Goal: Information Seeking & Learning: Learn about a topic

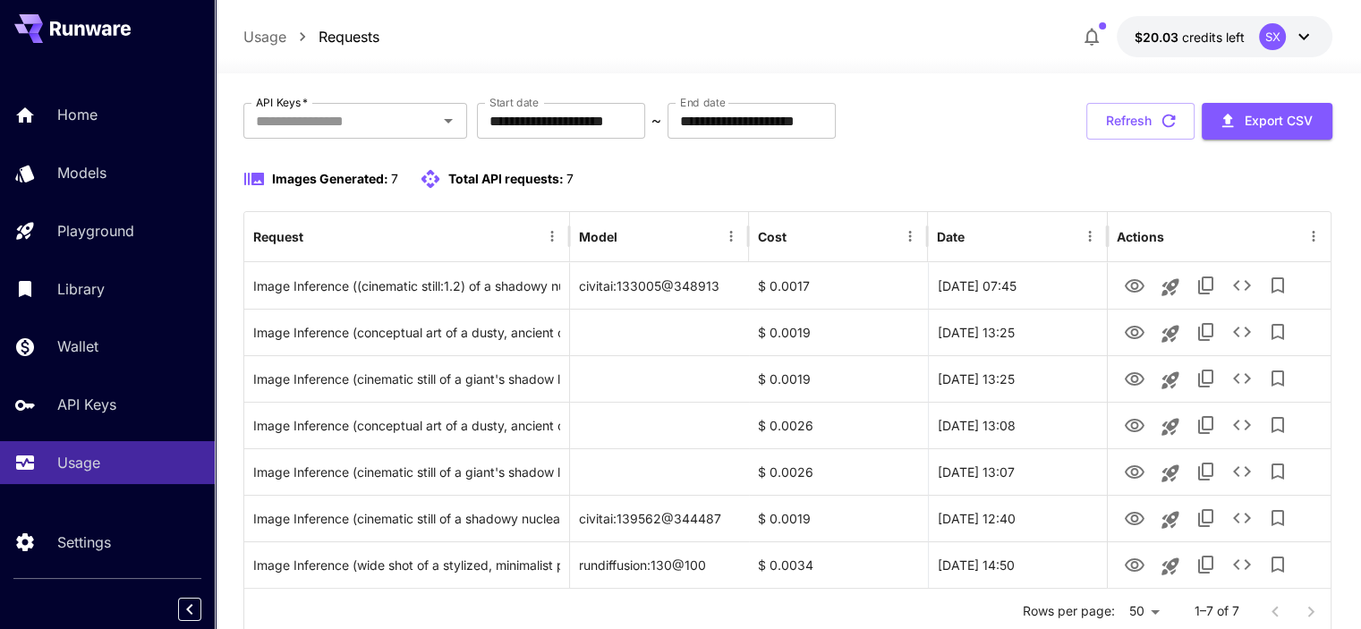
scroll to position [89, 0]
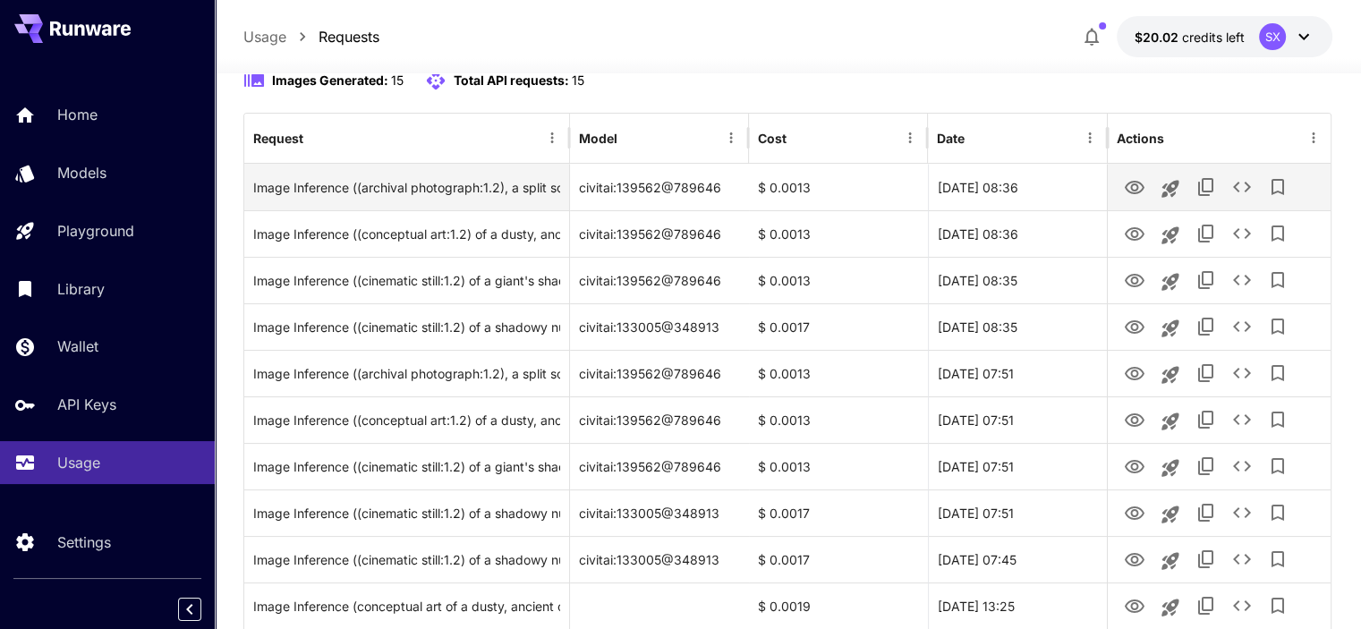
scroll to position [179, 0]
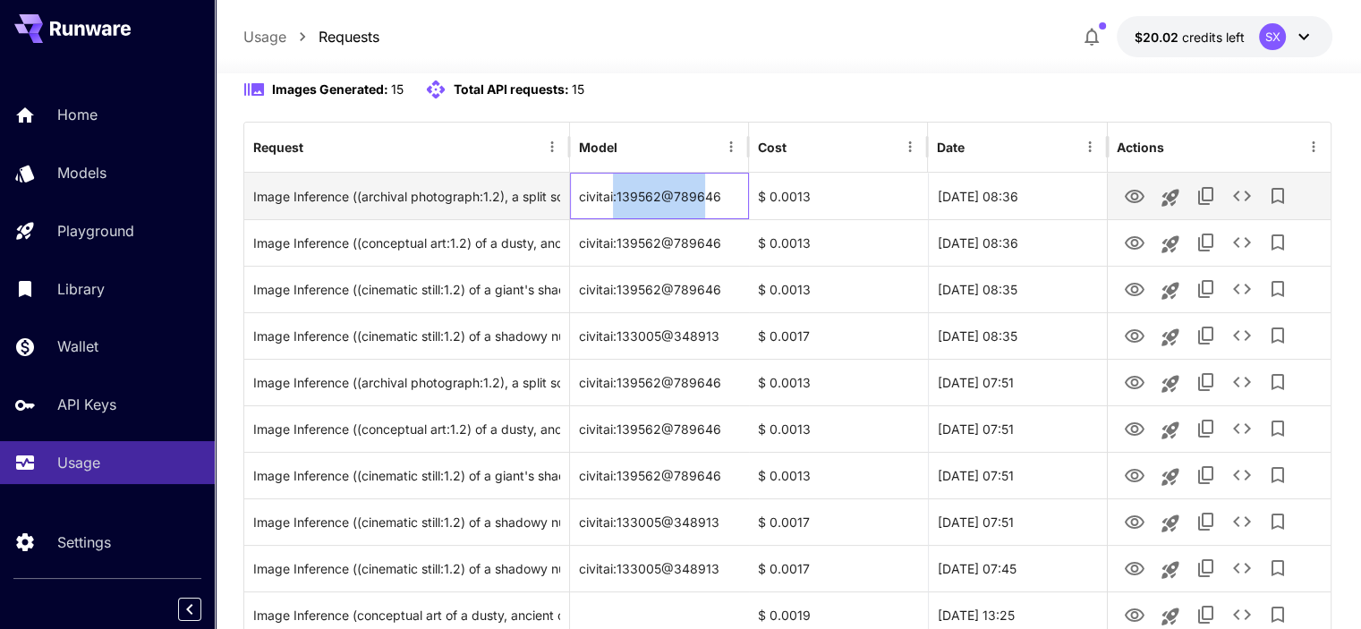
drag, startPoint x: 614, startPoint y: 195, endPoint x: 703, endPoint y: 196, distance: 89.5
click at [703, 196] on div "civitai:139562@789646" at bounding box center [659, 196] width 179 height 47
click at [712, 198] on div "civitai:139562@789646" at bounding box center [659, 196] width 179 height 47
drag, startPoint x: 732, startPoint y: 191, endPoint x: 572, endPoint y: 203, distance: 159.6
click at [572, 203] on div "civitai:139562@789646" at bounding box center [659, 196] width 179 height 47
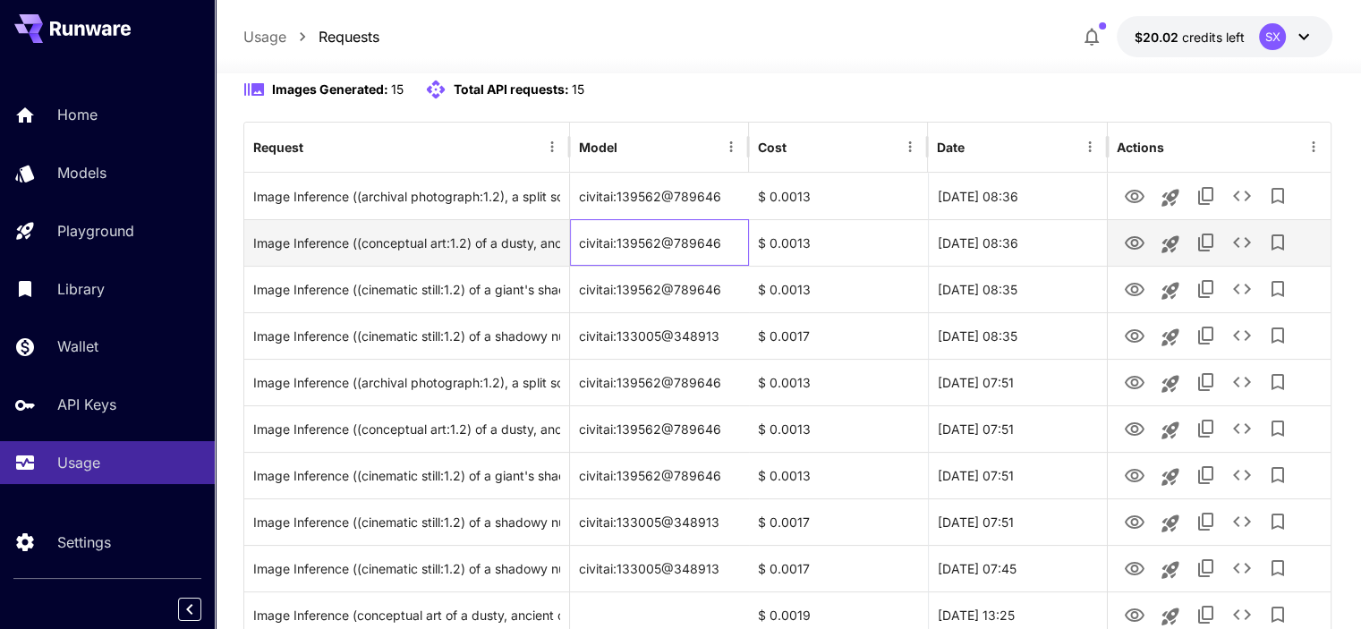
click at [701, 249] on div "civitai:139562@789646" at bounding box center [659, 242] width 179 height 47
drag, startPoint x: 726, startPoint y: 243, endPoint x: 571, endPoint y: 250, distance: 155.8
click at [571, 250] on div "civitai:139562@789646" at bounding box center [659, 242] width 179 height 47
click at [707, 246] on div "civitai:139562@789646" at bounding box center [659, 242] width 179 height 47
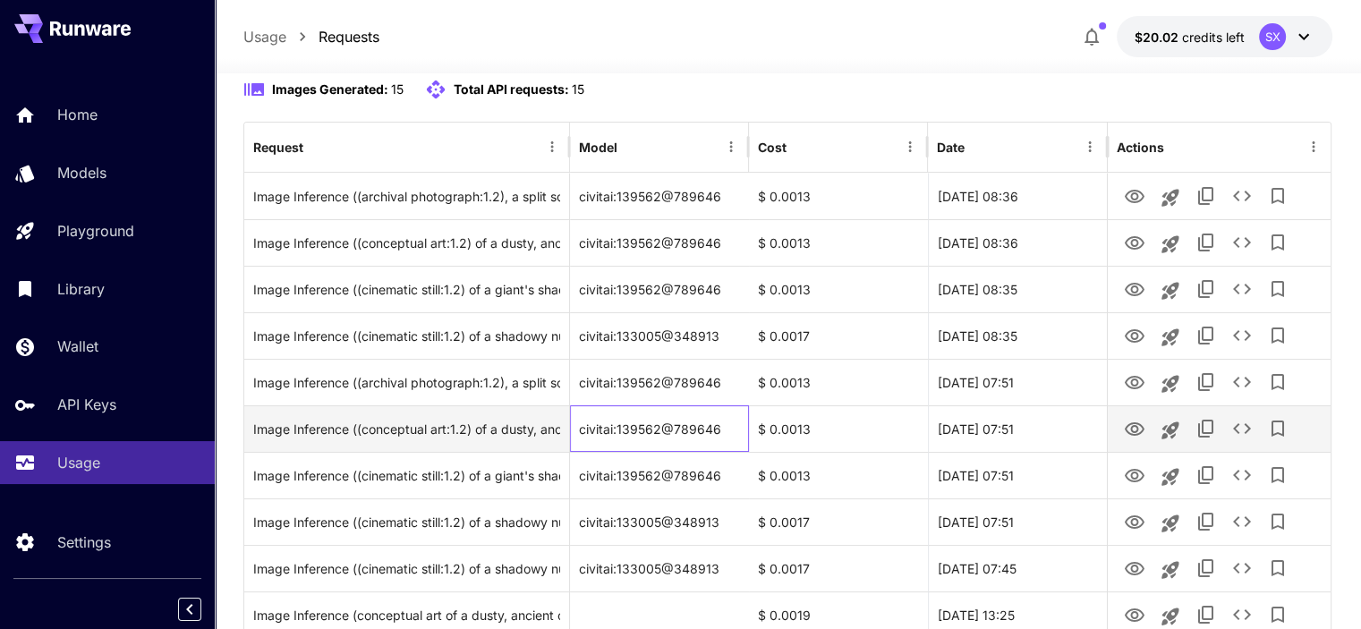
click at [669, 428] on div "civitai:139562@789646" at bounding box center [659, 428] width 179 height 47
drag, startPoint x: 631, startPoint y: 426, endPoint x: 617, endPoint y: 428, distance: 13.5
click at [566, 428] on div "Image Inference ((conceptual art:1.2) of a dusty, ancient clock, its hands froz…" at bounding box center [787, 428] width 1086 height 47
click at [662, 428] on div "civitai:139562@789646" at bounding box center [659, 428] width 179 height 47
click at [729, 436] on div "civitai:139562@789646" at bounding box center [659, 428] width 179 height 47
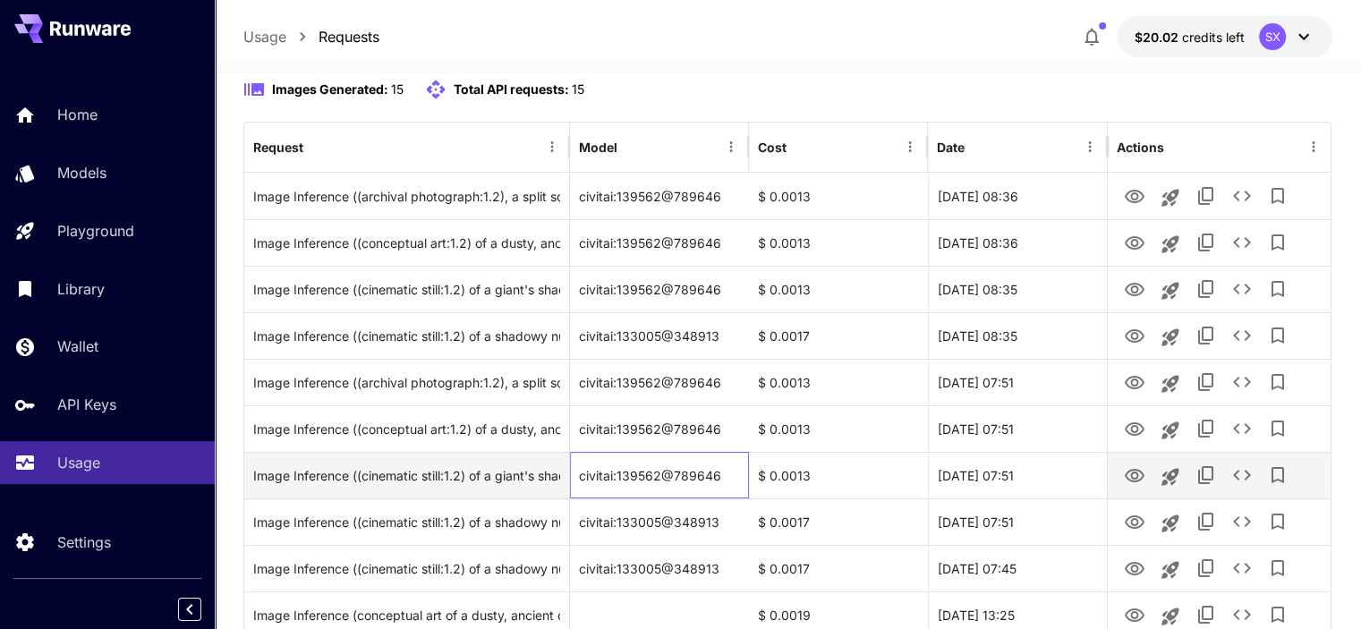
click at [712, 479] on div "civitai:139562@789646" at bounding box center [659, 475] width 179 height 47
drag, startPoint x: 670, startPoint y: 471, endPoint x: 574, endPoint y: 472, distance: 95.7
click at [574, 472] on div "civitai:139562@789646" at bounding box center [659, 475] width 179 height 47
click at [681, 475] on div "civitai:139562@789646" at bounding box center [659, 475] width 179 height 47
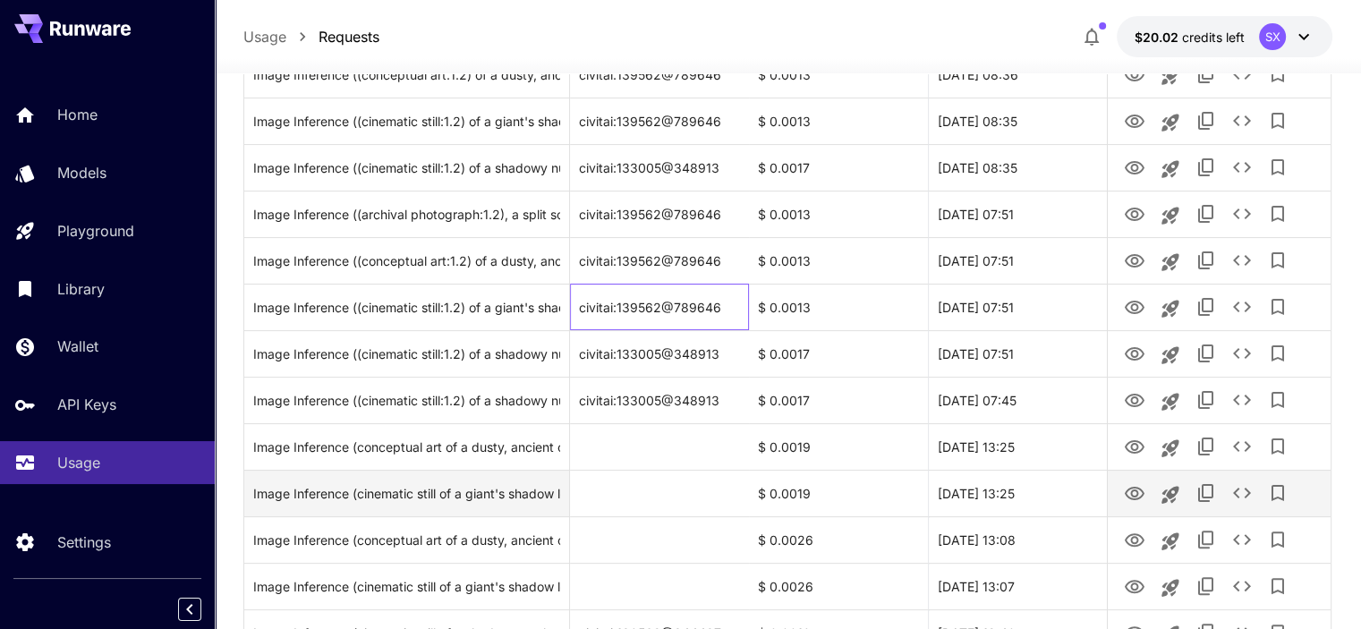
scroll to position [358, 0]
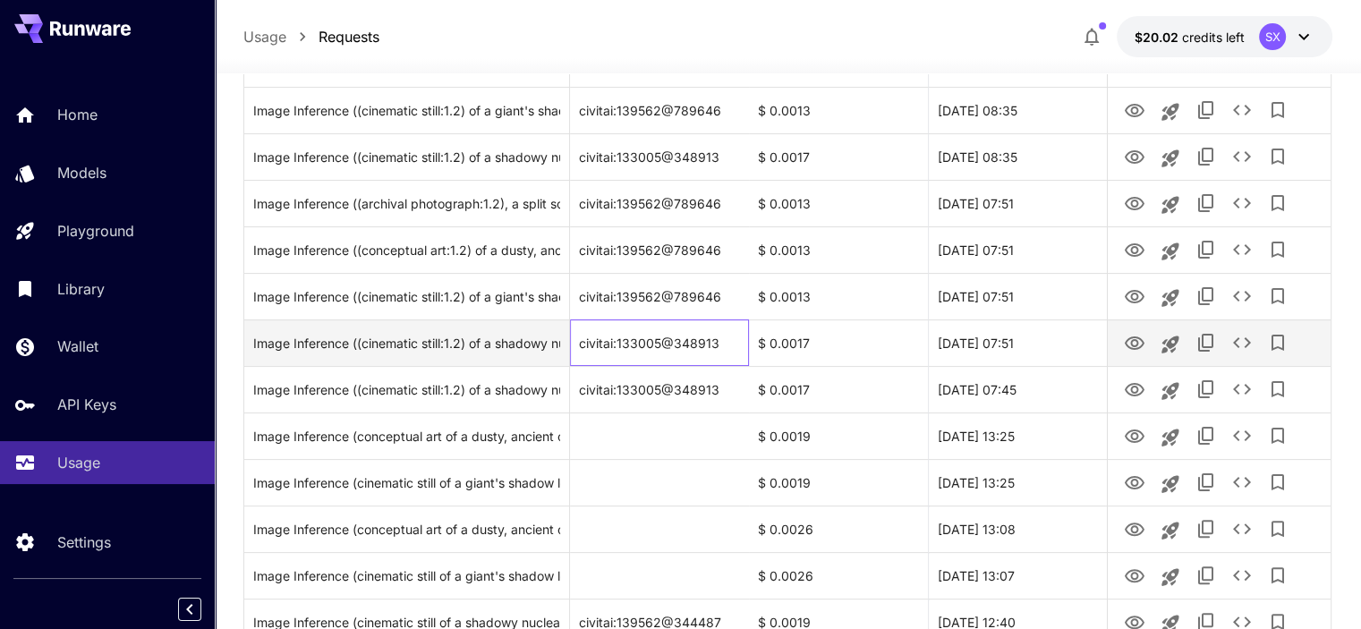
click at [673, 348] on div "civitai:133005@348913" at bounding box center [659, 342] width 179 height 47
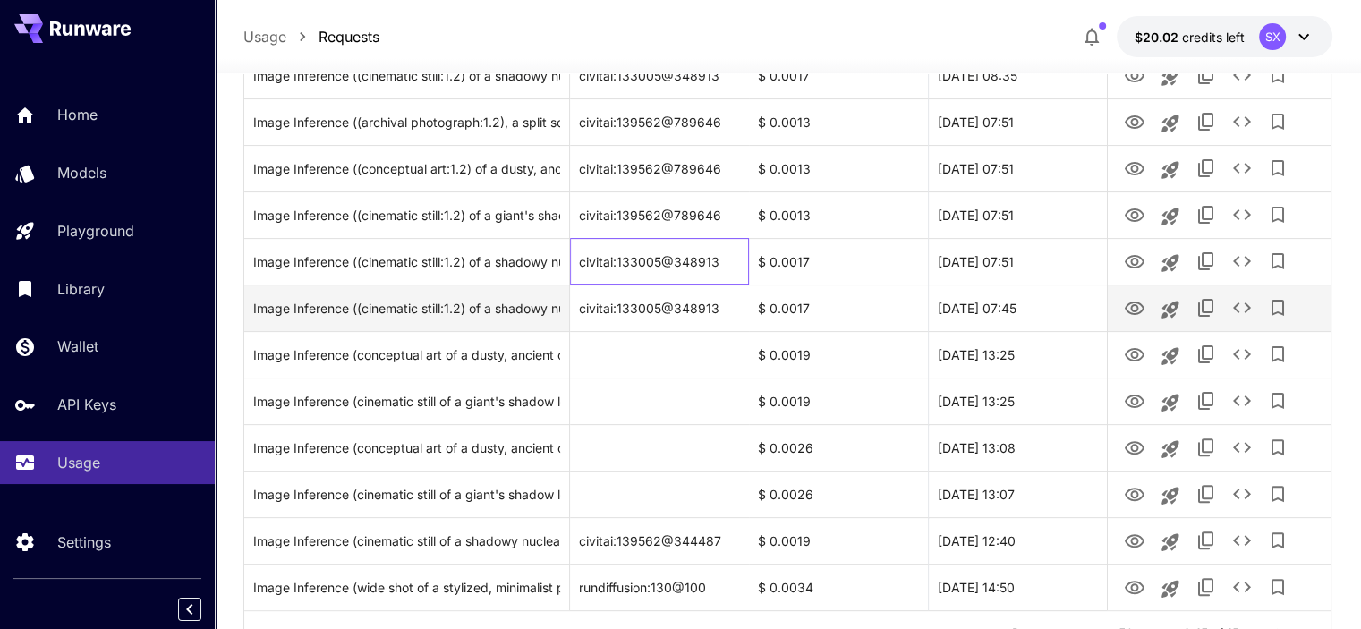
scroll to position [447, 0]
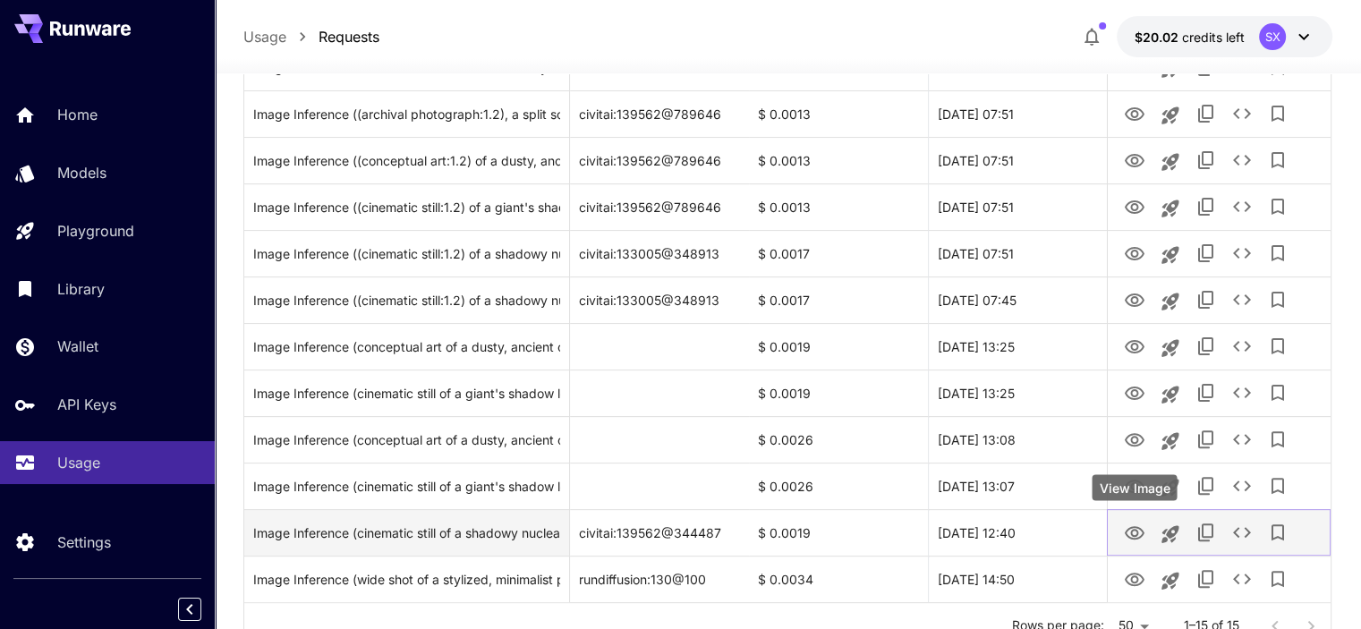
click at [1140, 536] on icon "View Image" at bounding box center [1134, 532] width 20 height 13
drag, startPoint x: 621, startPoint y: 530, endPoint x: 676, endPoint y: 532, distance: 55.5
click at [676, 532] on div "civitai:139562@344487" at bounding box center [659, 532] width 179 height 47
click at [663, 533] on div "civitai:139562@344487" at bounding box center [659, 532] width 179 height 47
drag, startPoint x: 673, startPoint y: 533, endPoint x: 738, endPoint y: 535, distance: 65.3
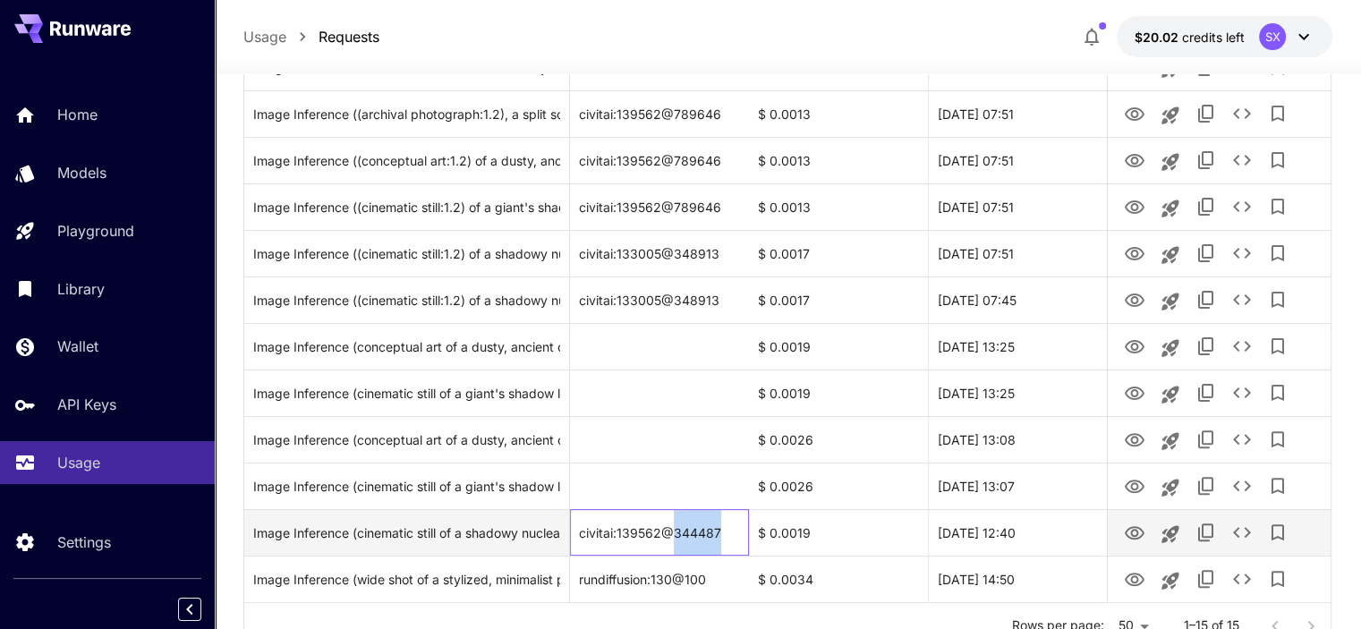
click at [738, 535] on div "civitai:139562@344487" at bounding box center [659, 532] width 179 height 47
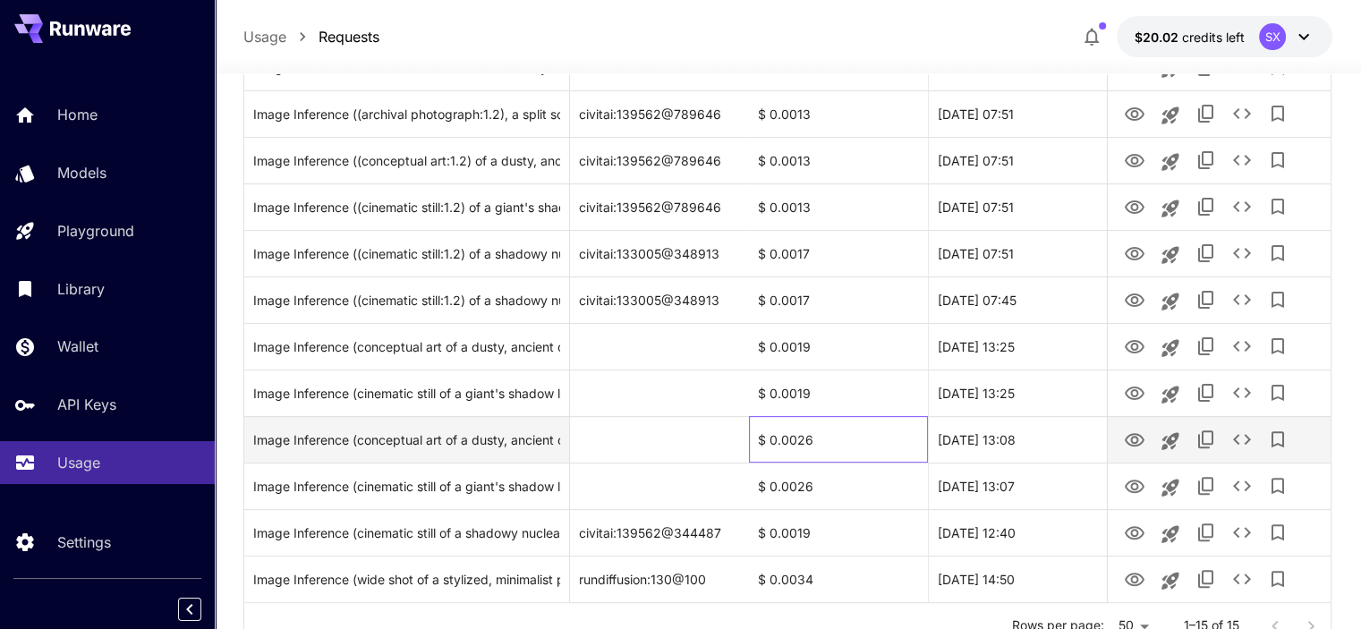
click at [799, 439] on div "$ 0.0026" at bounding box center [838, 439] width 179 height 47
click at [1139, 447] on icon "View Image" at bounding box center [1134, 439] width 21 height 21
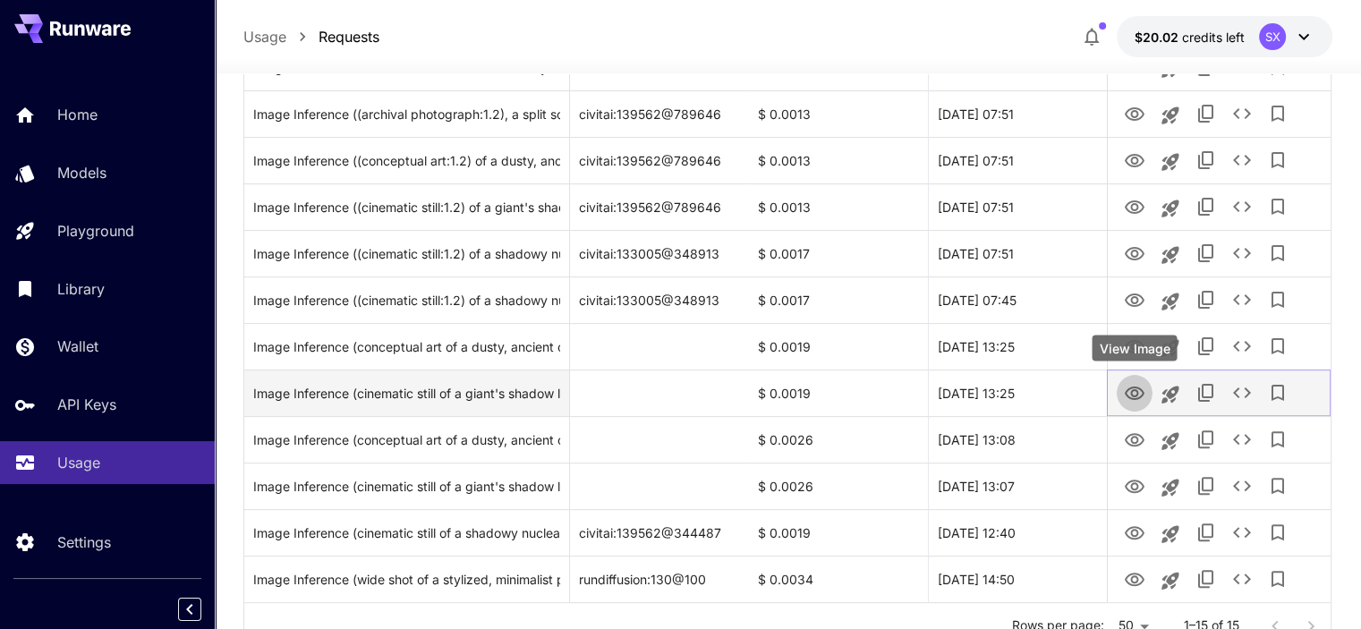
click at [1145, 389] on button "View Image" at bounding box center [1134, 392] width 36 height 37
click at [1143, 387] on icon "View Image" at bounding box center [1134, 393] width 21 height 21
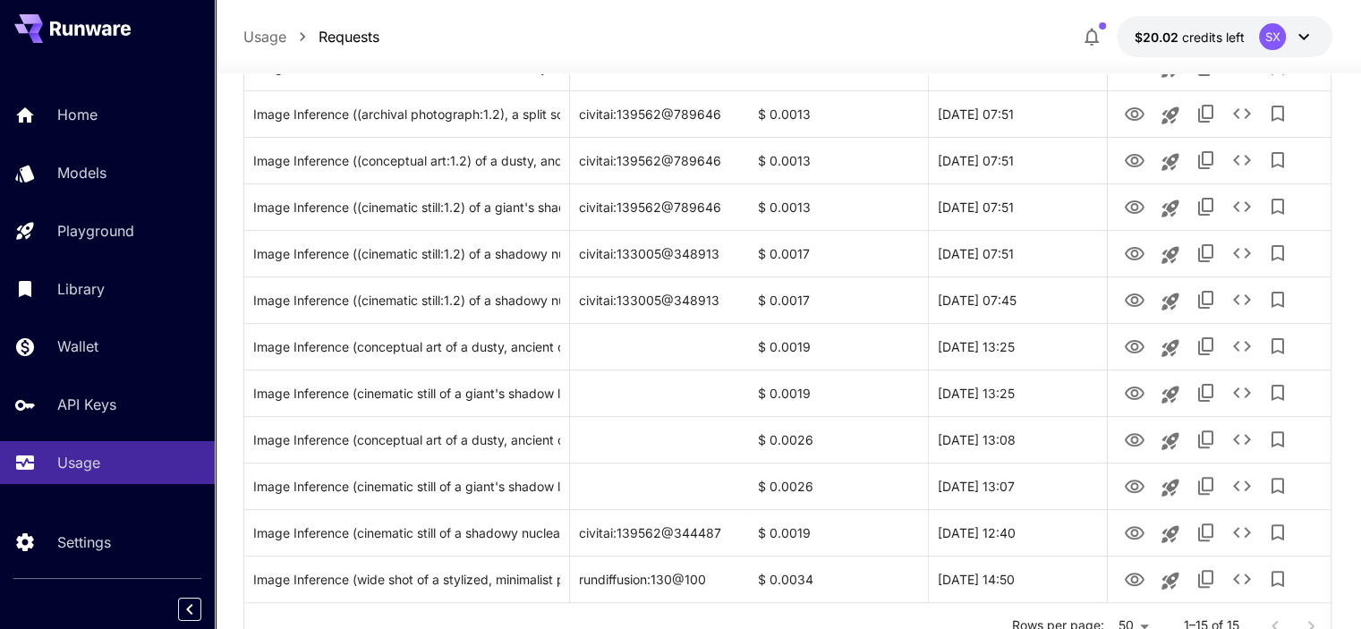
click at [1356, 377] on section "**********" at bounding box center [788, 165] width 1146 height 1078
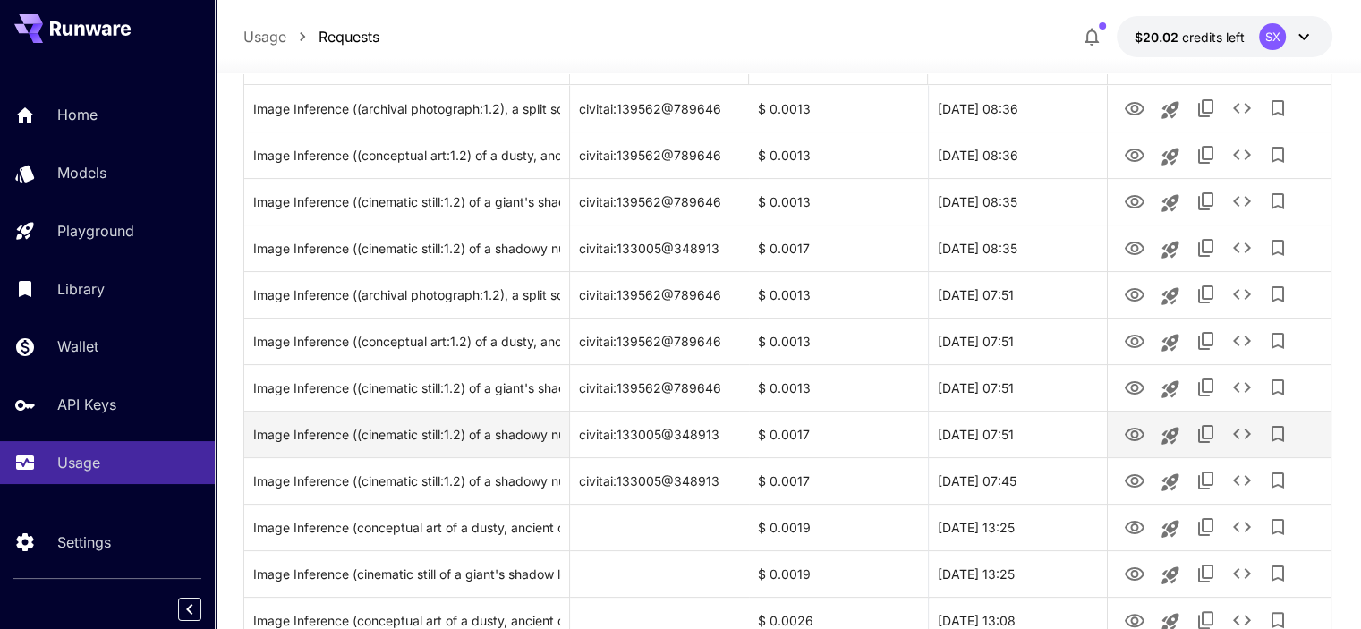
scroll to position [268, 0]
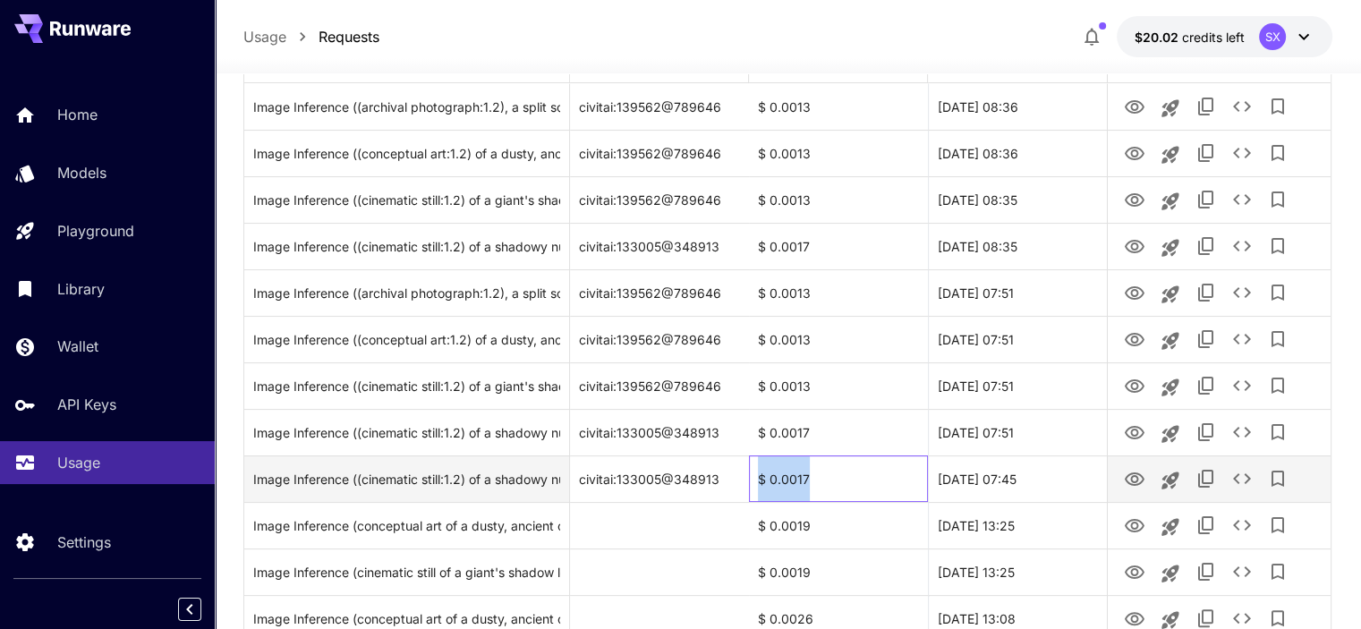
drag, startPoint x: 836, startPoint y: 473, endPoint x: 761, endPoint y: 468, distance: 75.3
click at [761, 468] on div "$ 0.0017" at bounding box center [838, 478] width 179 height 47
click at [842, 471] on div "$ 0.0017" at bounding box center [838, 478] width 179 height 47
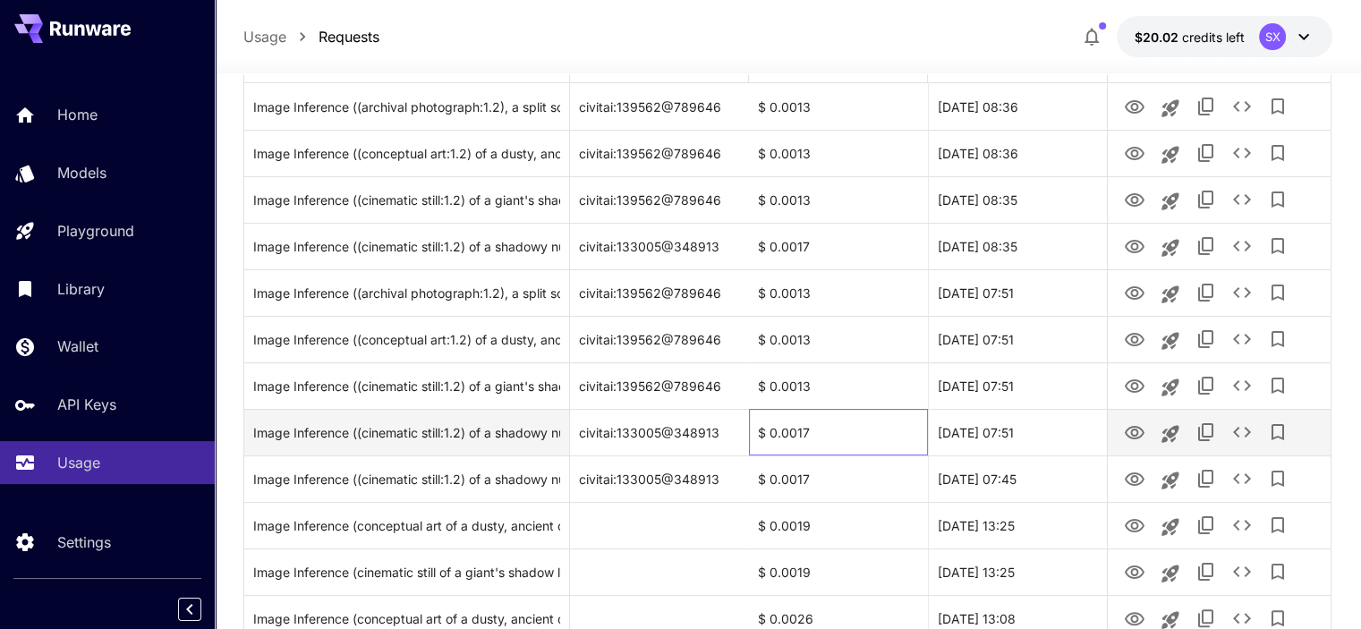
click at [858, 430] on div "$ 0.0017" at bounding box center [838, 432] width 179 height 47
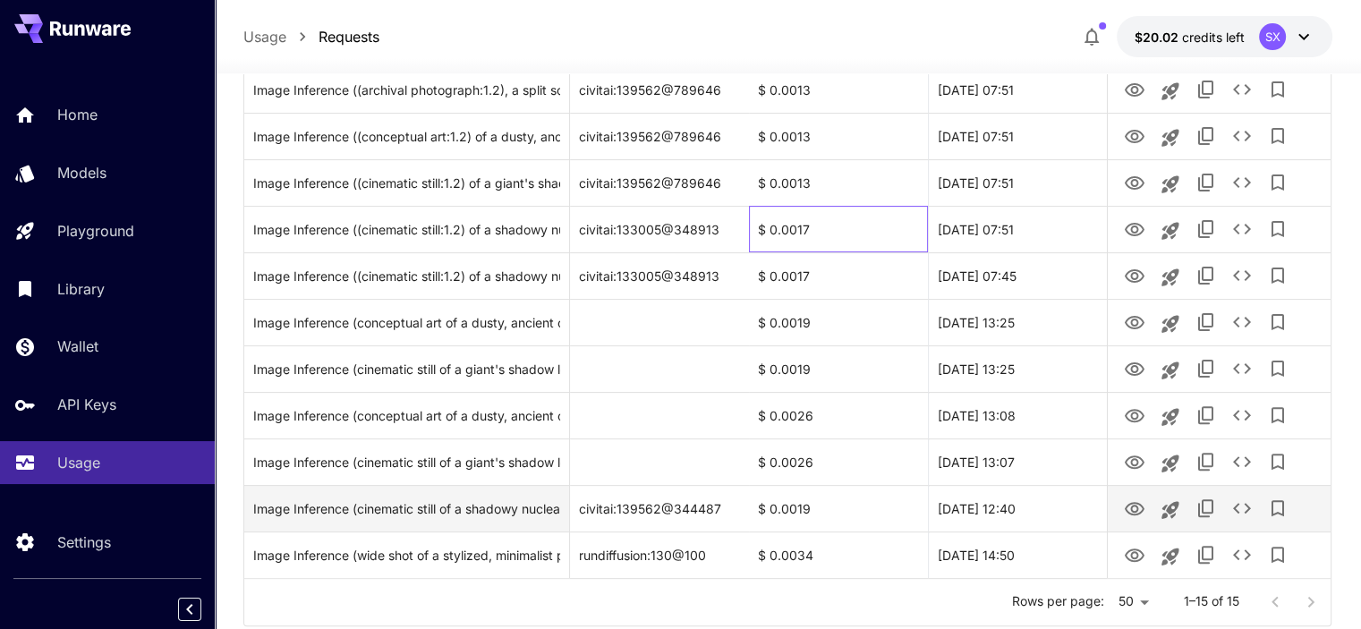
scroll to position [521, 0]
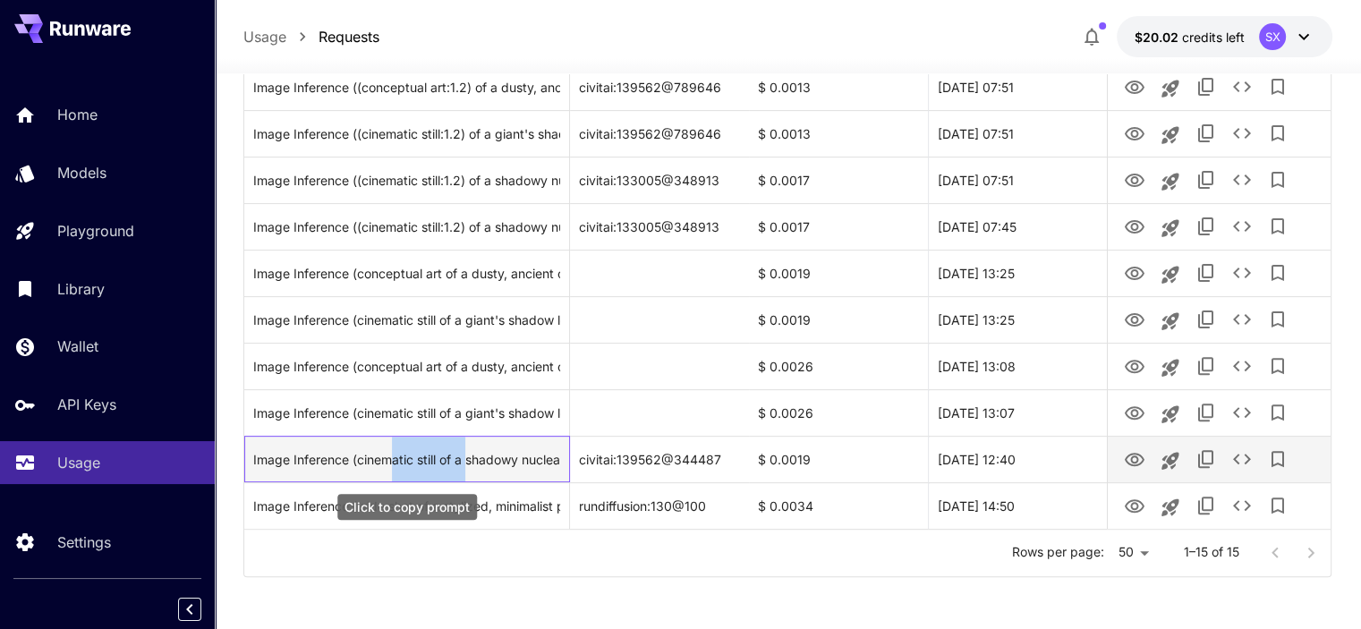
drag, startPoint x: 393, startPoint y: 457, endPoint x: 472, endPoint y: 464, distance: 79.9
click at [471, 464] on div "Image Inference (cinematic still of a shadowy nuclear missile in its immense un…" at bounding box center [406, 460] width 307 height 46
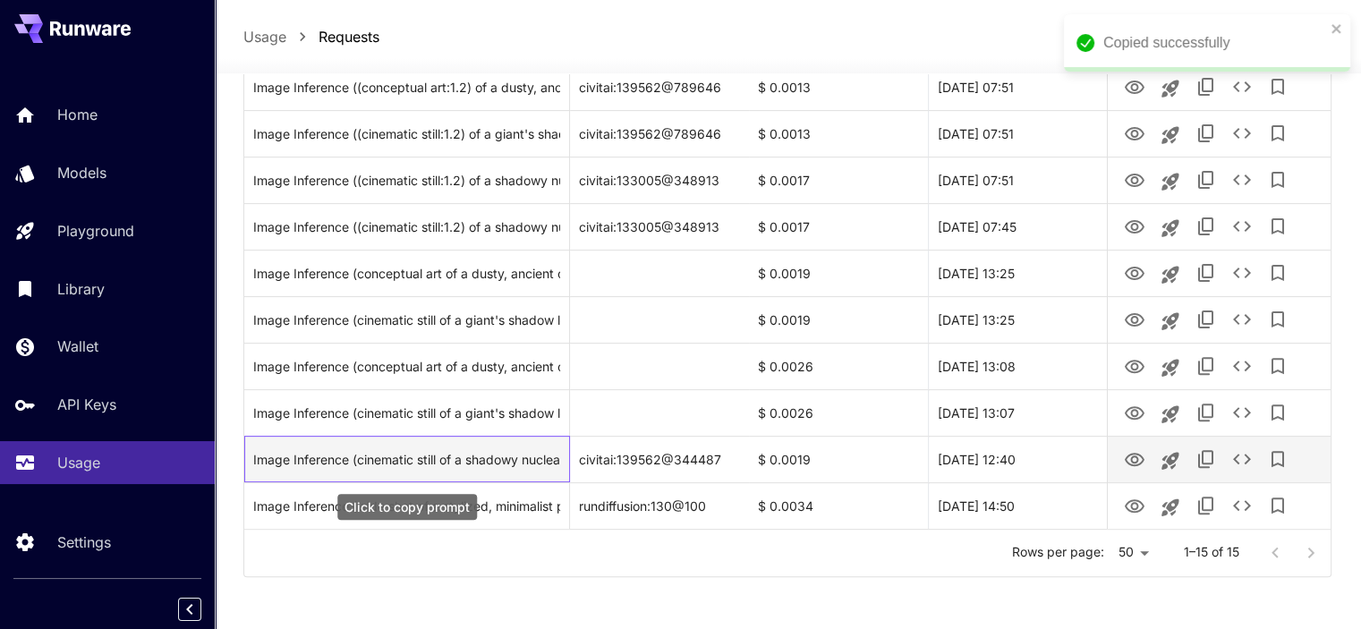
click at [544, 464] on div "Image Inference (cinematic still of a shadowy nuclear missile in its immense un…" at bounding box center [406, 460] width 307 height 46
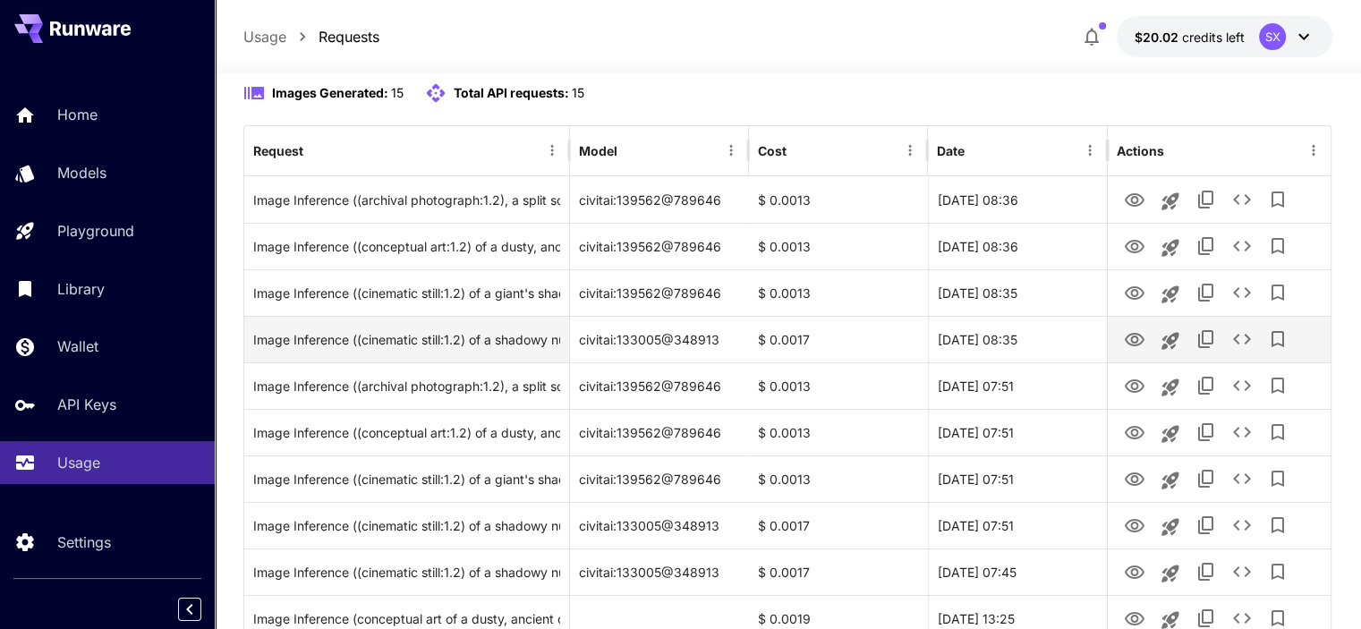
scroll to position [163, 0]
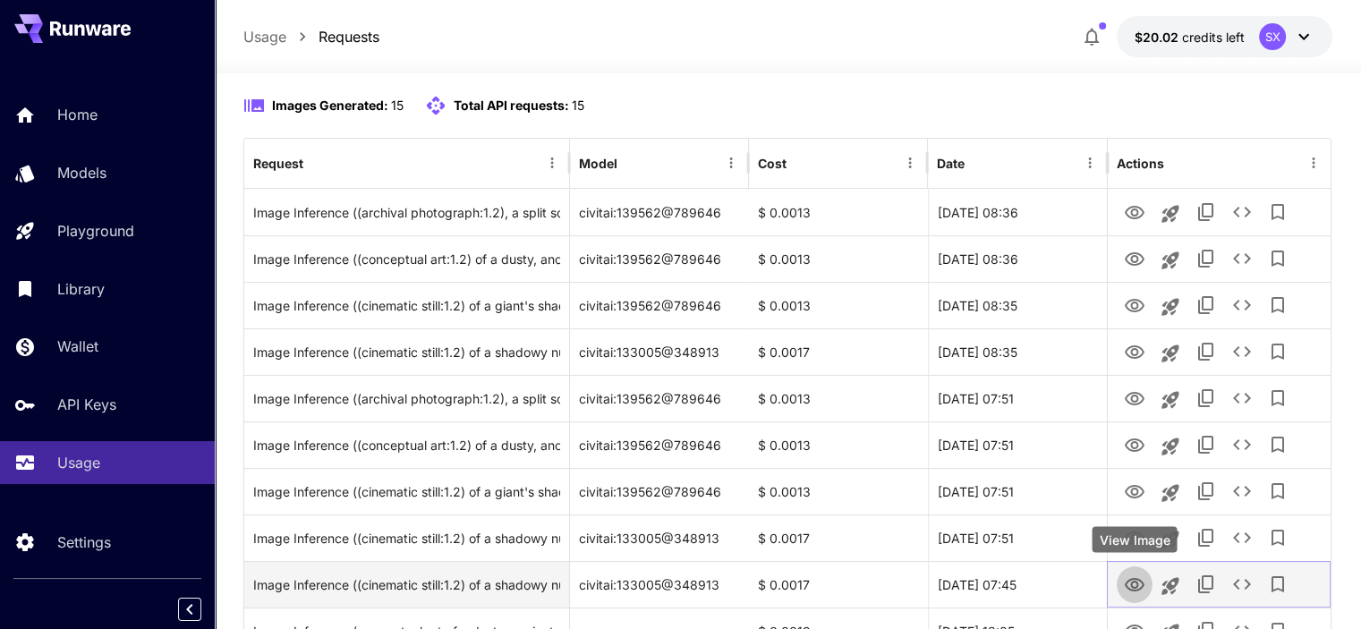
click at [1132, 582] on icon "View Image" at bounding box center [1134, 584] width 21 height 21
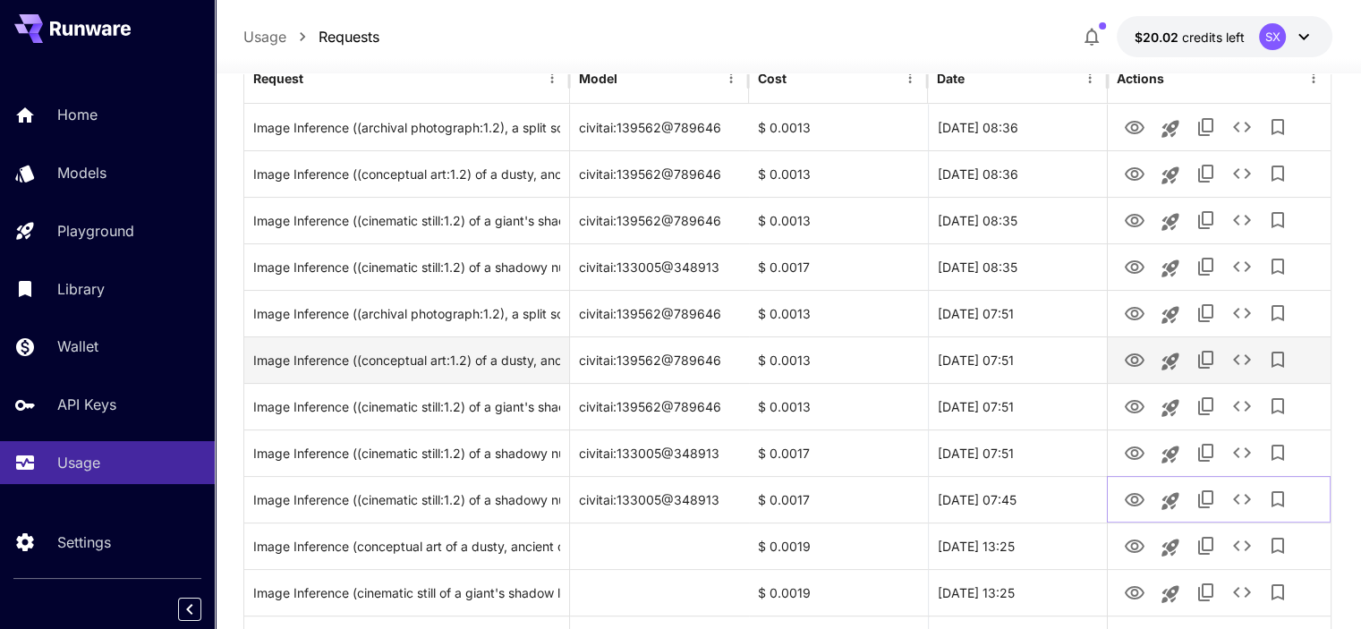
scroll to position [342, 0]
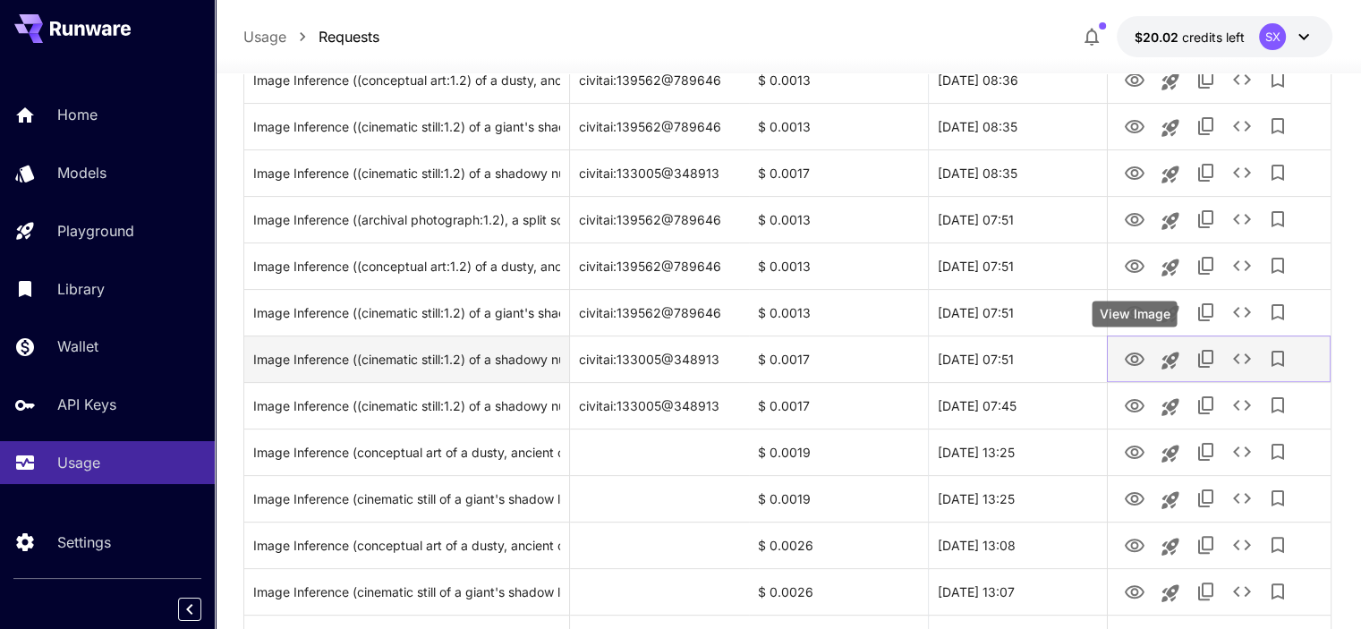
click at [1132, 358] on icon "View Image" at bounding box center [1134, 359] width 21 height 21
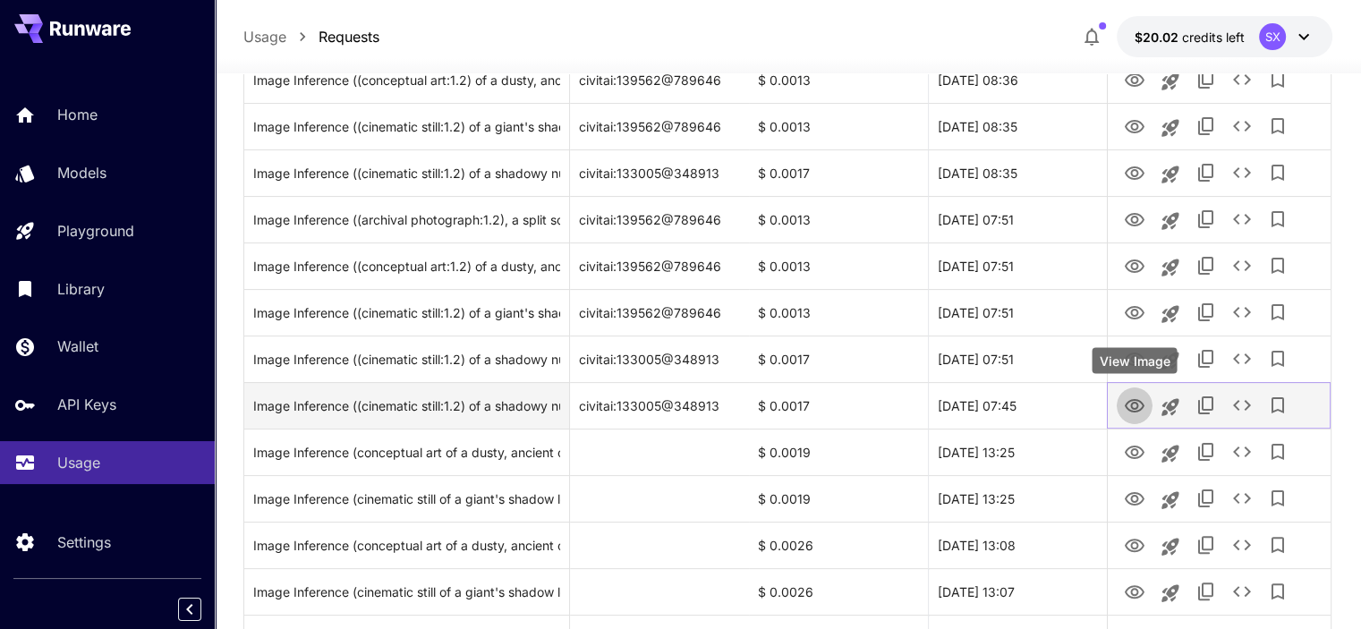
click at [1143, 405] on icon "View Image" at bounding box center [1134, 405] width 21 height 21
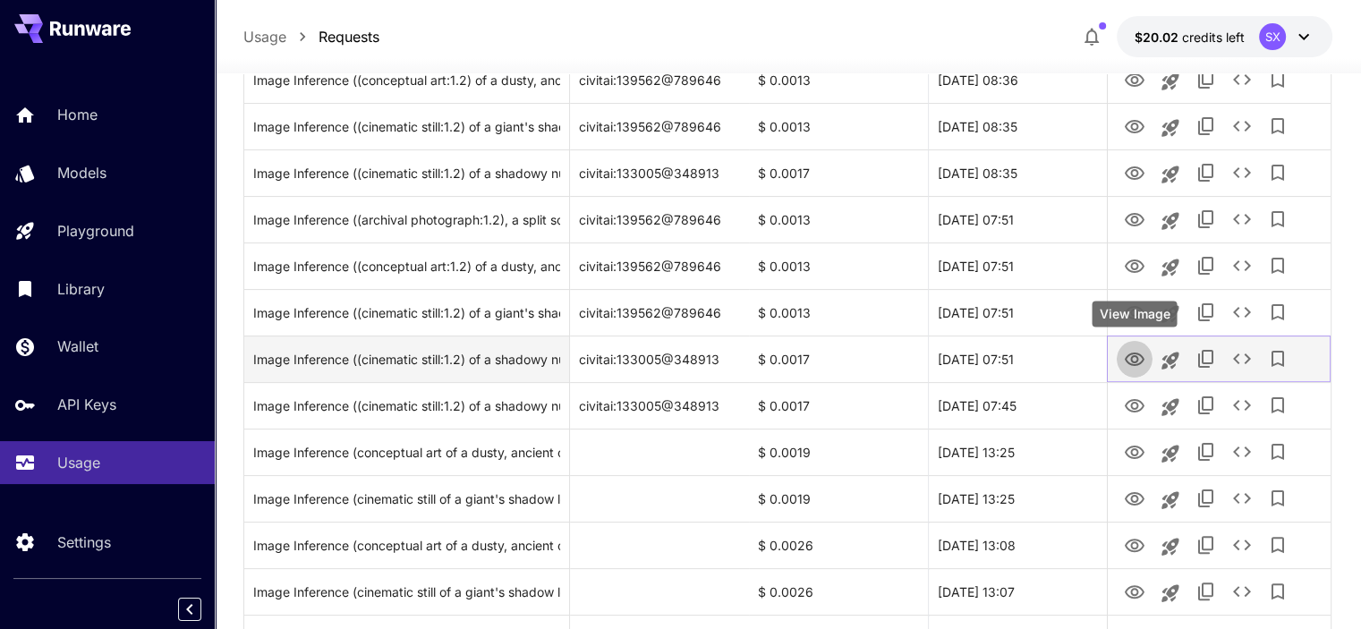
click at [1141, 355] on icon "View Image" at bounding box center [1134, 358] width 20 height 13
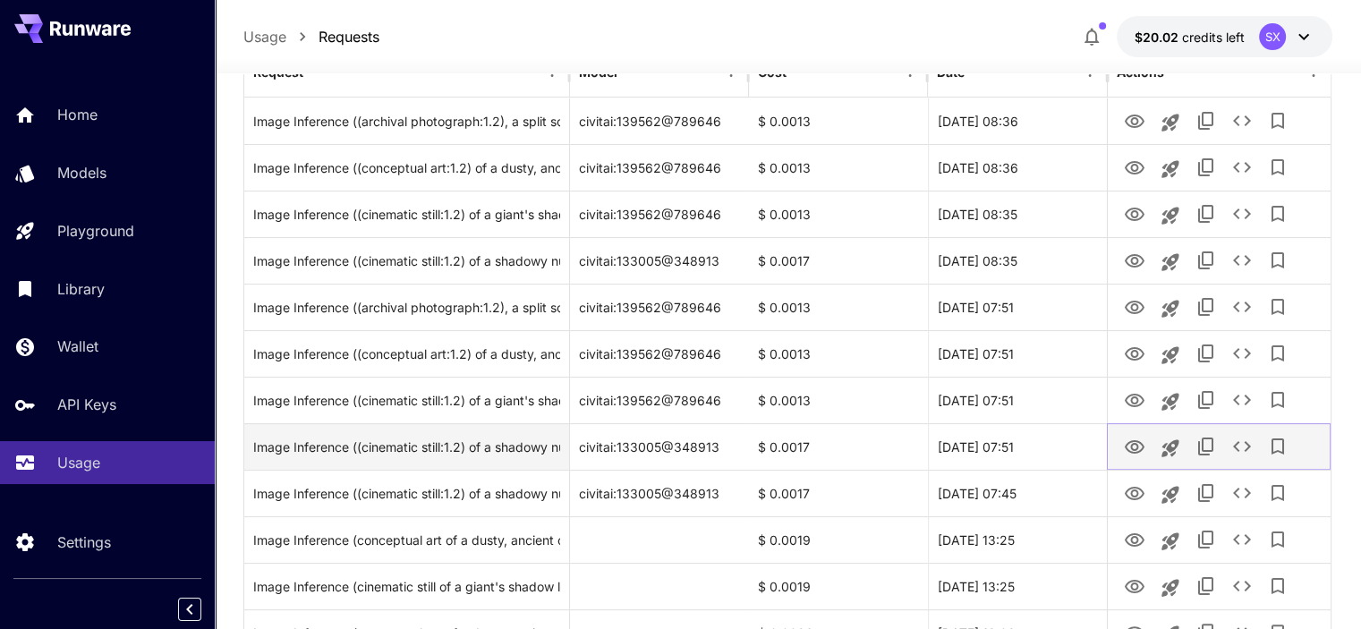
scroll to position [252, 0]
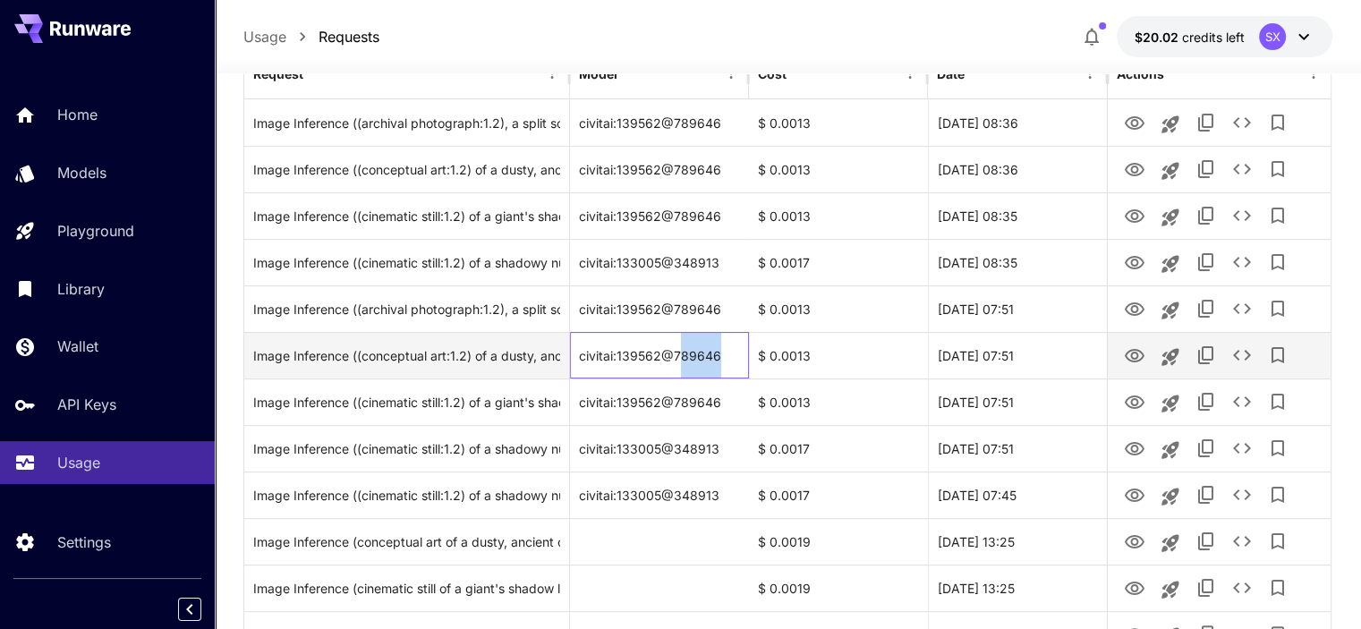
drag, startPoint x: 683, startPoint y: 356, endPoint x: 732, endPoint y: 348, distance: 49.9
click at [732, 348] on div "civitai:139562@789646" at bounding box center [659, 355] width 179 height 47
click at [744, 348] on div "civitai:139562@789646" at bounding box center [659, 355] width 179 height 47
drag, startPoint x: 660, startPoint y: 360, endPoint x: 694, endPoint y: 352, distance: 35.1
click at [694, 352] on div "civitai:139562@789646" at bounding box center [659, 355] width 179 height 47
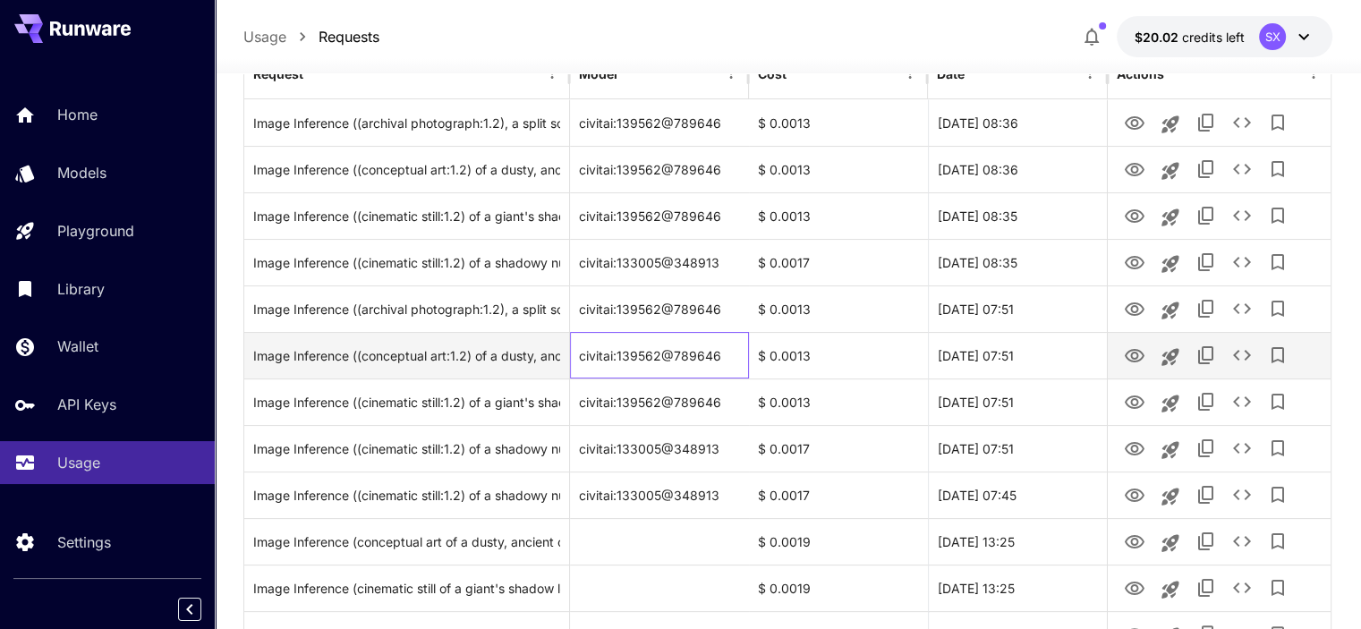
click at [735, 349] on div "civitai:139562@789646" at bounding box center [659, 355] width 179 height 47
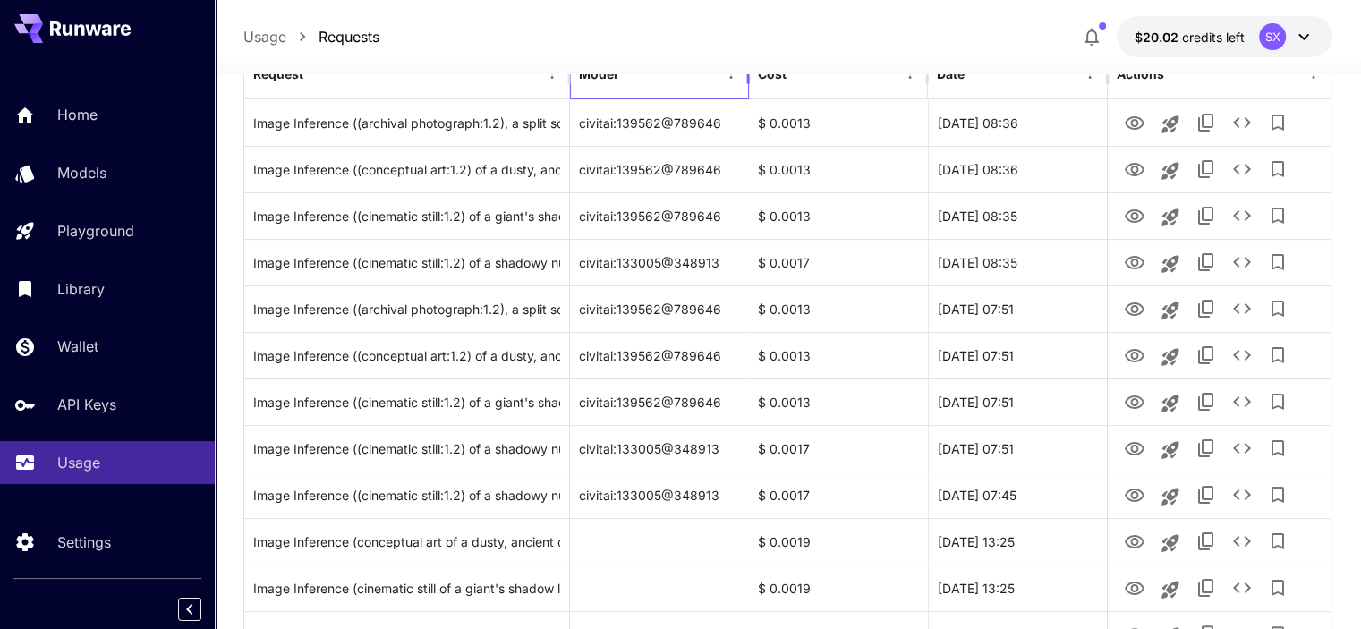
click at [718, 91] on div at bounding box center [730, 73] width 25 height 49
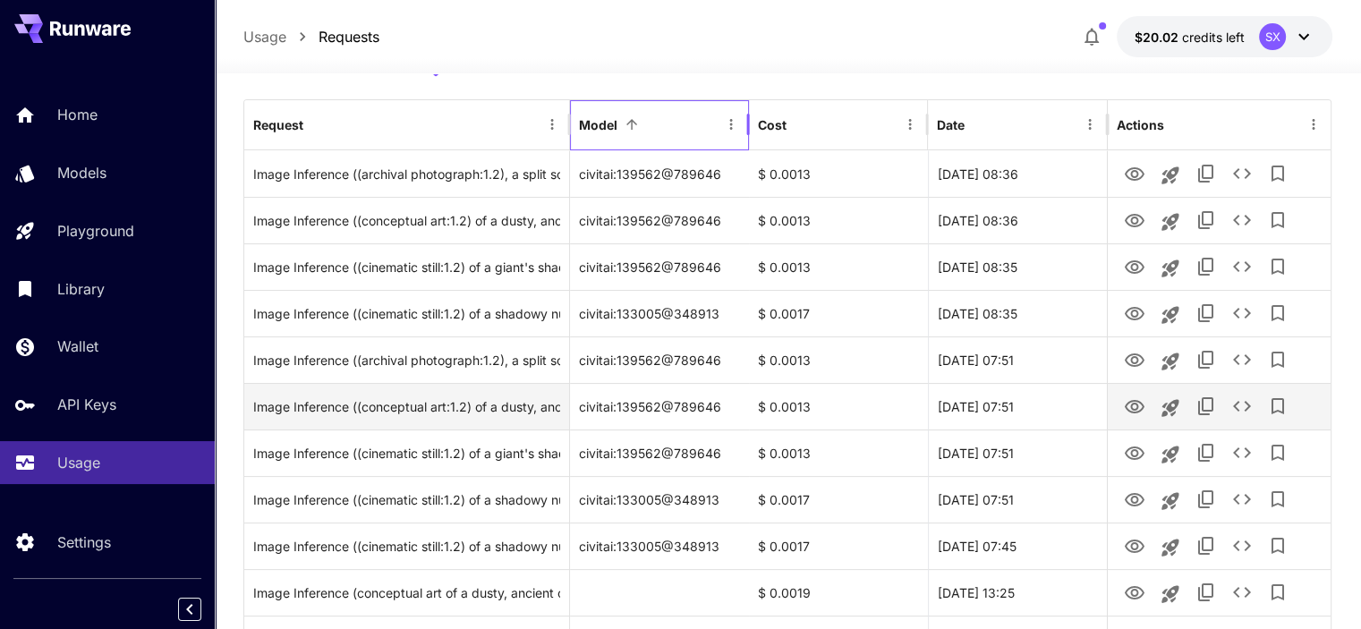
scroll to position [73, 0]
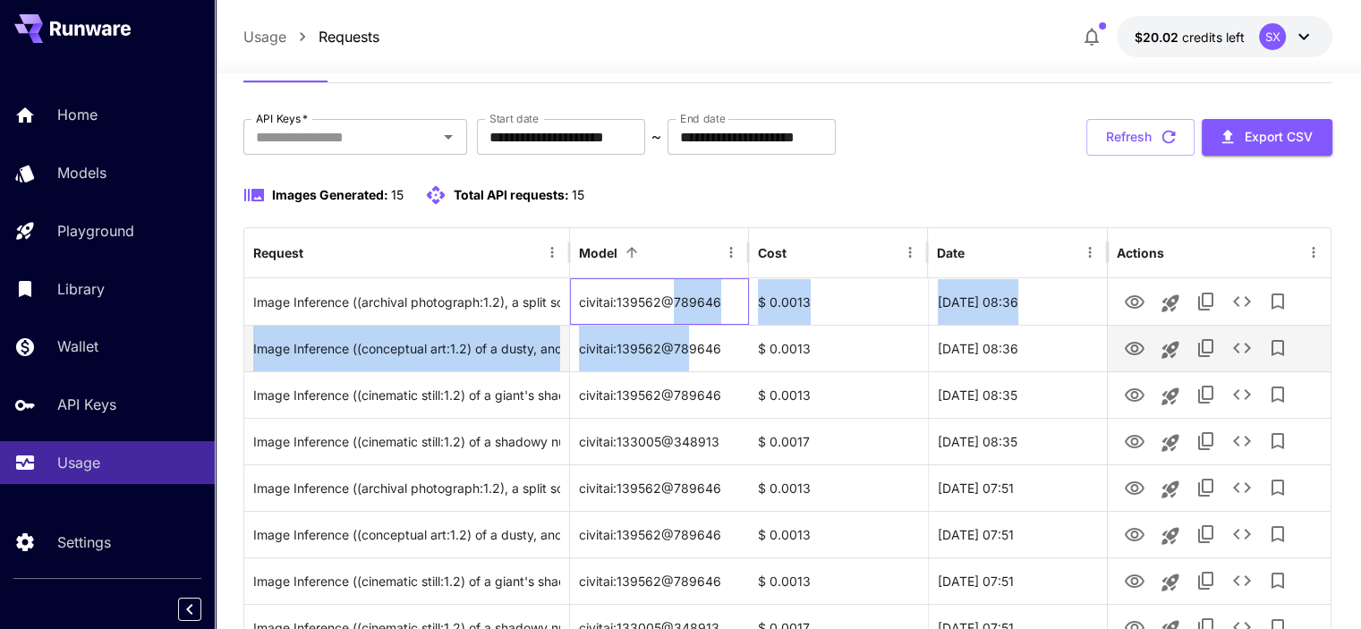
click at [683, 345] on div "Image Inference ((archival photograph:1.2), a split screen showing a grainy 195…" at bounding box center [787, 627] width 1086 height 698
click at [690, 342] on div "civitai:139562@789646" at bounding box center [659, 348] width 179 height 47
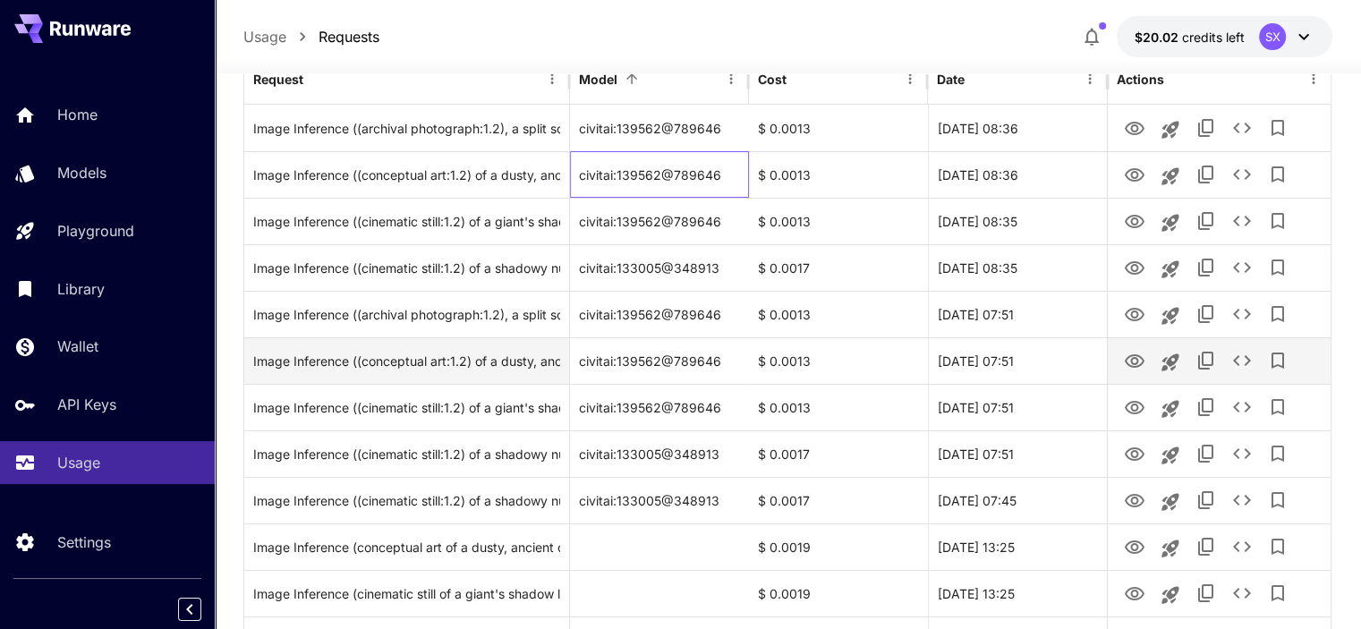
scroll to position [252, 0]
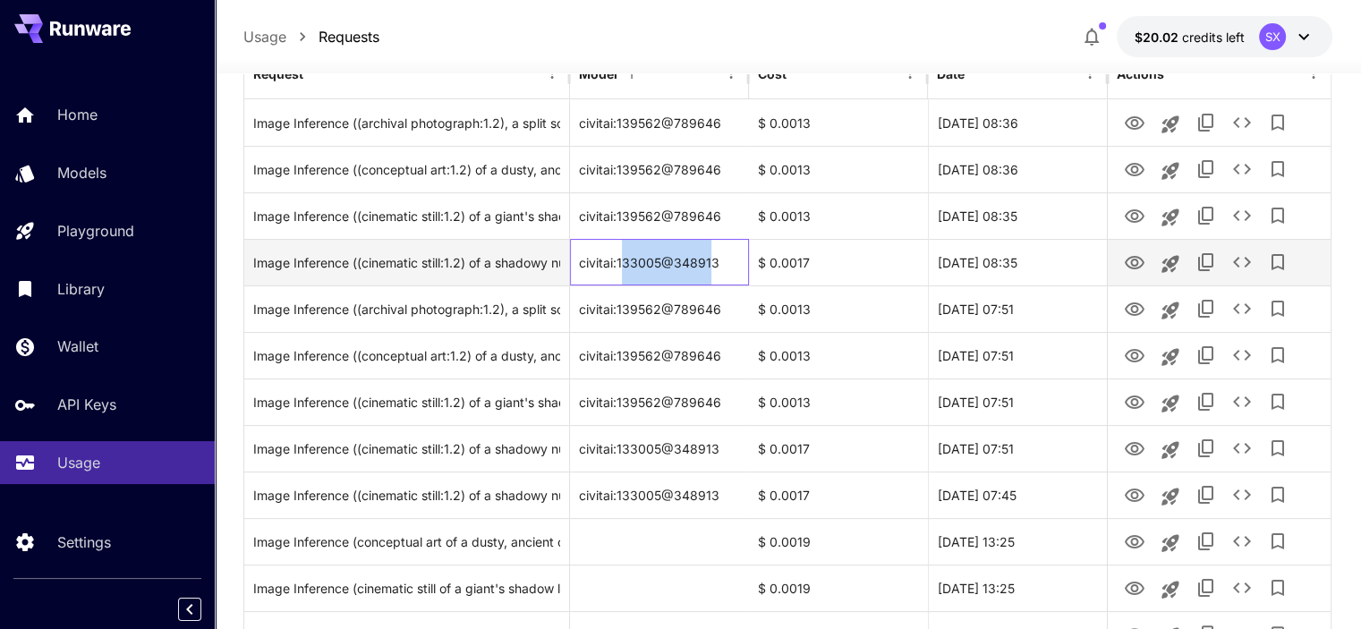
drag, startPoint x: 620, startPoint y: 258, endPoint x: 712, endPoint y: 259, distance: 92.1
click at [712, 259] on div "civitai:133005@348913" at bounding box center [659, 262] width 179 height 47
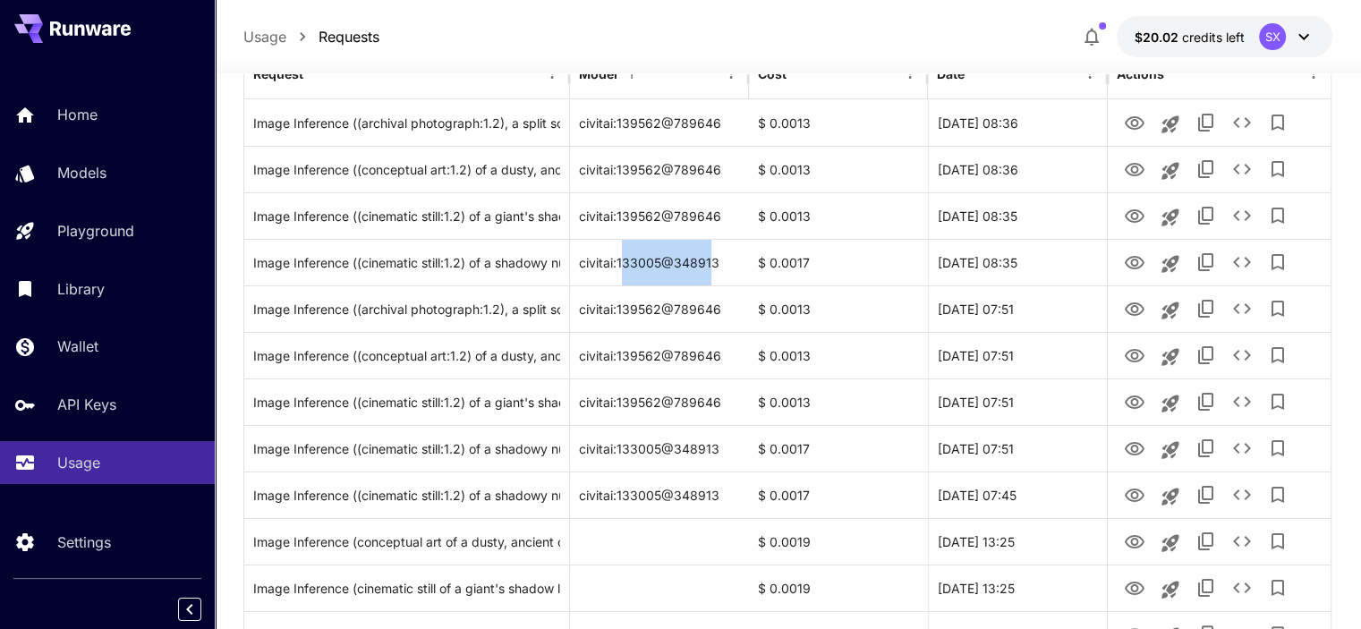
click at [1095, 36] on icon "button" at bounding box center [1091, 36] width 21 height 21
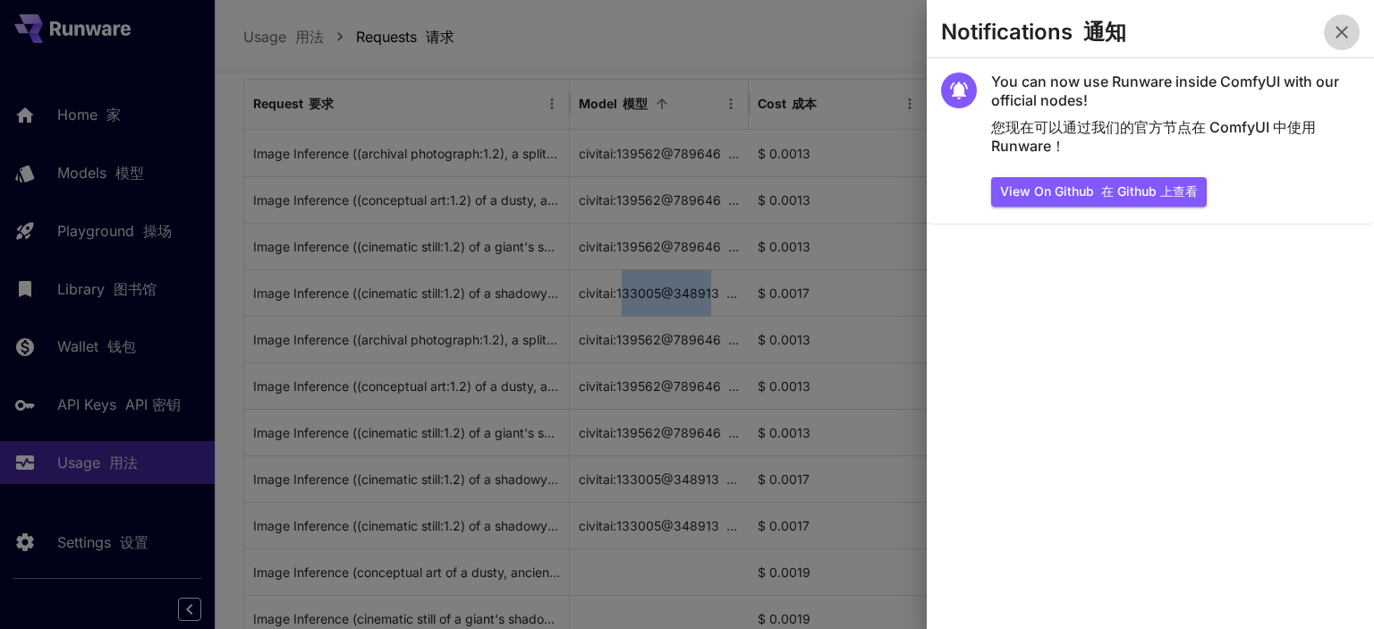
click at [1338, 31] on icon "button" at bounding box center [1341, 31] width 21 height 21
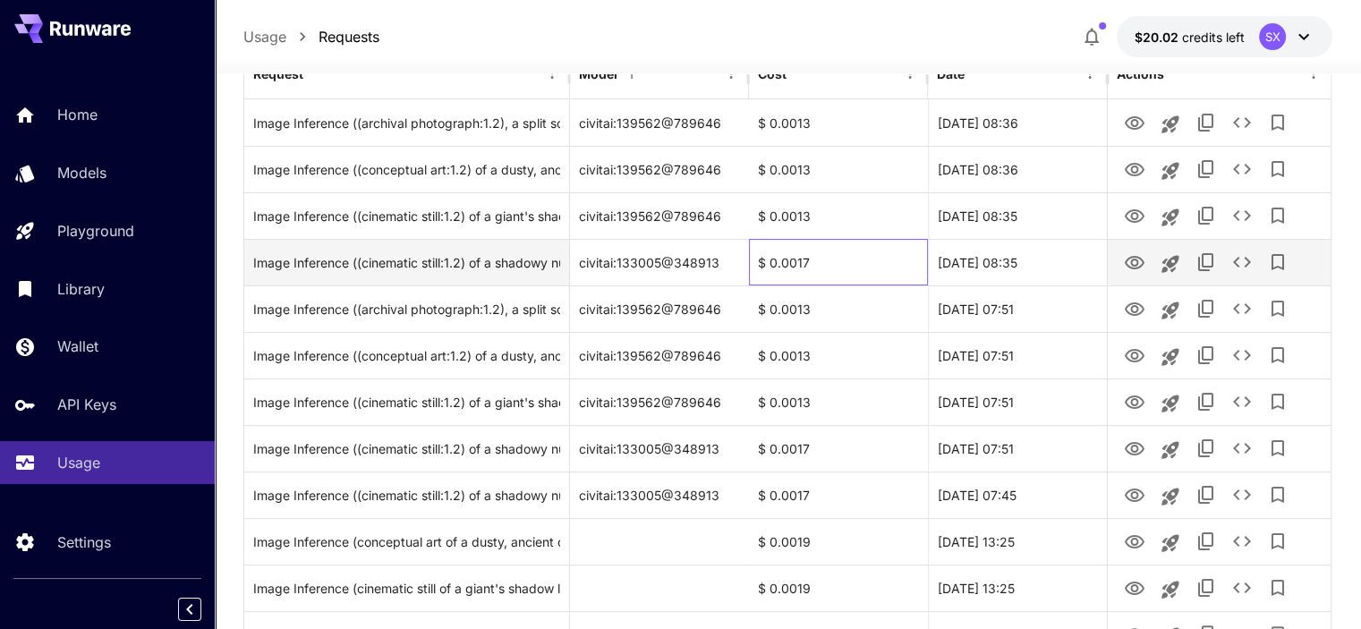
click at [826, 264] on div "$ 0.0017" at bounding box center [838, 262] width 179 height 47
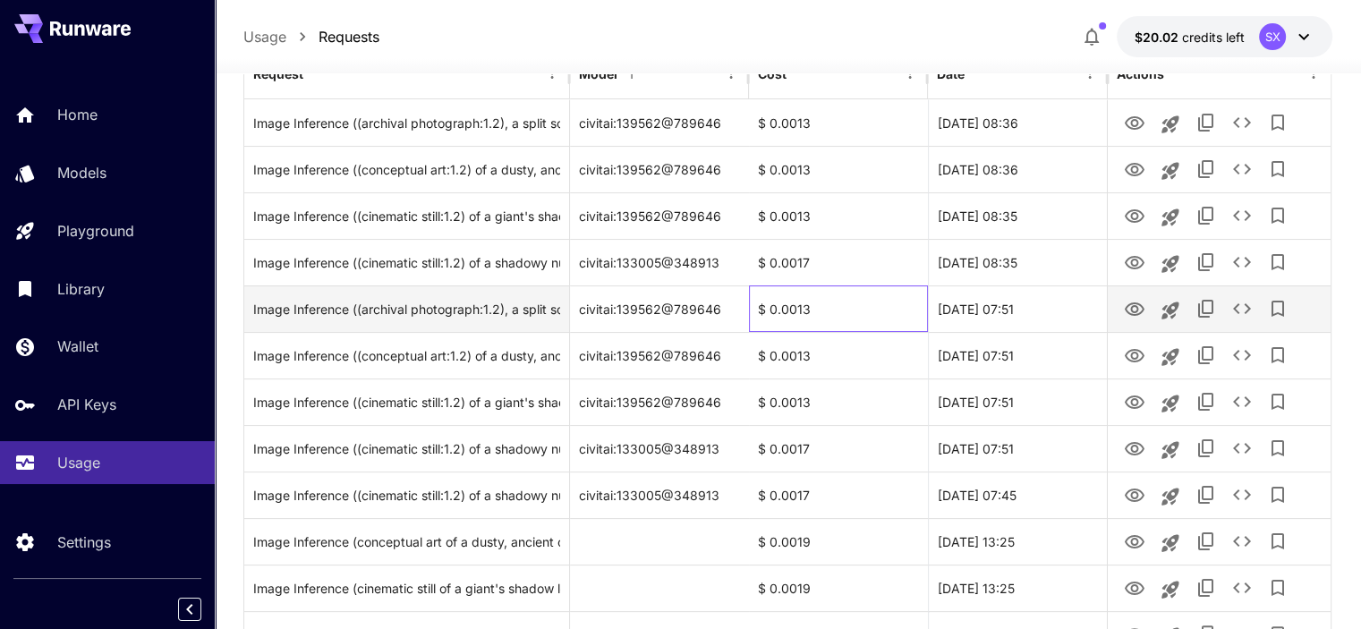
click at [869, 311] on div "$ 0.0013" at bounding box center [838, 308] width 179 height 47
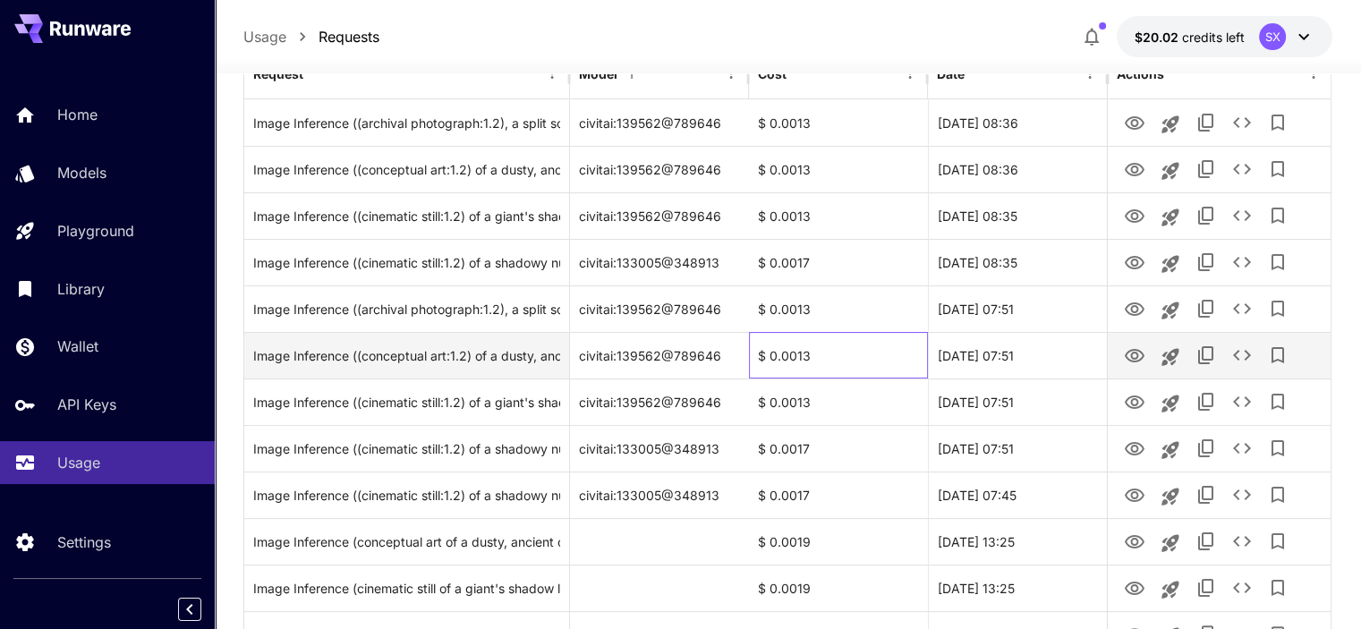
click at [832, 362] on div "$ 0.0013" at bounding box center [838, 355] width 179 height 47
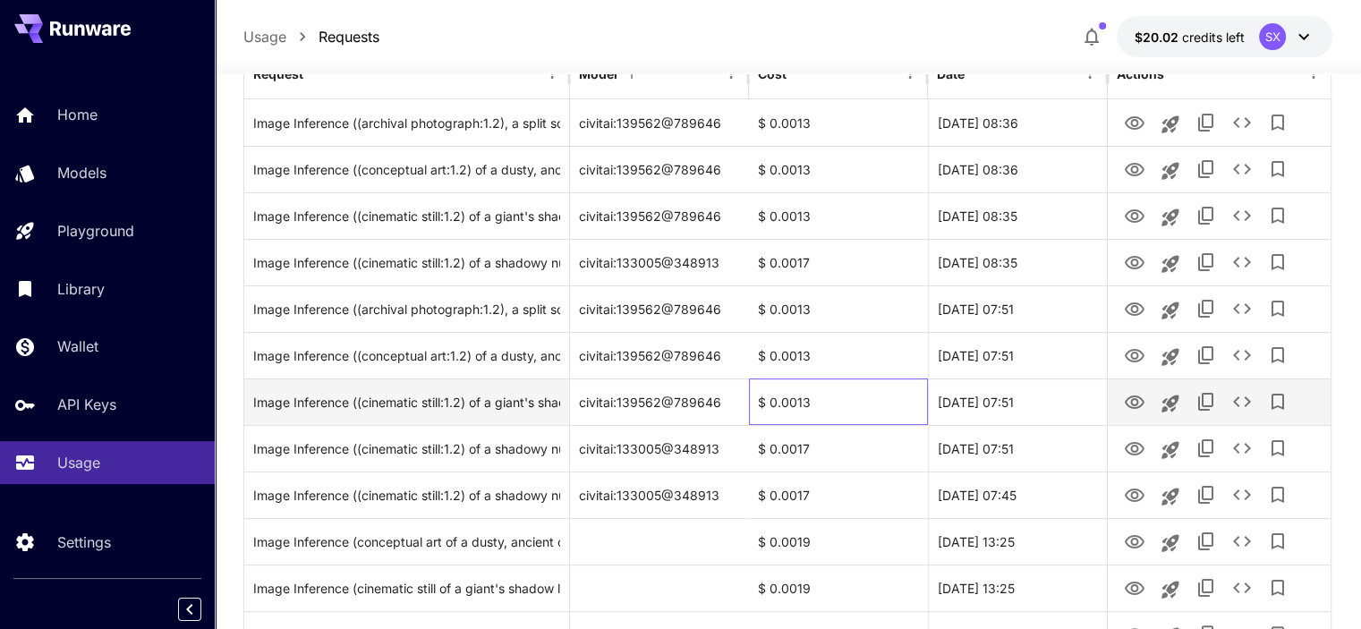
click at [847, 414] on div "$ 0.0013" at bounding box center [838, 401] width 179 height 47
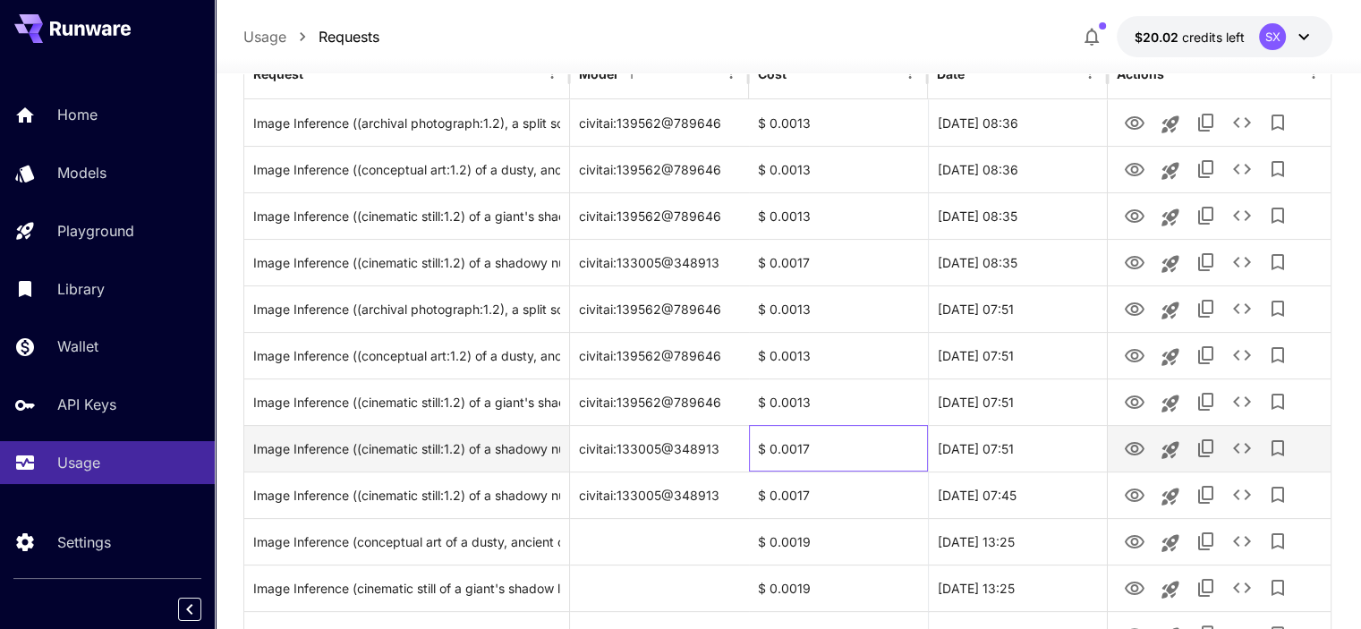
click at [852, 451] on div "$ 0.0017" at bounding box center [838, 448] width 179 height 47
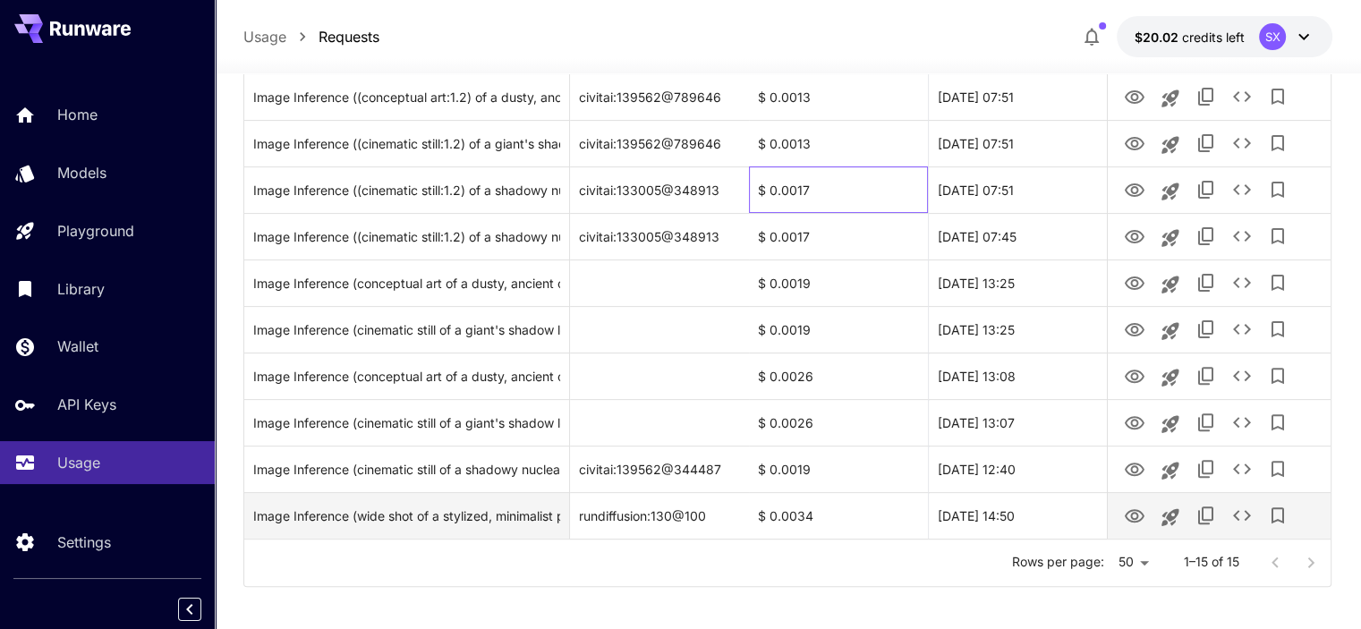
scroll to position [521, 0]
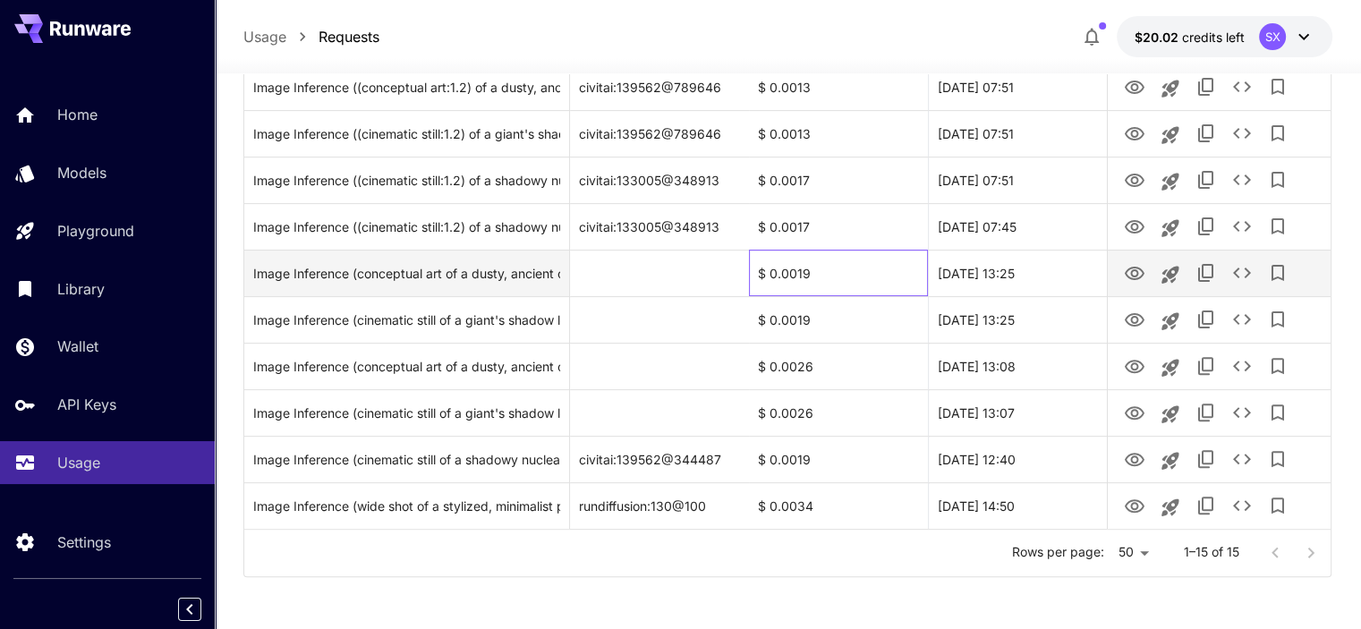
click at [780, 267] on div "$ 0.0019" at bounding box center [838, 273] width 179 height 47
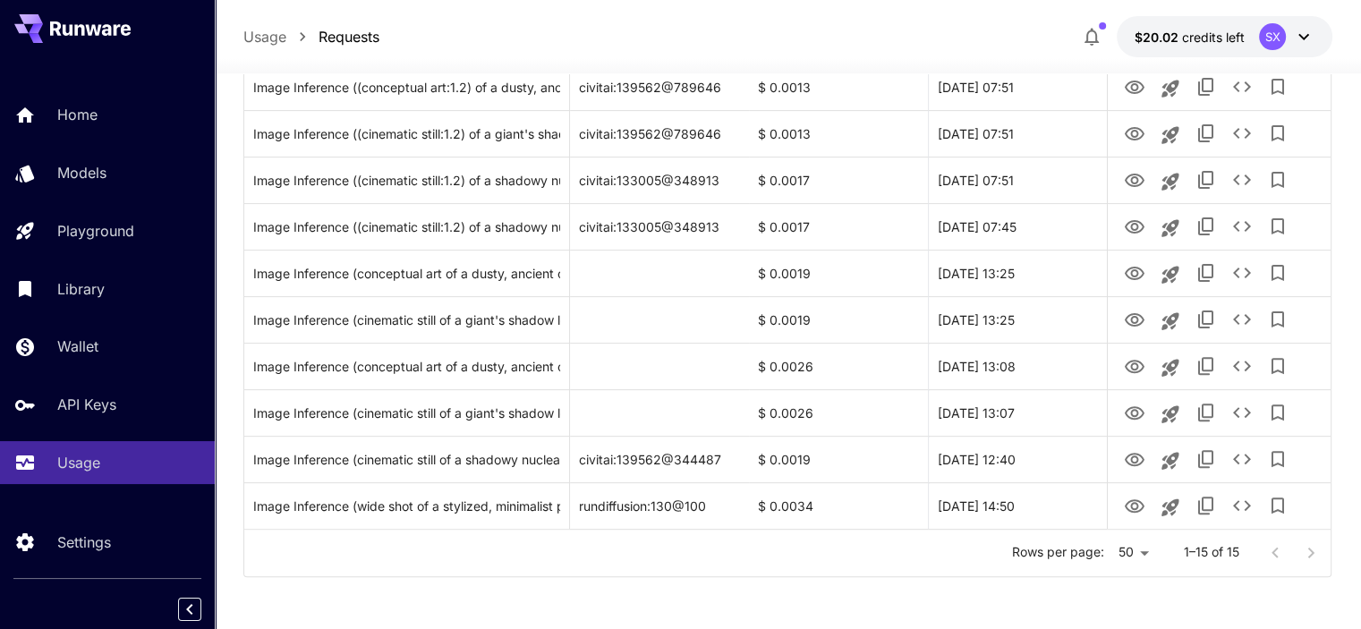
click at [796, 538] on div "Rows per page: 50 ** 1–15 of 15" at bounding box center [787, 553] width 1086 height 47
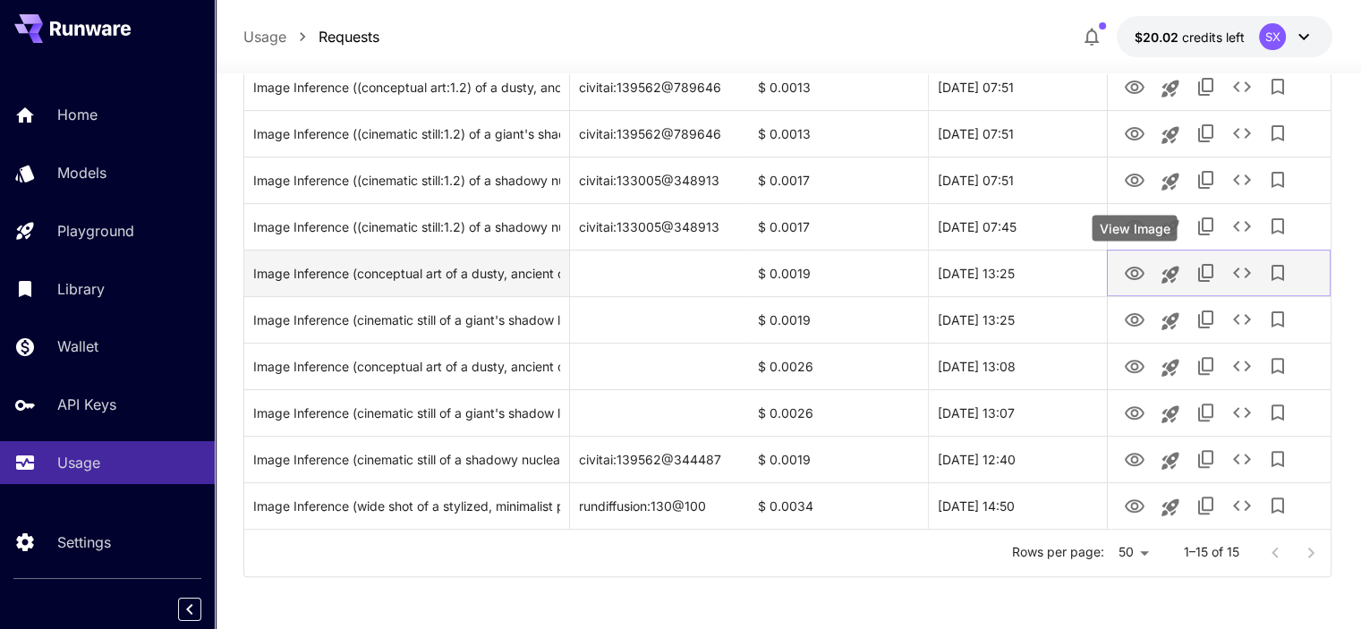
click at [1141, 273] on icon "View Image" at bounding box center [1134, 273] width 20 height 13
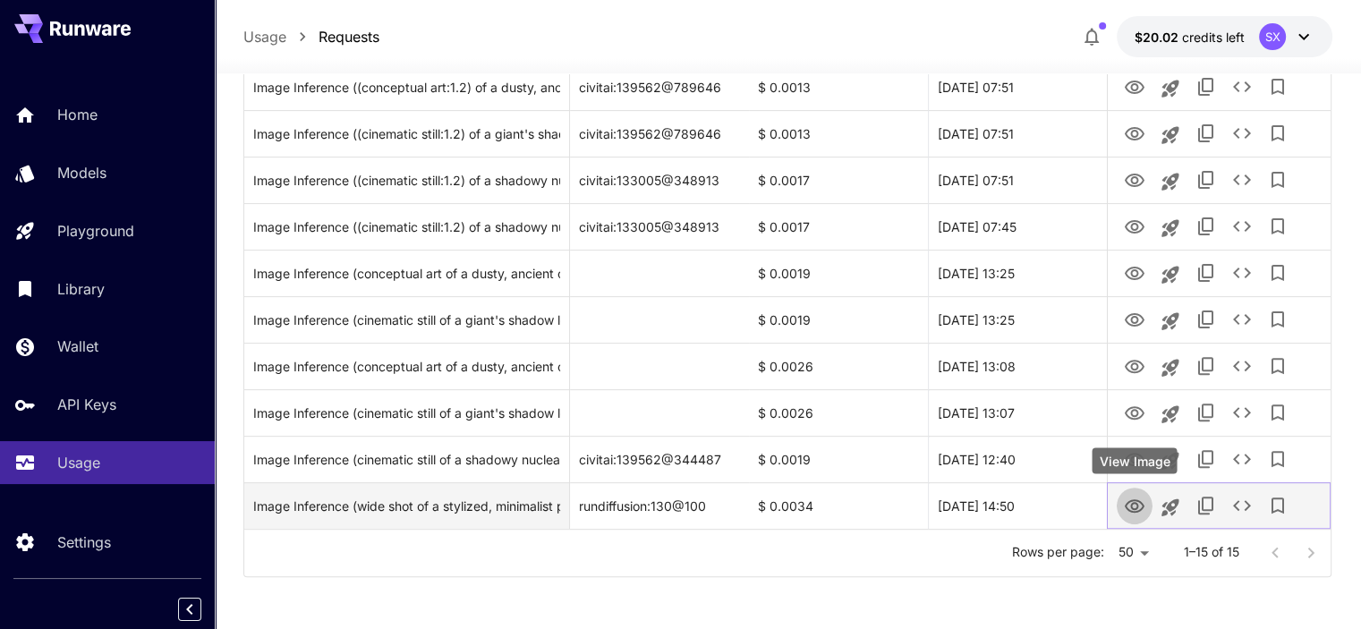
click at [1145, 511] on button "View Image" at bounding box center [1134, 505] width 36 height 37
click at [1129, 500] on icon "View Image" at bounding box center [1134, 505] width 20 height 13
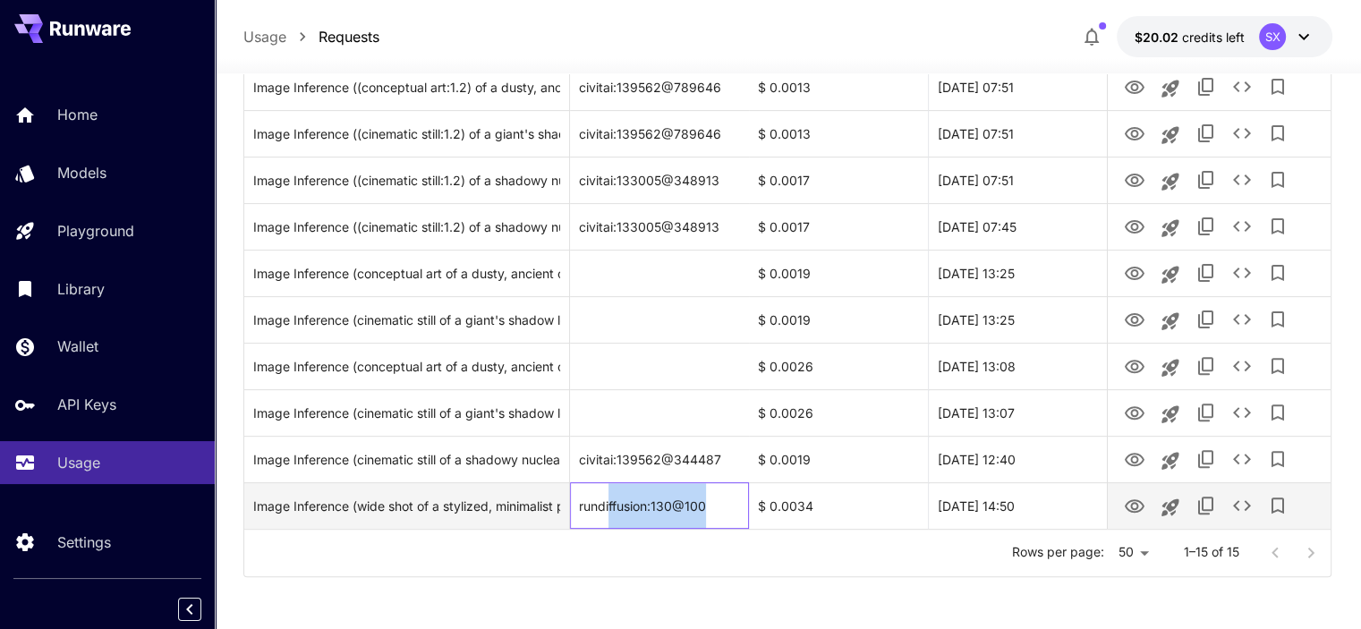
drag, startPoint x: 712, startPoint y: 500, endPoint x: 607, endPoint y: 501, distance: 104.7
click at [607, 501] on div "rundiffusion:130@100" at bounding box center [659, 505] width 179 height 47
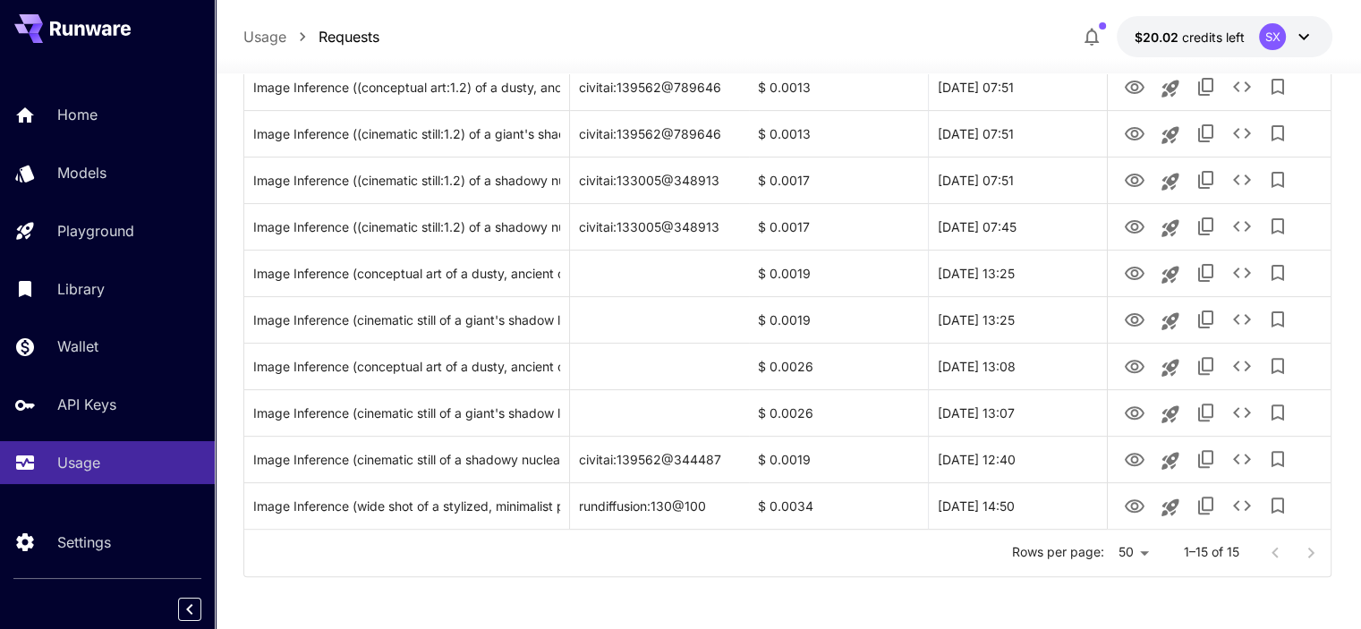
click at [725, 550] on div "Rows per page: 50 ** 1–15 of 15" at bounding box center [787, 553] width 1086 height 47
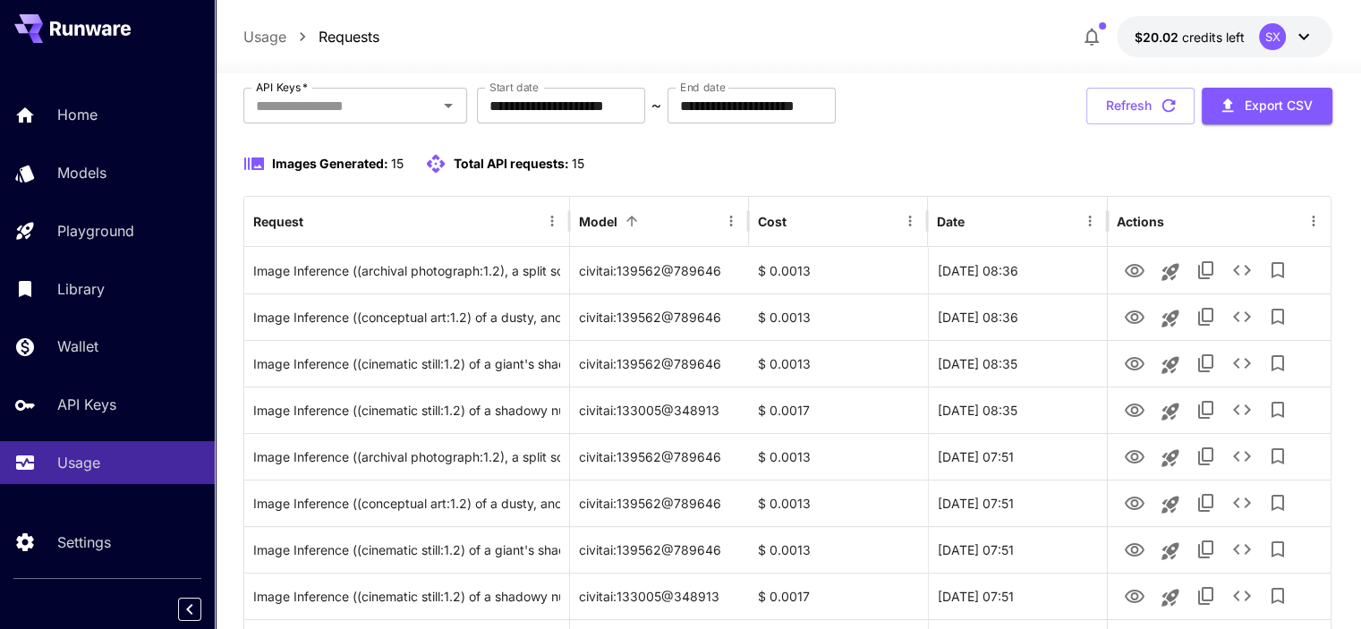
scroll to position [0, 0]
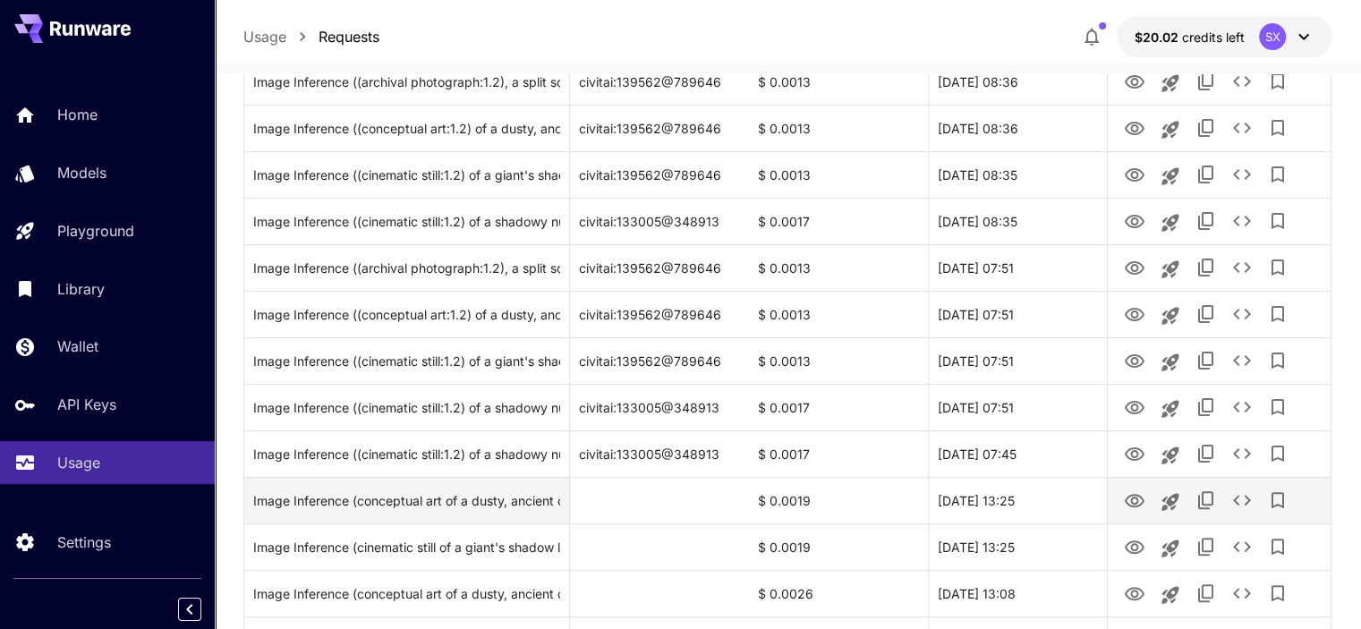
scroll to position [447, 0]
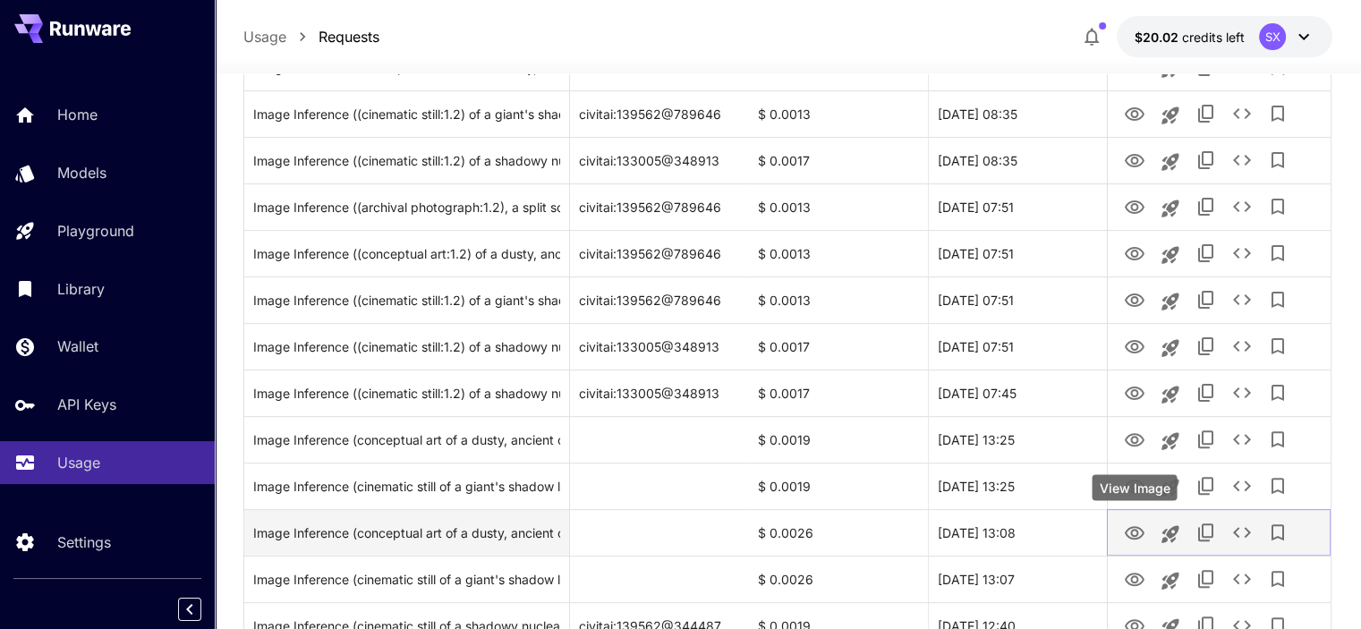
click at [1142, 530] on icon "View Image" at bounding box center [1134, 532] width 21 height 21
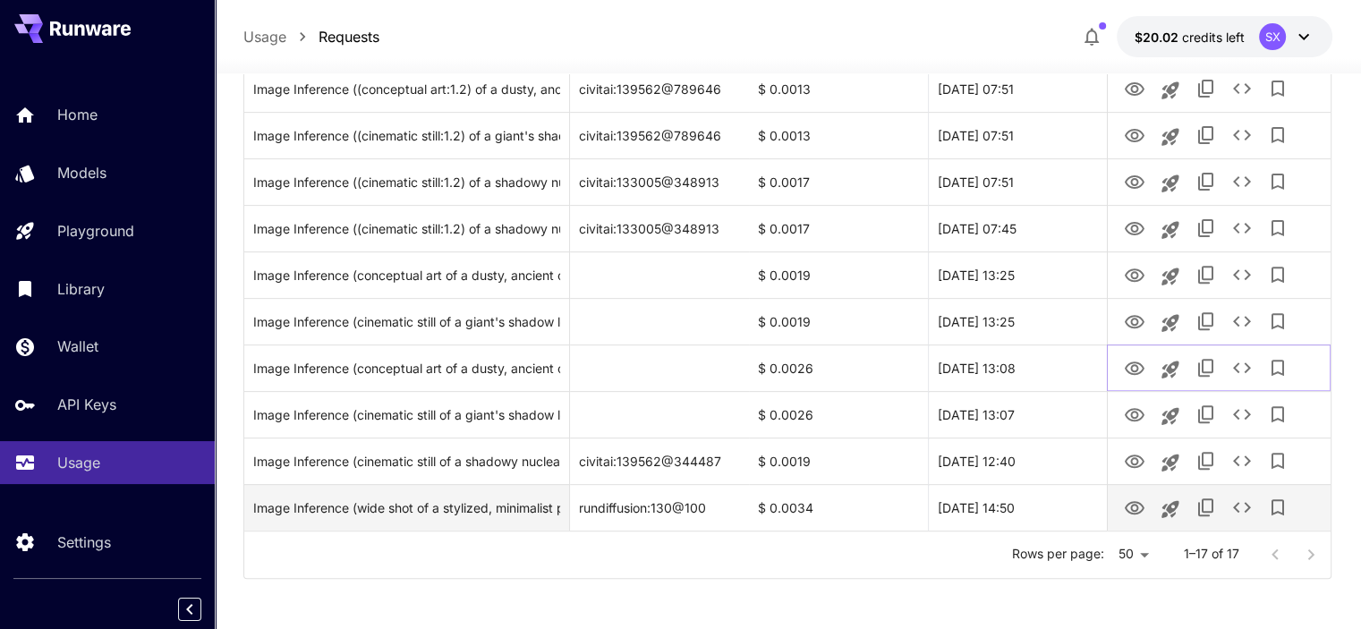
scroll to position [614, 0]
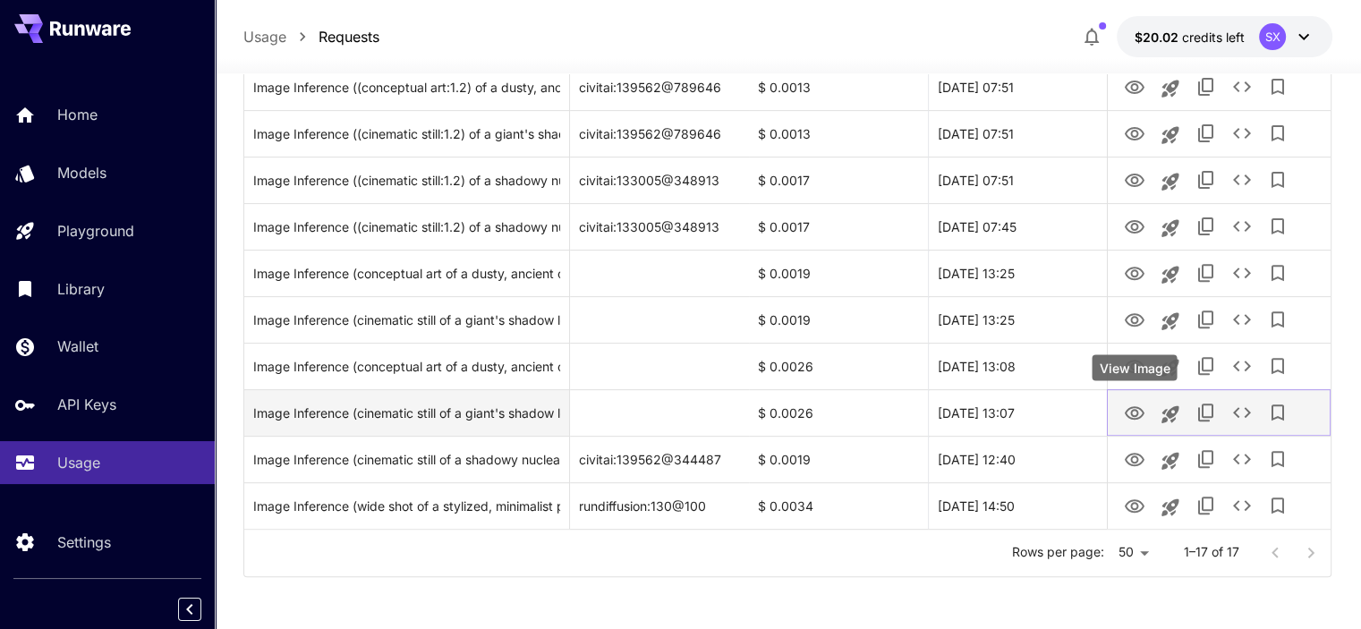
click at [1141, 410] on icon "View Image" at bounding box center [1134, 412] width 20 height 13
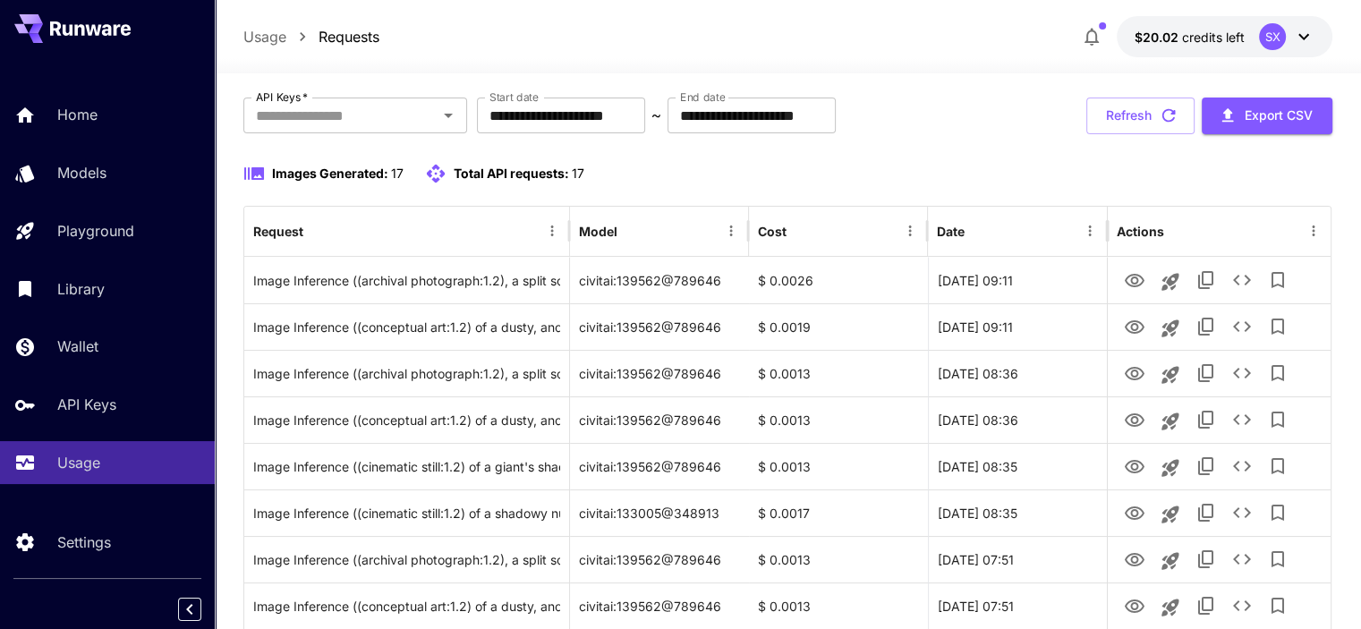
scroll to position [0, 0]
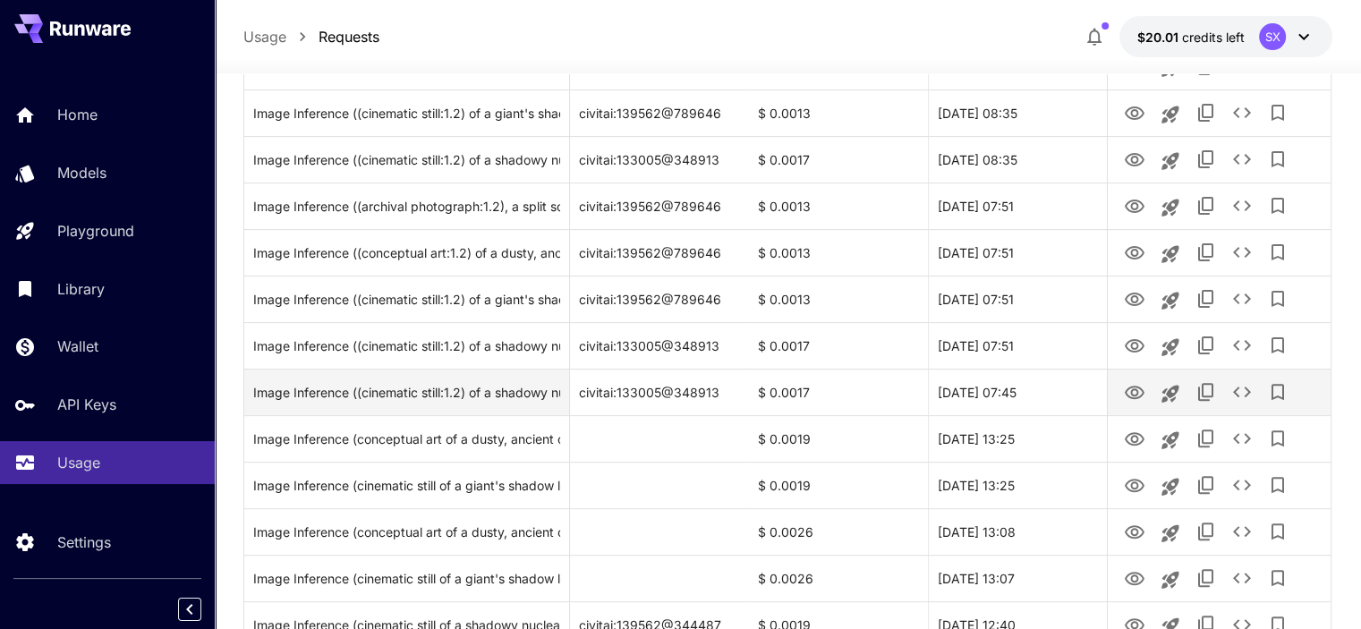
scroll to position [660, 0]
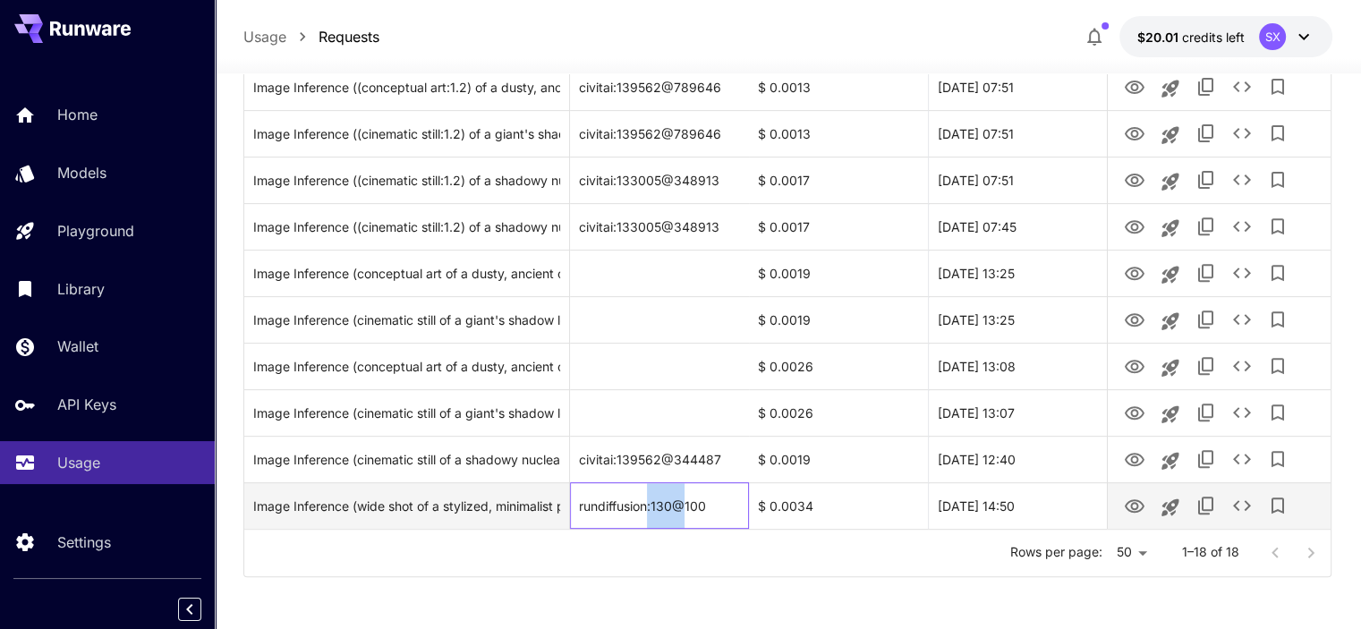
drag, startPoint x: 649, startPoint y: 501, endPoint x: 686, endPoint y: 501, distance: 36.7
click at [686, 501] on div "rundiffusion:130@100" at bounding box center [659, 505] width 179 height 47
click at [704, 503] on div "rundiffusion:130@100" at bounding box center [659, 505] width 179 height 47
drag, startPoint x: 708, startPoint y: 502, endPoint x: 622, endPoint y: 506, distance: 86.9
click at [622, 506] on div "rundiffusion:130@100" at bounding box center [659, 505] width 179 height 47
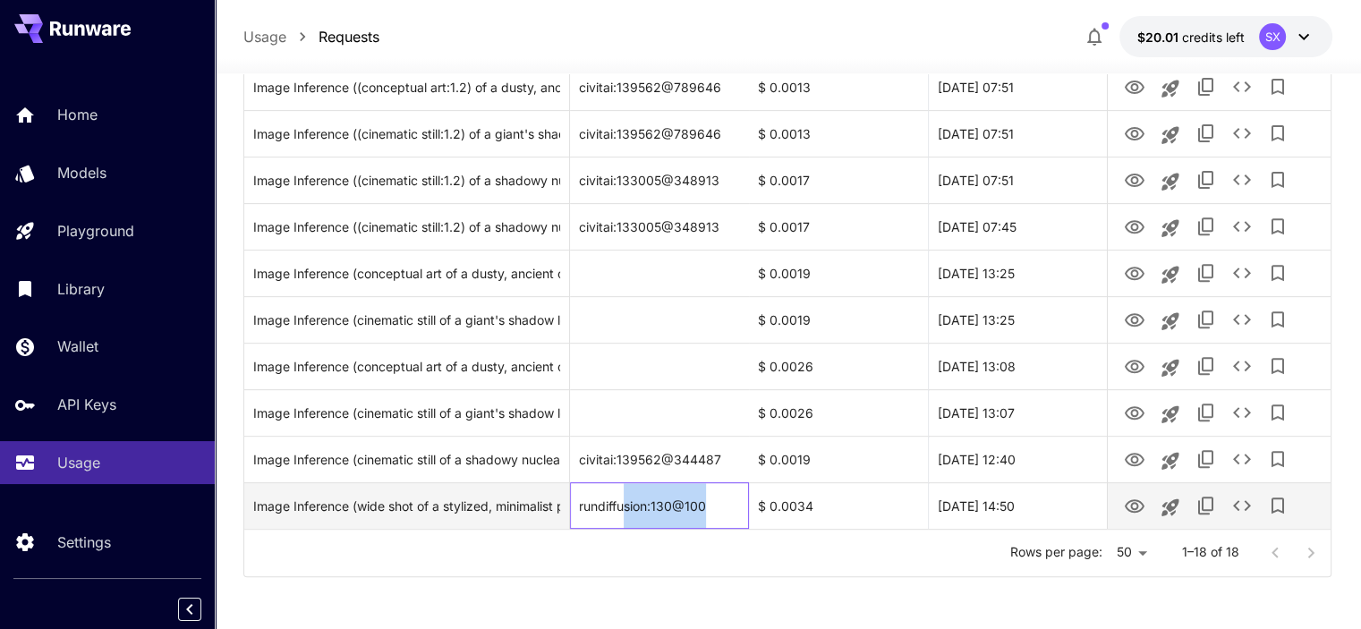
click at [700, 526] on div "rundiffusion:130@100" at bounding box center [659, 505] width 179 height 47
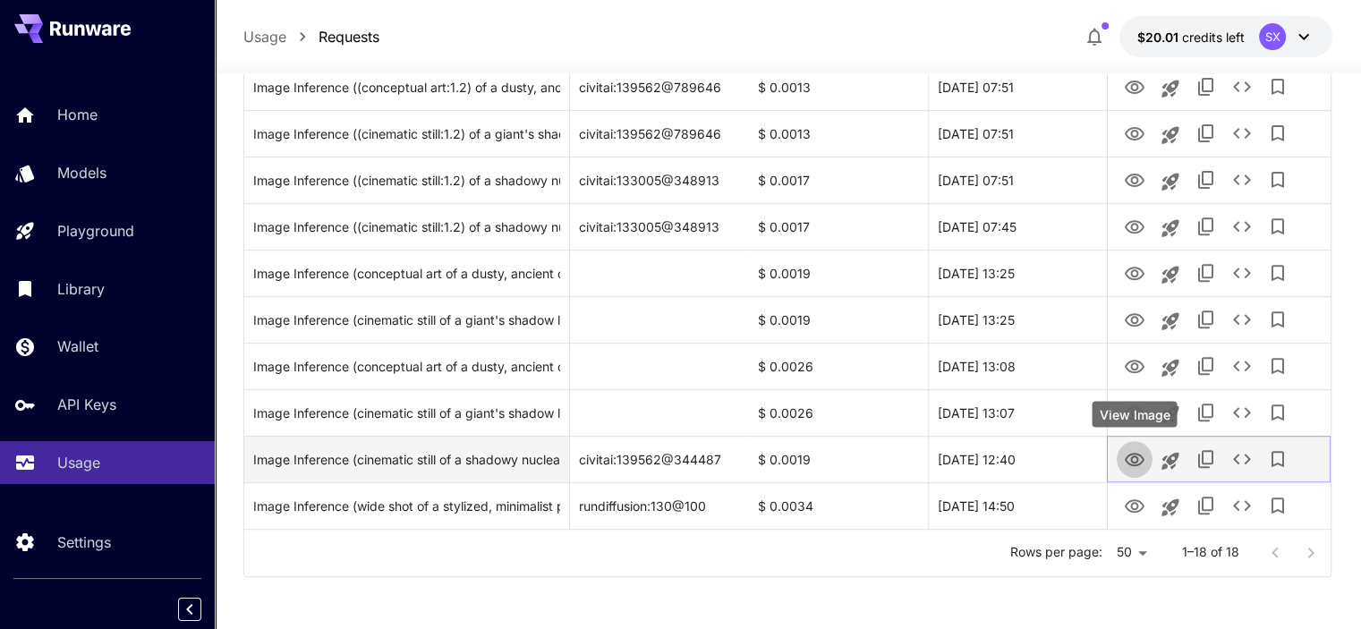
click at [1141, 457] on icon "View Image" at bounding box center [1134, 459] width 21 height 21
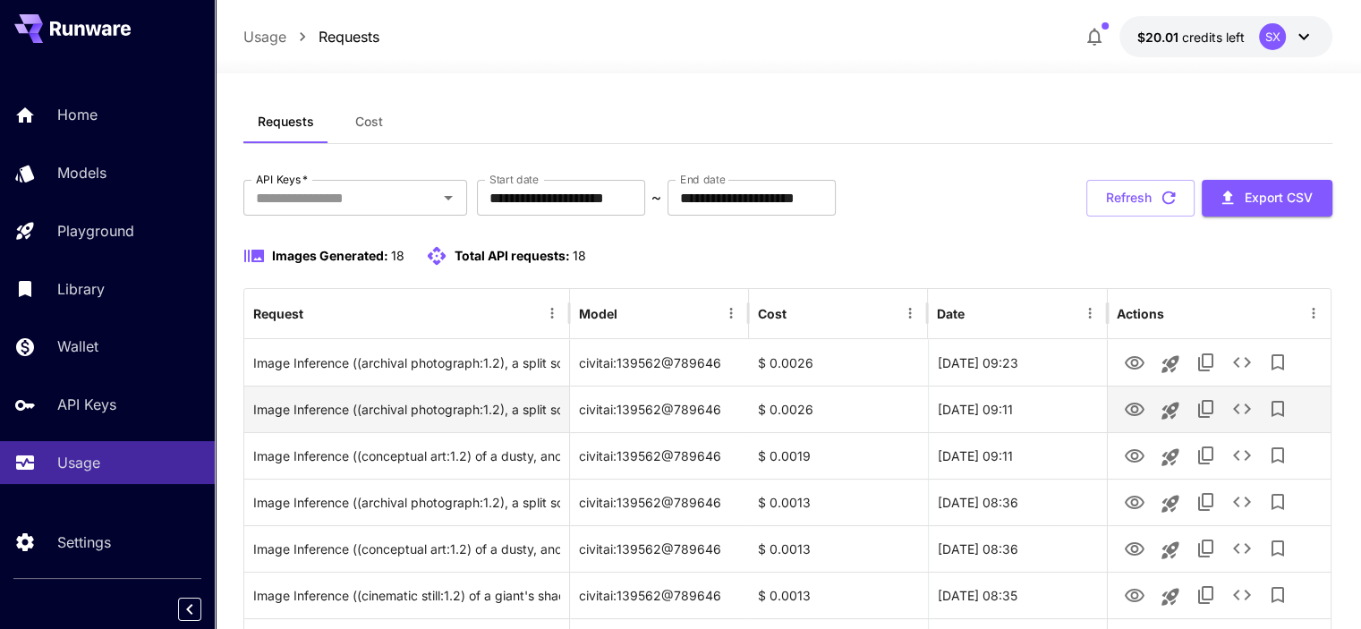
scroll to position [0, 0]
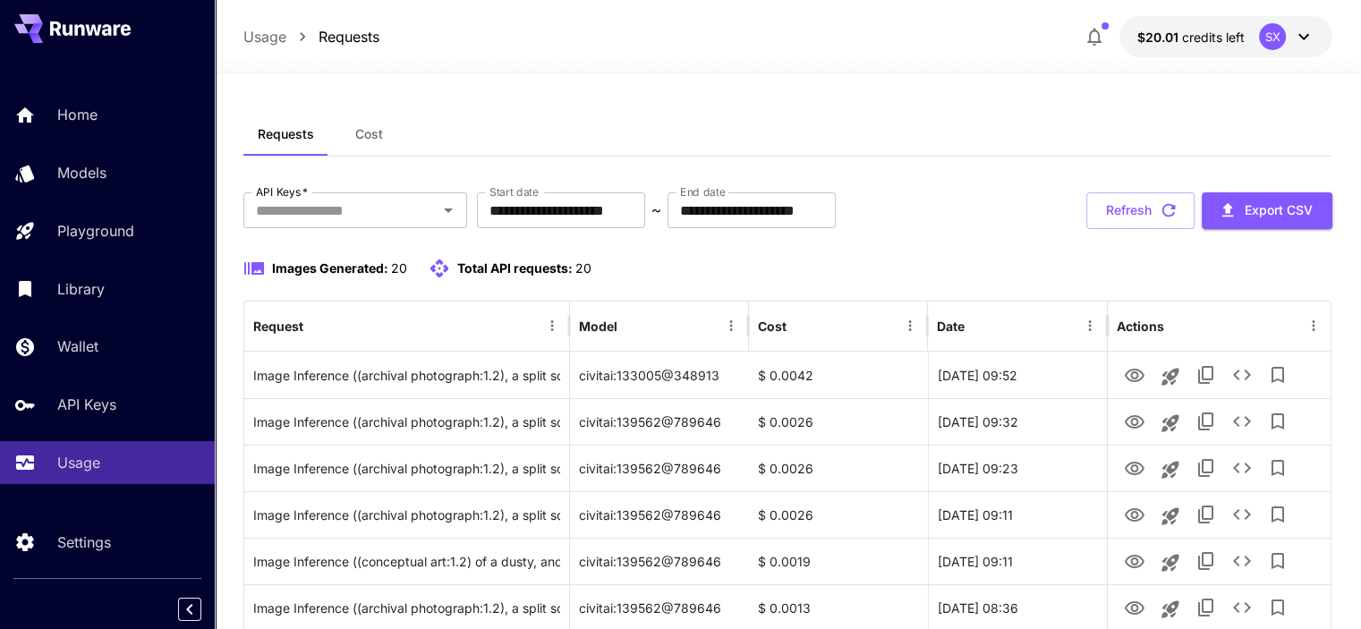
click at [1020, 126] on div "Requests Cost" at bounding box center [787, 135] width 1089 height 44
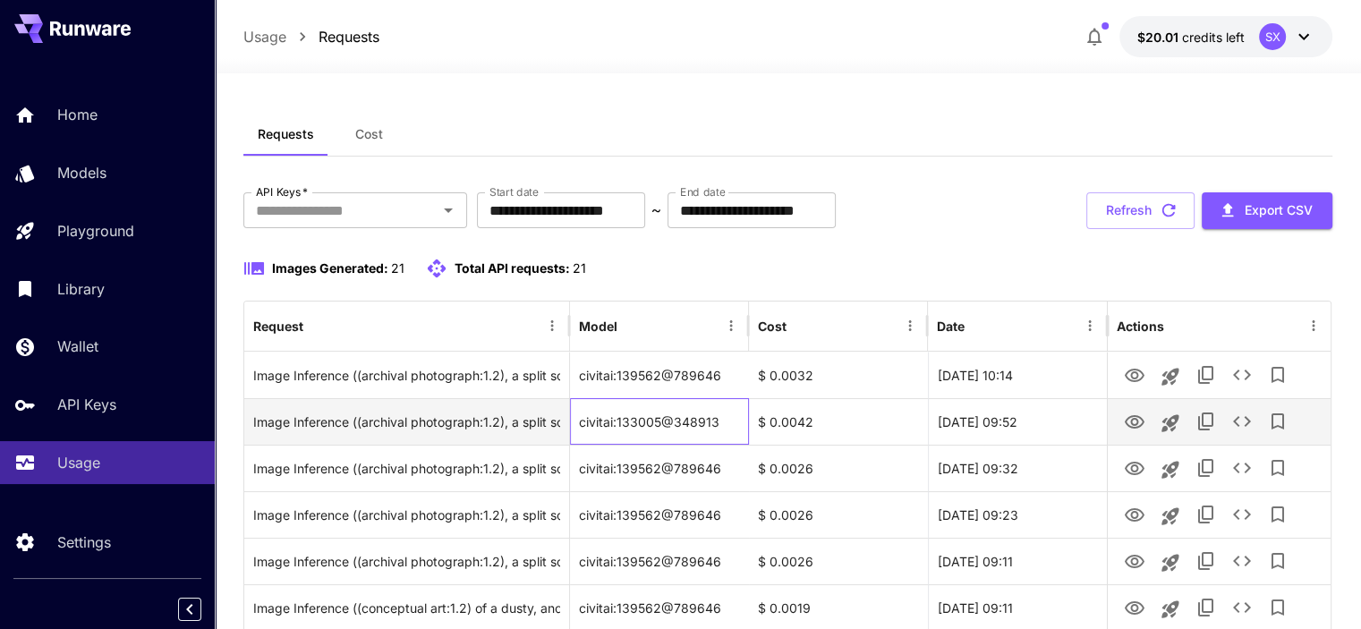
click at [723, 420] on div "civitai:133005@348913" at bounding box center [659, 421] width 179 height 47
drag, startPoint x: 712, startPoint y: 416, endPoint x: 578, endPoint y: 428, distance: 134.8
click at [578, 428] on div "civitai:133005@348913" at bounding box center [659, 421] width 179 height 47
click at [1128, 414] on icon "View Image" at bounding box center [1134, 421] width 21 height 21
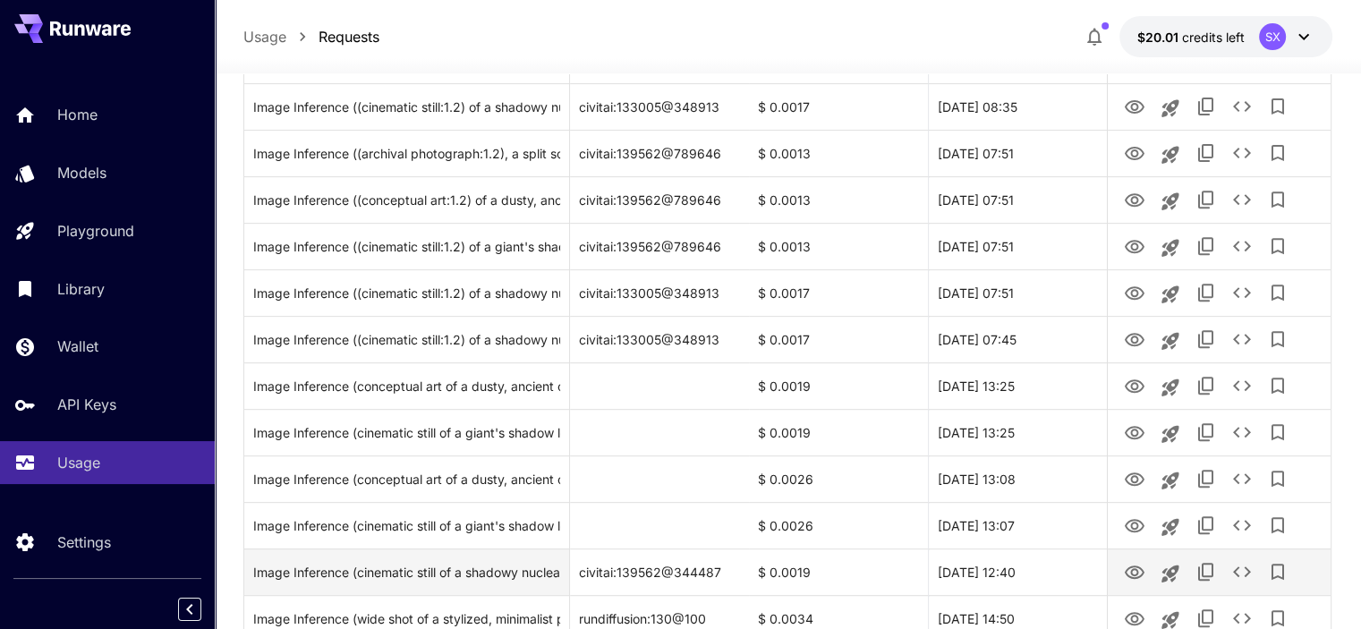
scroll to position [800, 0]
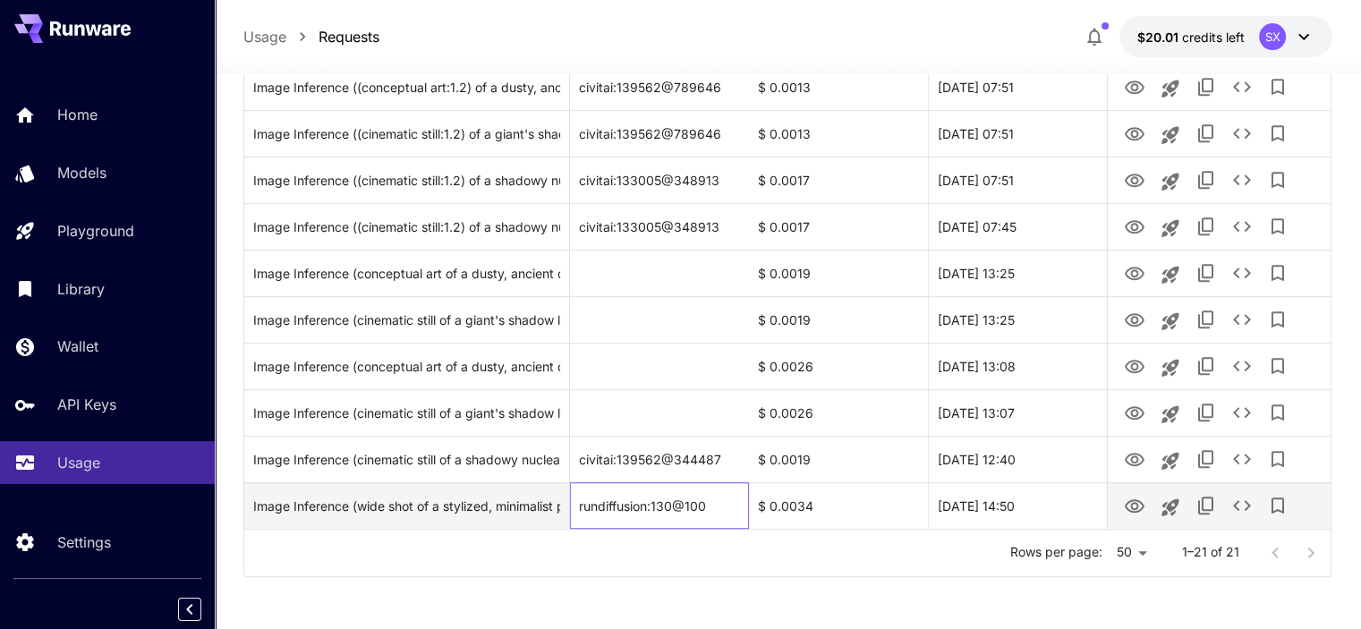
click at [623, 506] on div "rundiffusion:130@100" at bounding box center [659, 505] width 179 height 47
drag, startPoint x: 711, startPoint y: 499, endPoint x: 581, endPoint y: 507, distance: 130.0
click at [581, 507] on div "rundiffusion:130@100" at bounding box center [659, 505] width 179 height 47
click at [703, 508] on div "rundiffusion:130@100" at bounding box center [659, 505] width 179 height 47
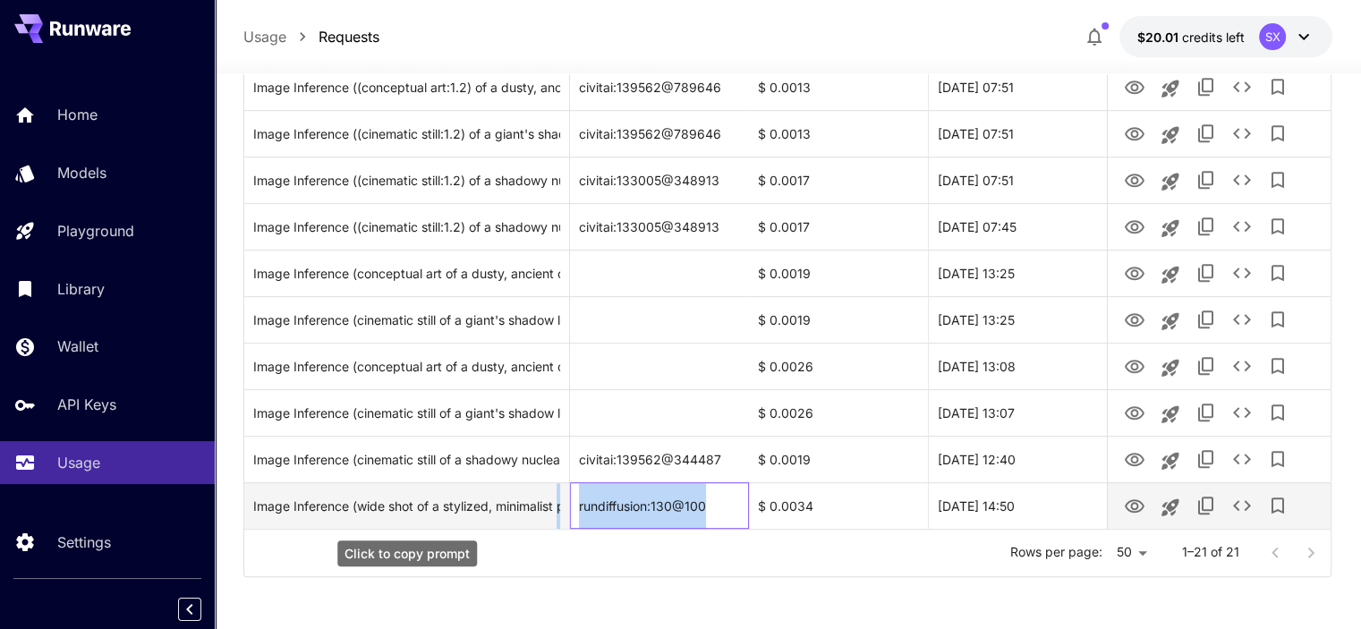
drag, startPoint x: 712, startPoint y: 498, endPoint x: 613, endPoint y: 508, distance: 99.8
click at [559, 500] on div "Image Inference (wide shot of a stylized, minimalist poster with a silhouette o…" at bounding box center [787, 505] width 1086 height 47
copy div "poster with a silhouette of a dragon sitting patiently beside a small island. T…"
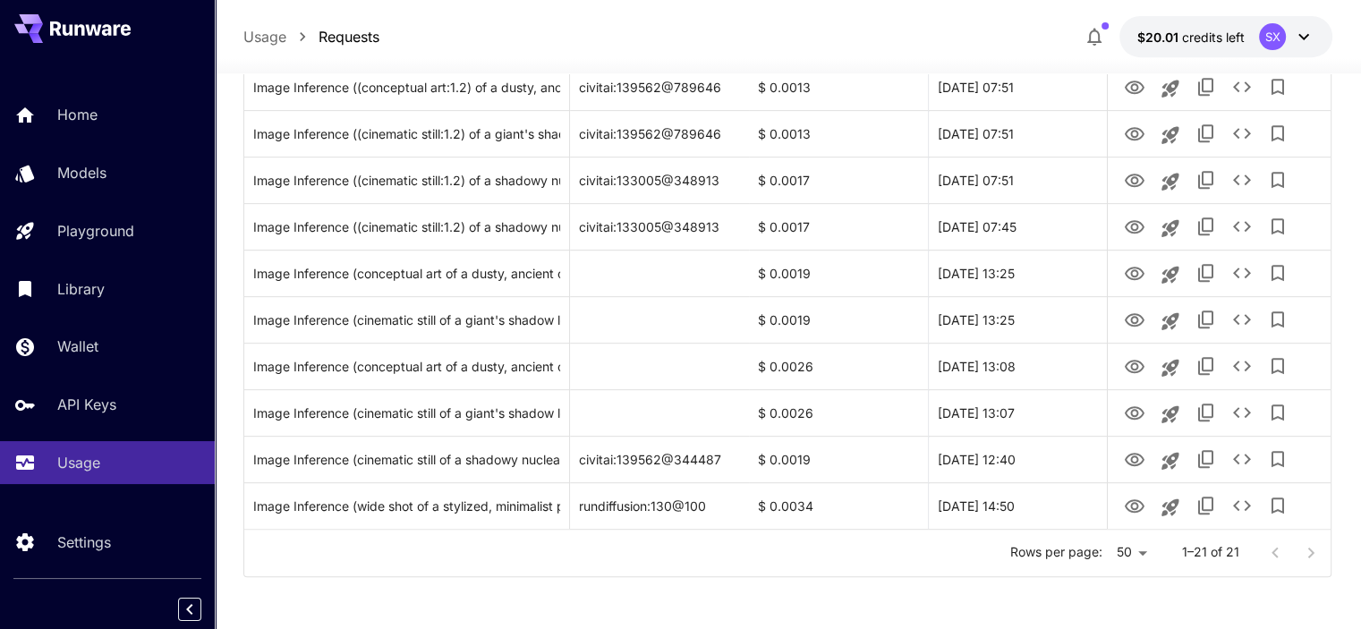
click at [683, 555] on div "Rows per page: 50 ** 1–21 of 21" at bounding box center [787, 553] width 1086 height 47
click at [599, 33] on div "Usage Requests $20.01 credits left SX" at bounding box center [787, 36] width 1089 height 41
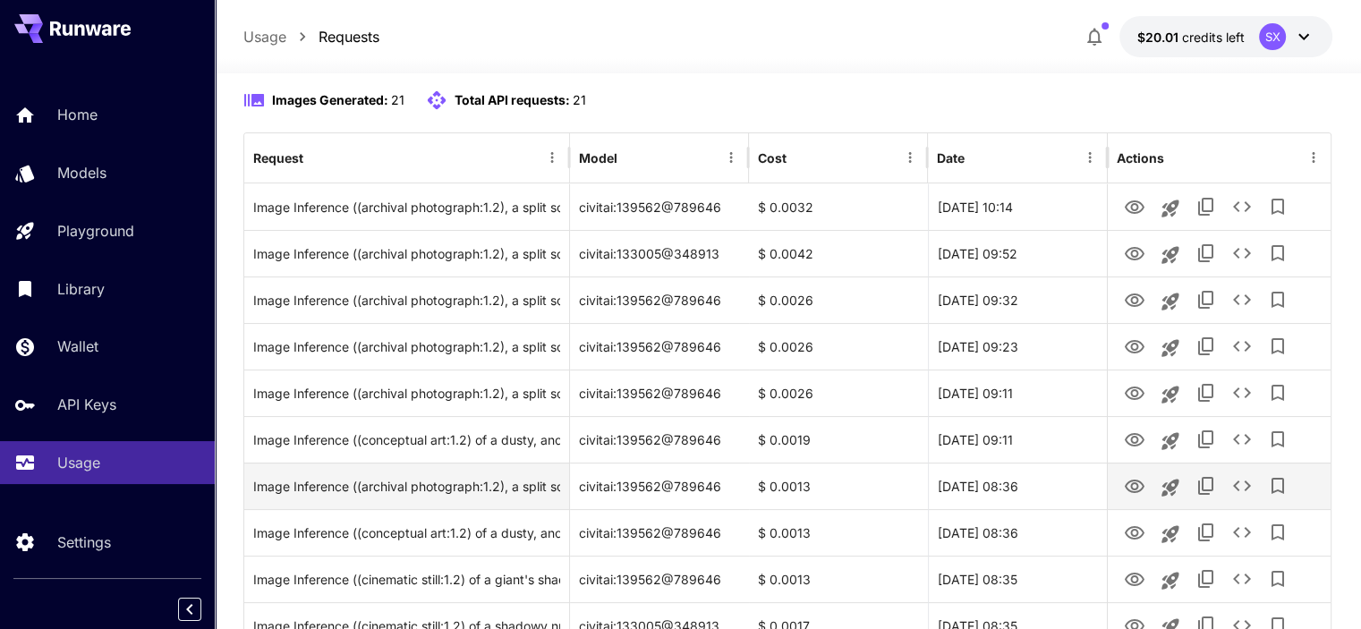
scroll to position [179, 0]
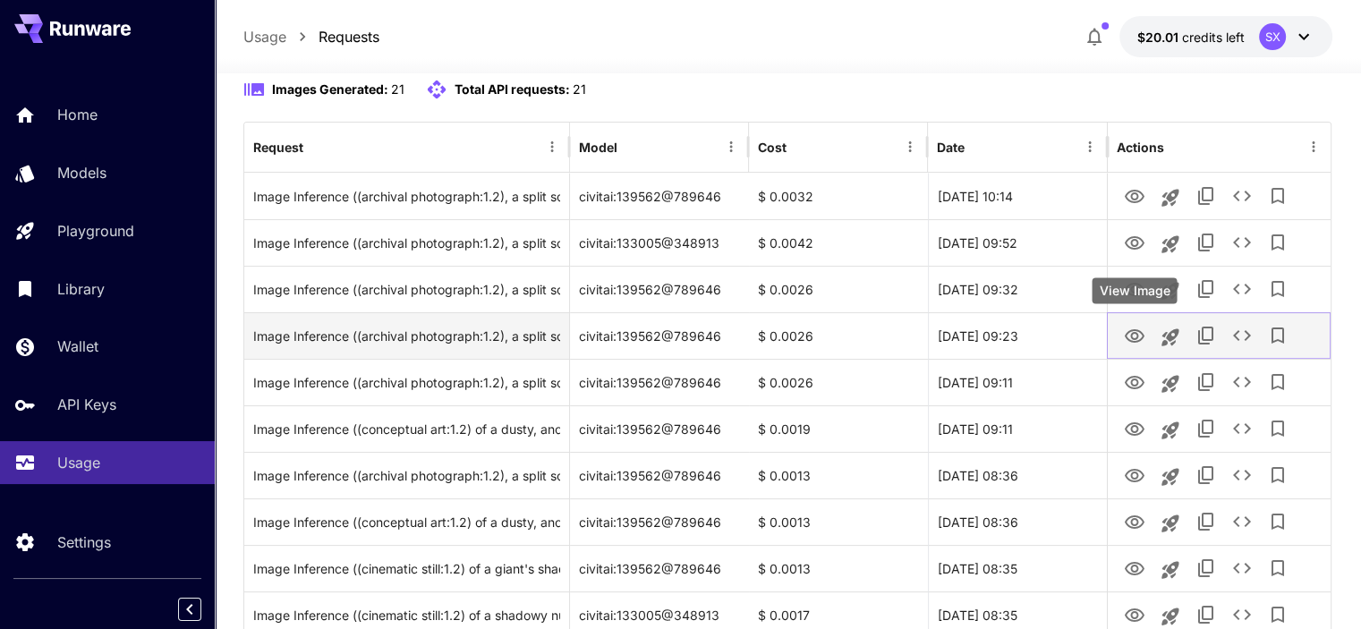
click at [1141, 329] on icon "View Image" at bounding box center [1134, 336] width 21 height 21
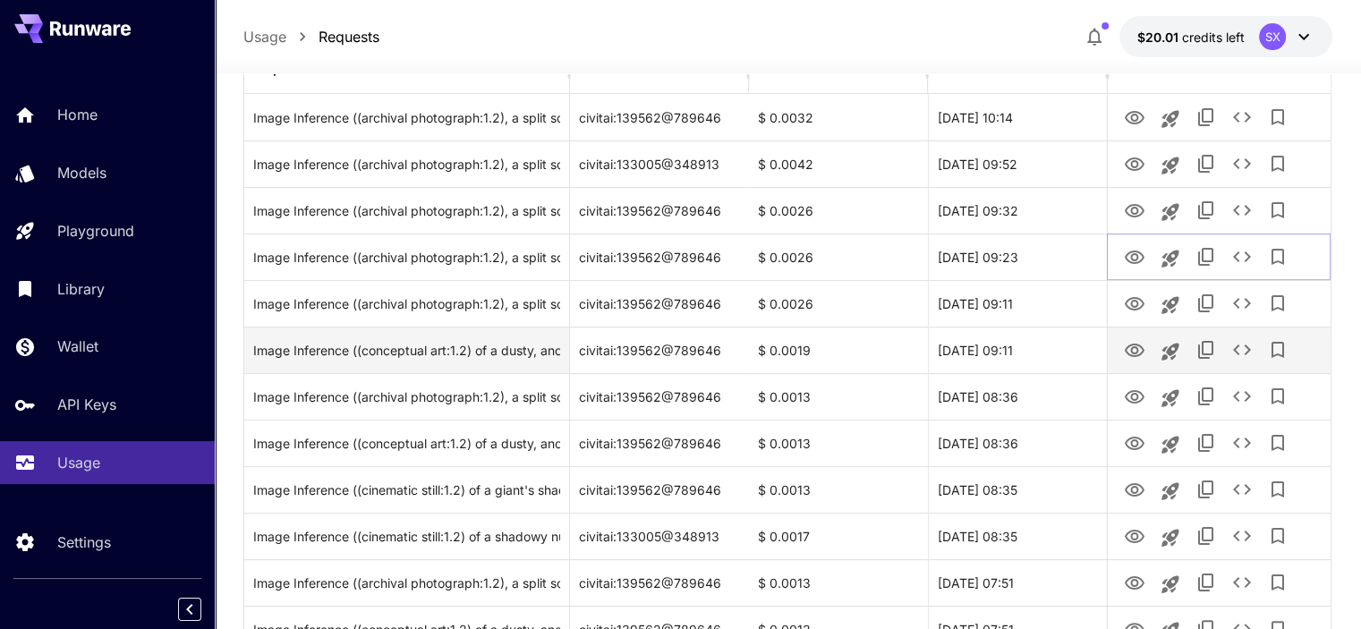
scroll to position [268, 0]
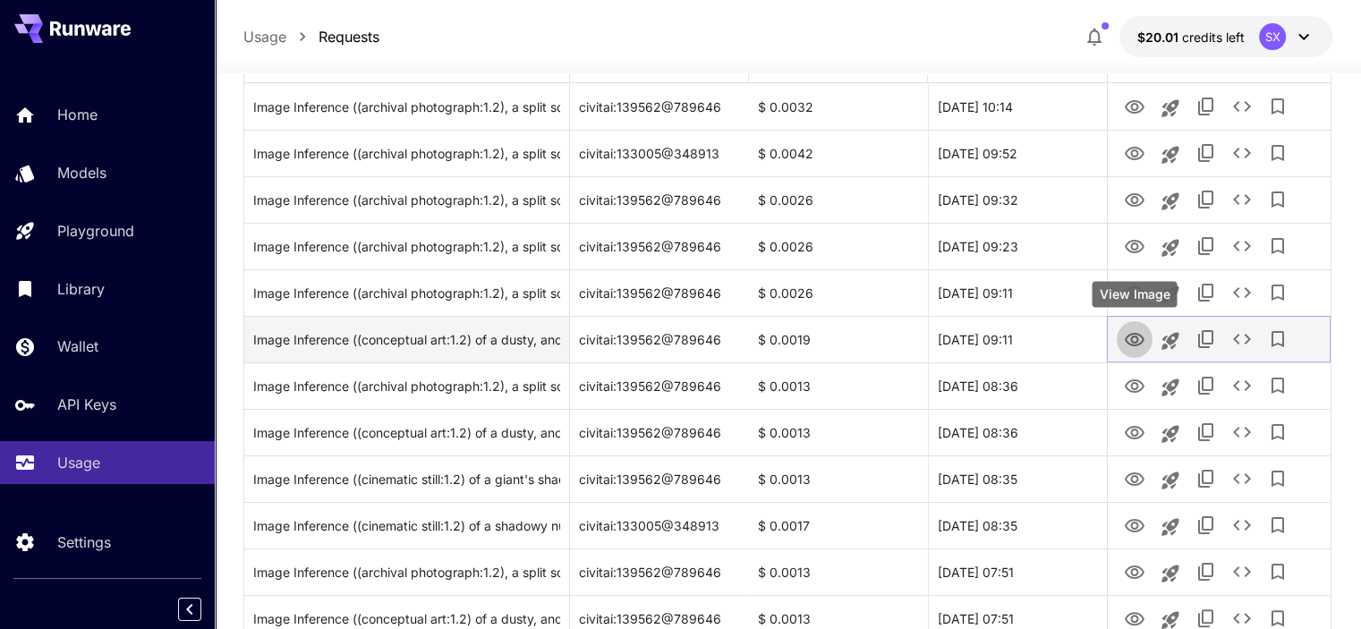
click at [1128, 335] on icon "View Image" at bounding box center [1134, 339] width 20 height 13
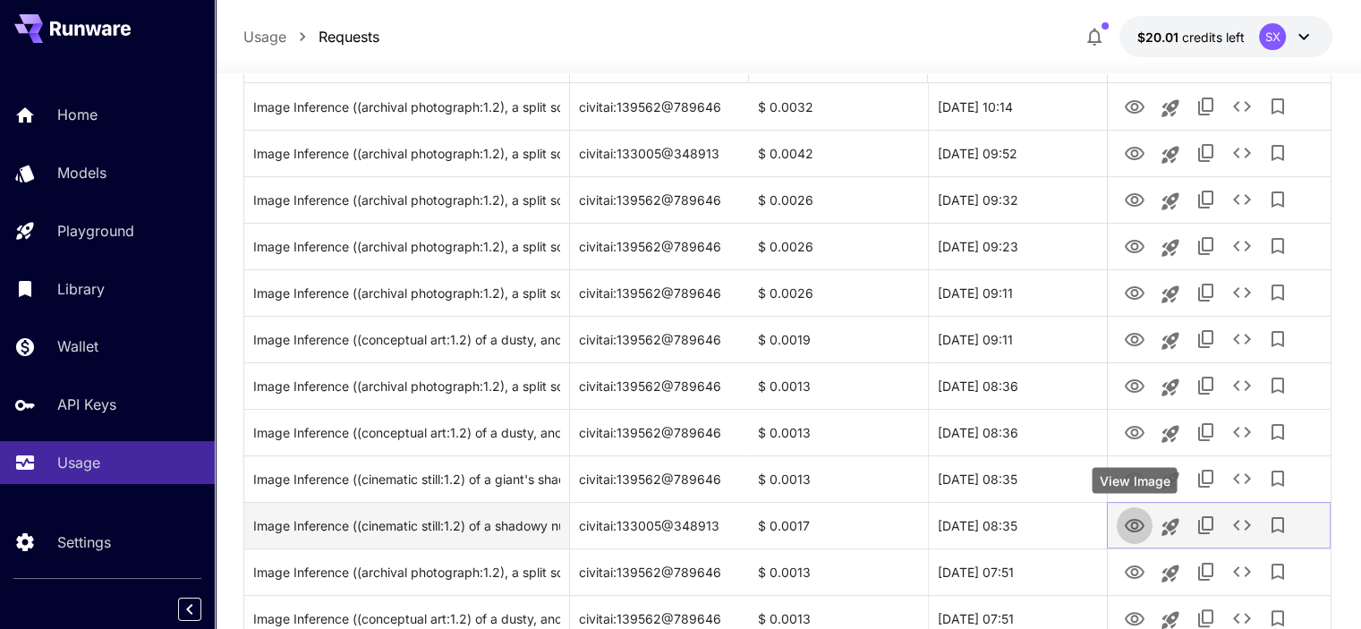
click at [1134, 525] on icon "View Image" at bounding box center [1134, 525] width 21 height 21
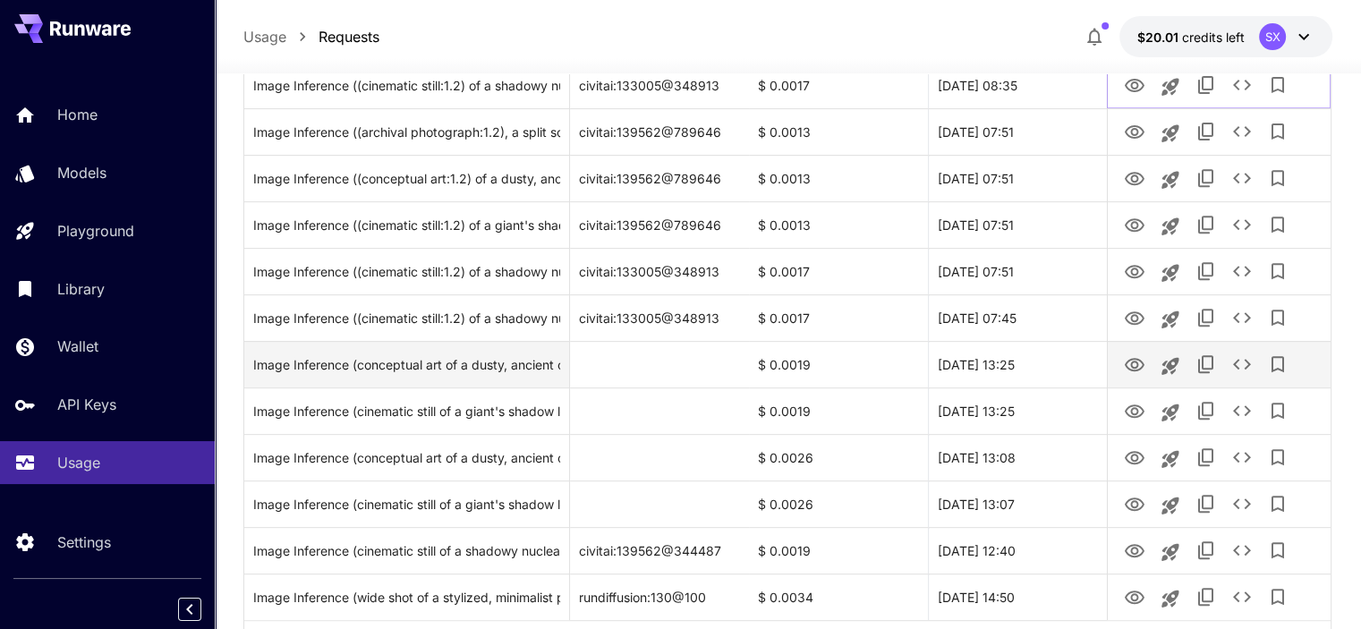
scroll to position [716, 0]
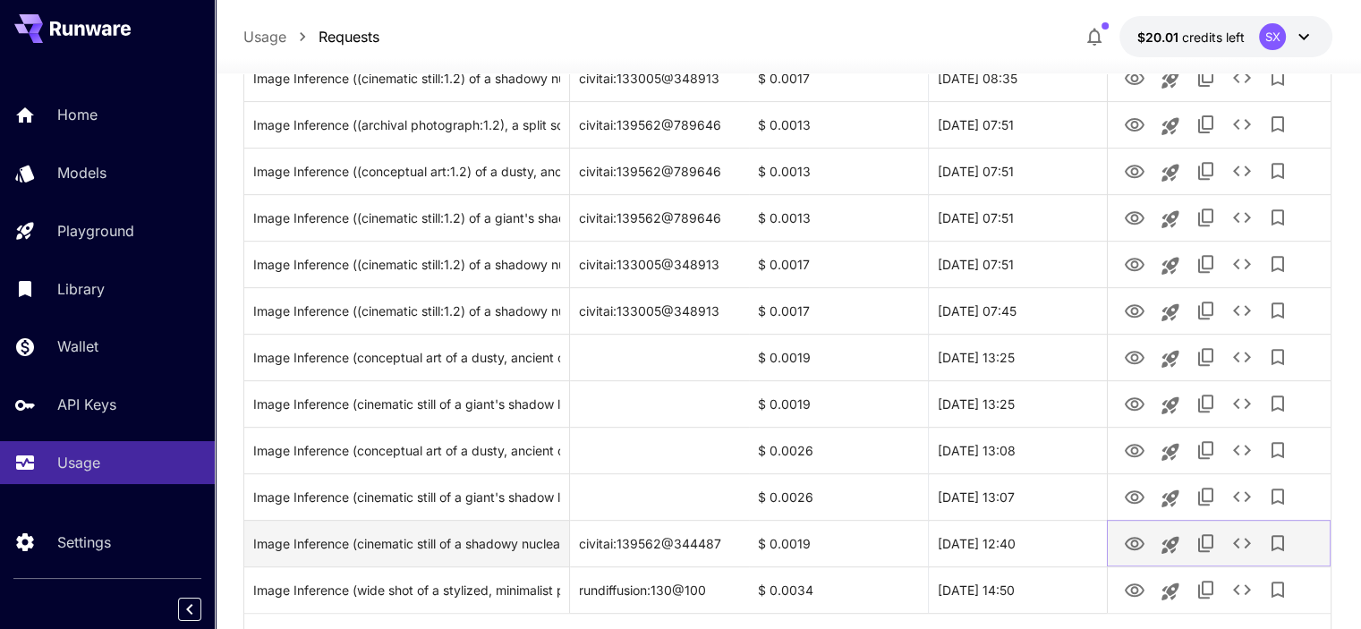
click at [1134, 540] on icon "View Image" at bounding box center [1134, 543] width 20 height 13
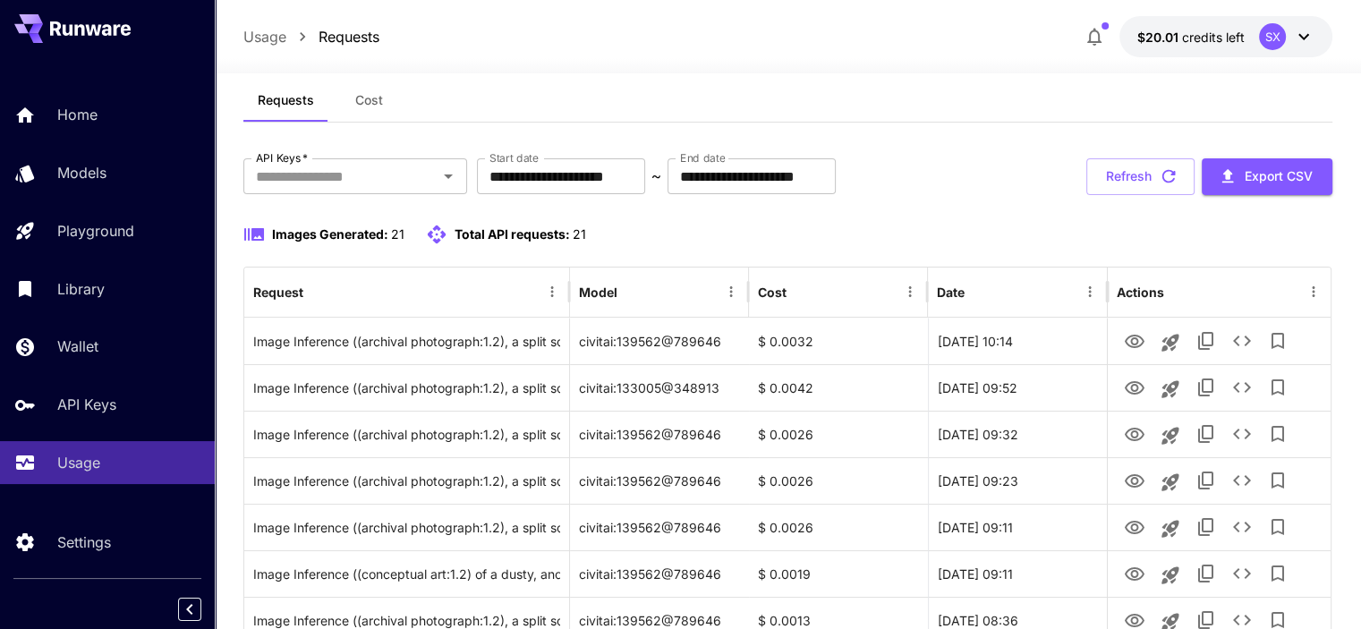
scroll to position [0, 0]
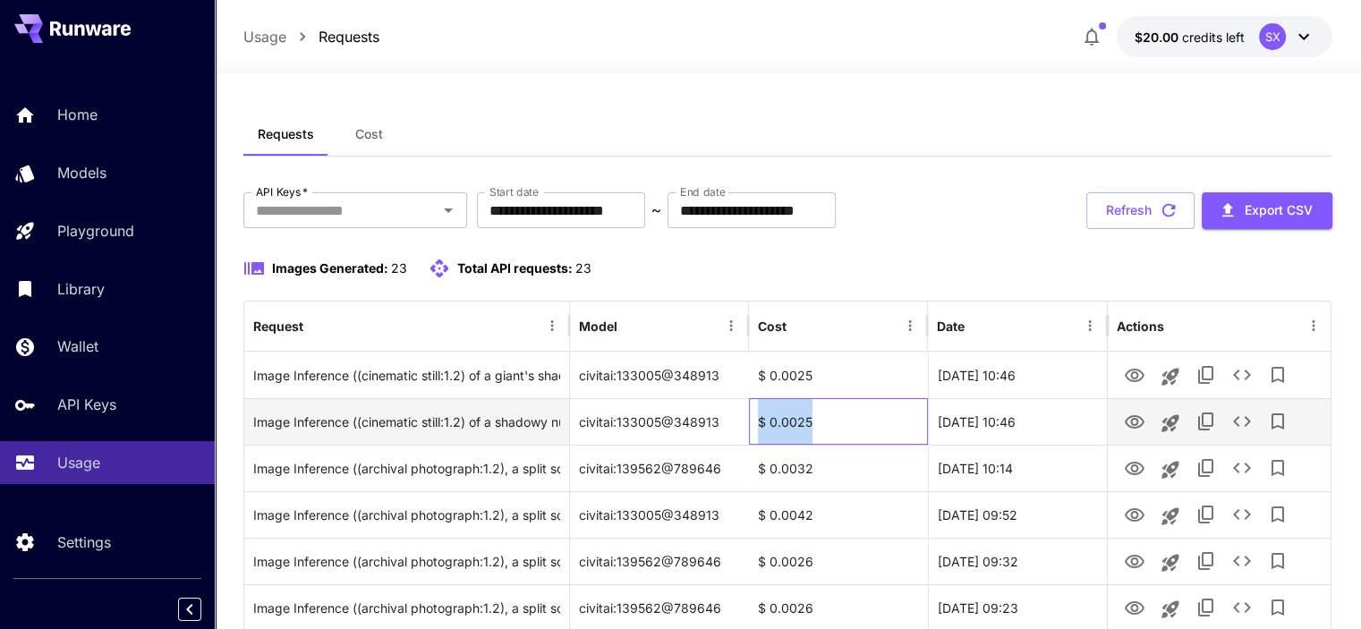
drag, startPoint x: 814, startPoint y: 414, endPoint x: 755, endPoint y: 416, distance: 59.1
click at [755, 417] on div "$ 0.0025" at bounding box center [838, 421] width 179 height 47
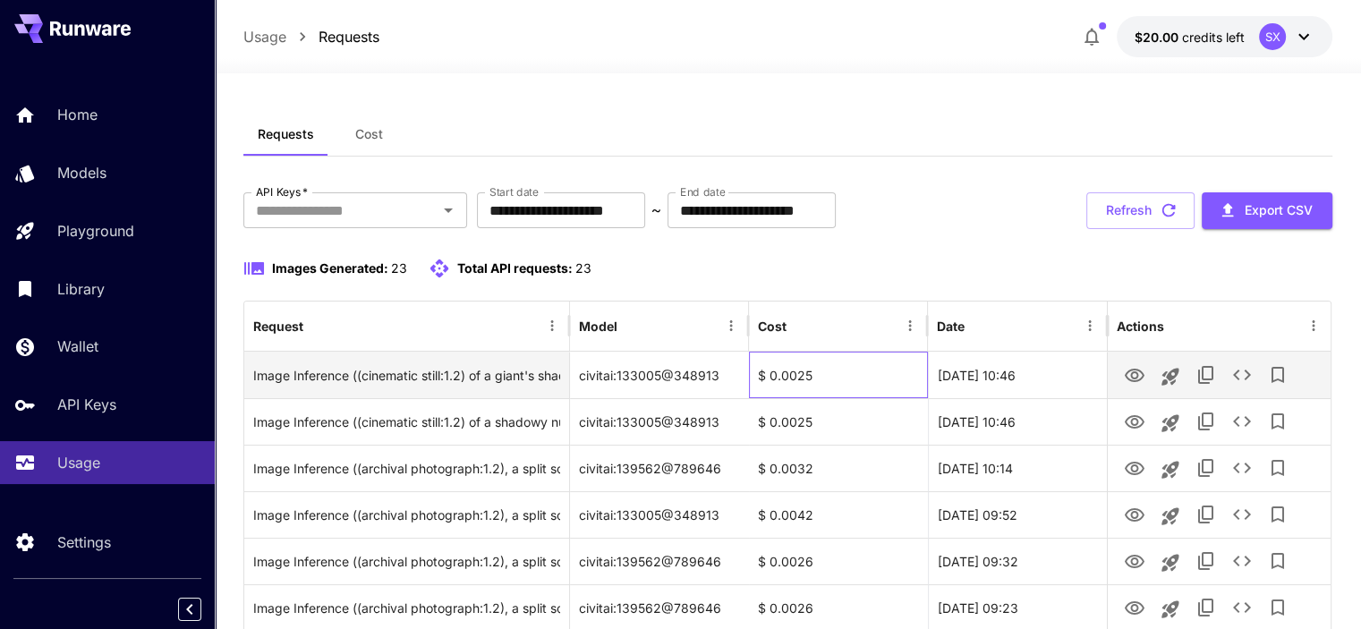
click at [810, 386] on div "$ 0.0025" at bounding box center [838, 375] width 179 height 47
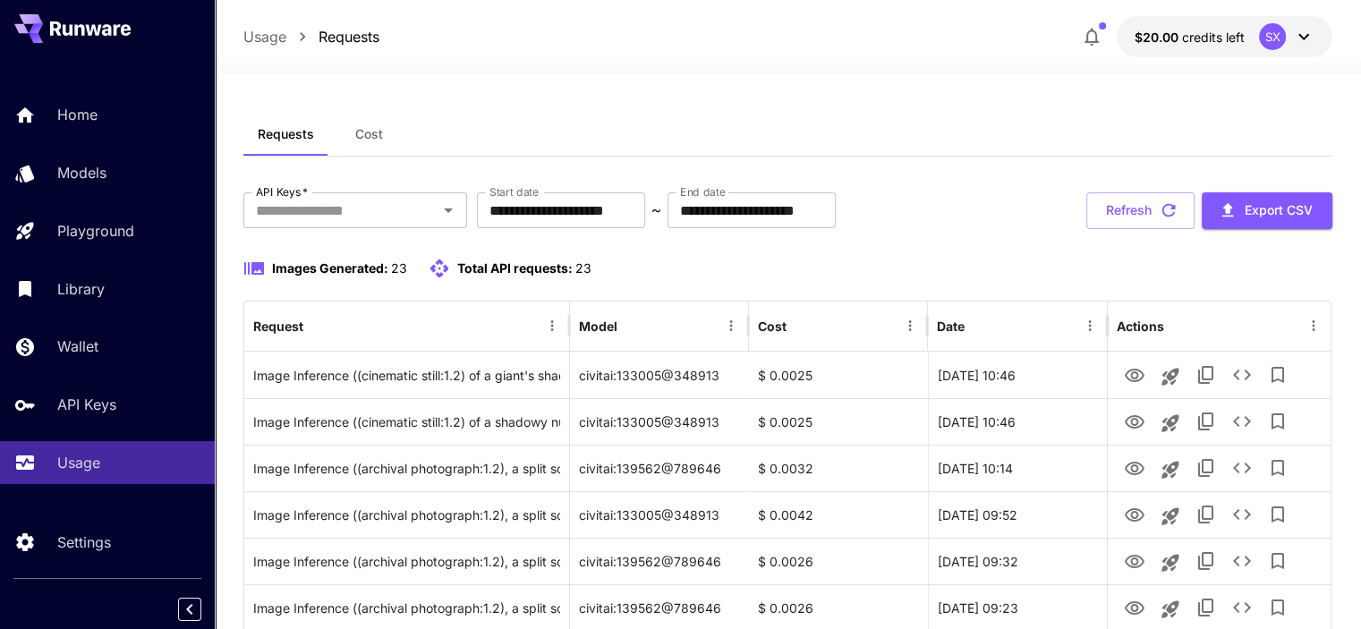
click at [999, 10] on div "Usage Requests $20.00 credits left SX" at bounding box center [788, 36] width 1146 height 73
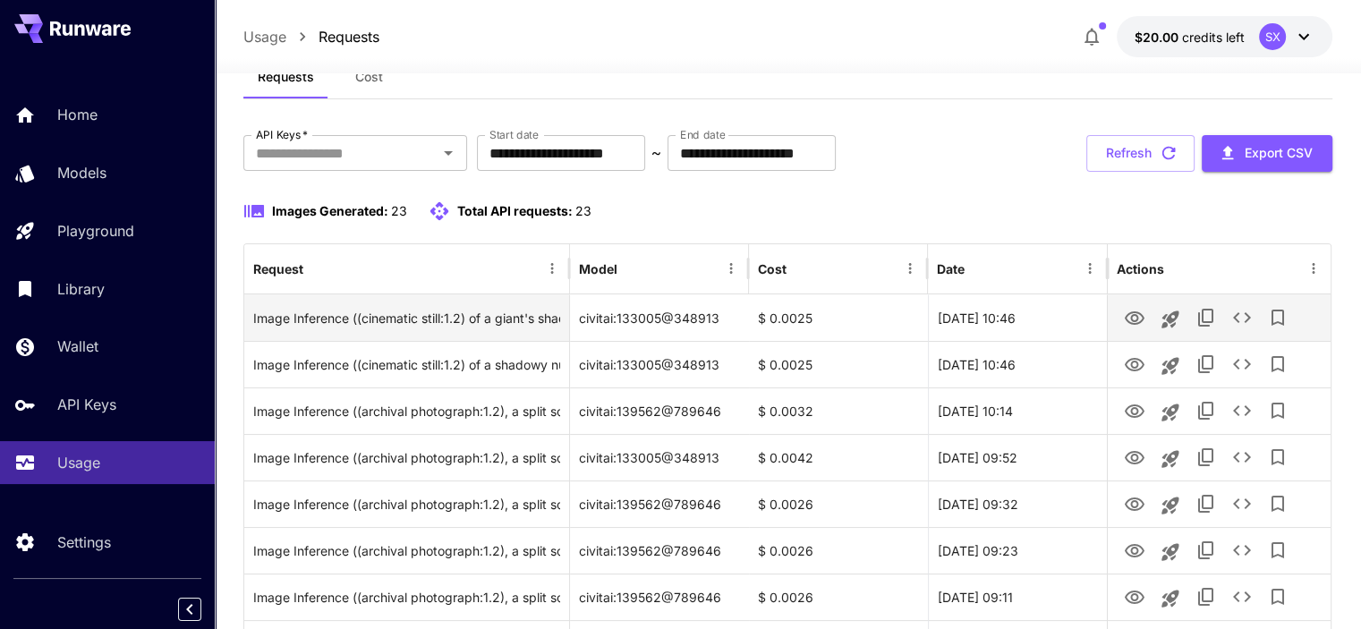
scroll to position [89, 0]
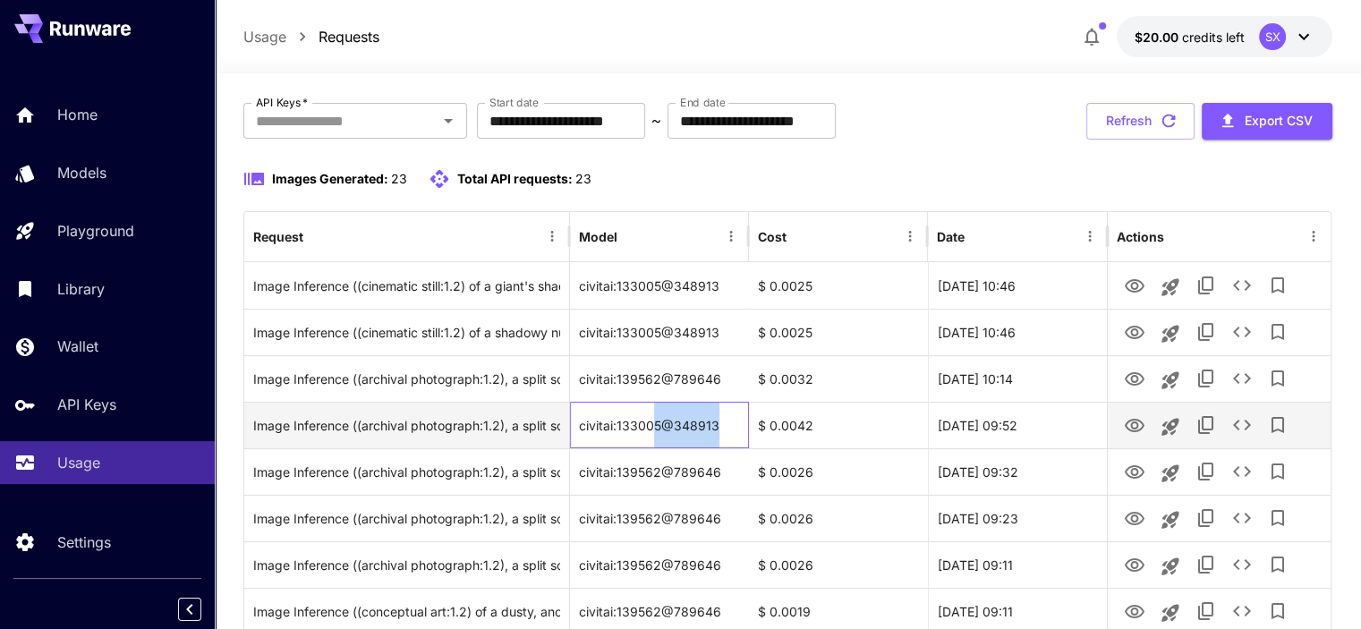
drag, startPoint x: 723, startPoint y: 422, endPoint x: 655, endPoint y: 424, distance: 68.0
click at [655, 424] on div "civitai:133005@348913" at bounding box center [659, 425] width 179 height 47
click at [722, 423] on div "civitai:133005@348913" at bounding box center [659, 425] width 179 height 47
drag, startPoint x: 722, startPoint y: 421, endPoint x: 612, endPoint y: 428, distance: 110.3
click at [612, 428] on div "civitai:133005@348913" at bounding box center [659, 425] width 179 height 47
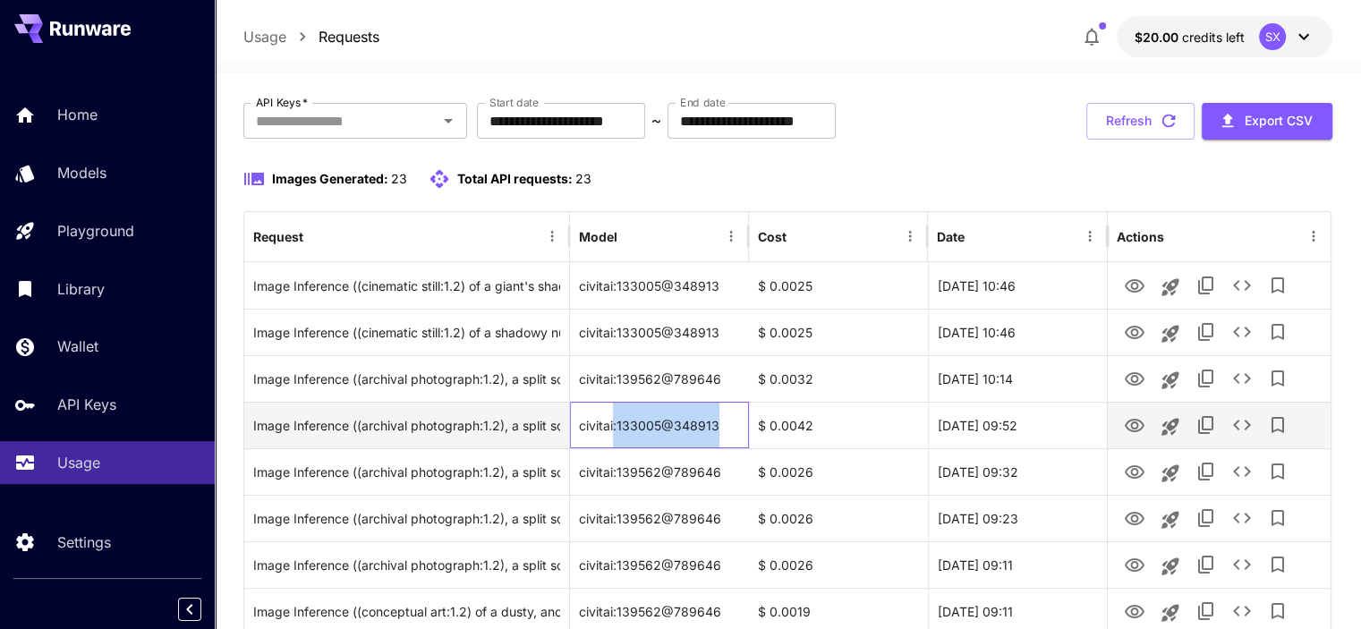
click at [720, 435] on div "civitai:133005@348913" at bounding box center [659, 425] width 179 height 47
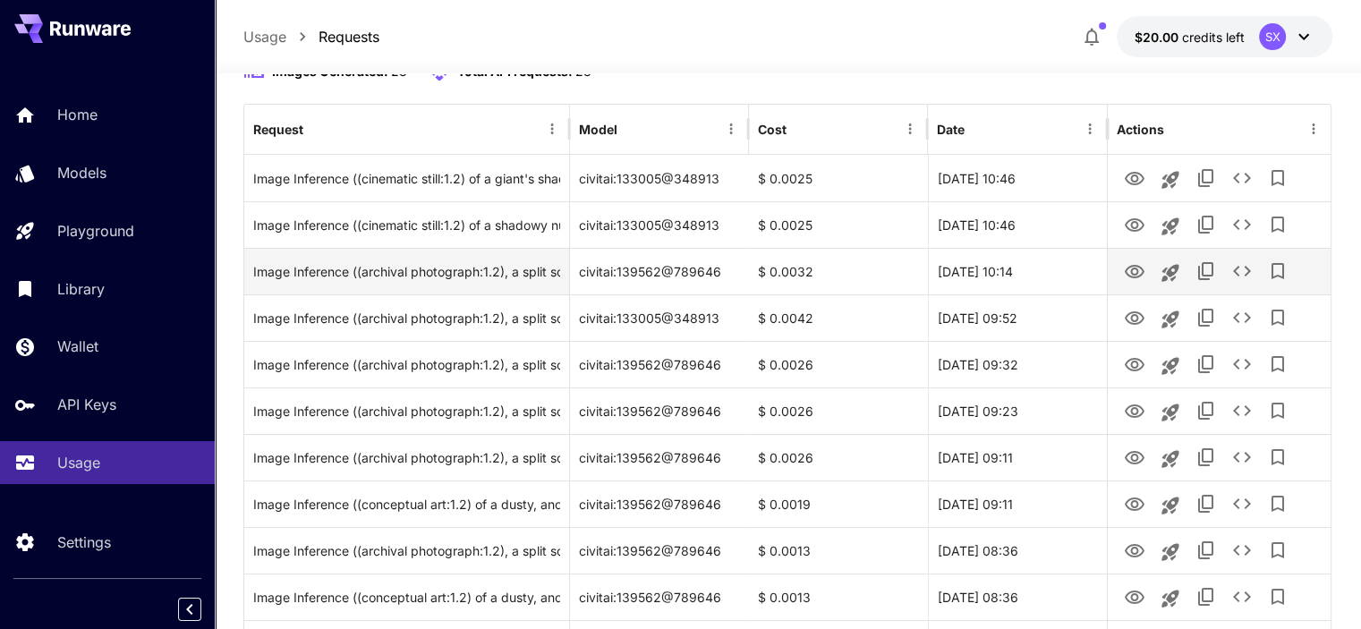
scroll to position [177, 0]
